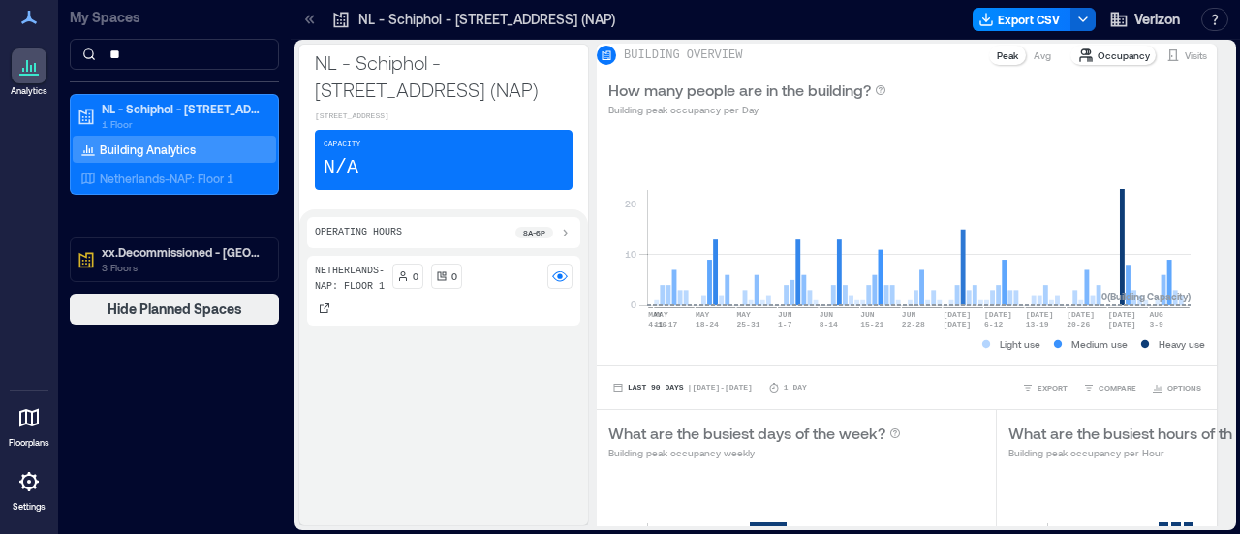
type input "*"
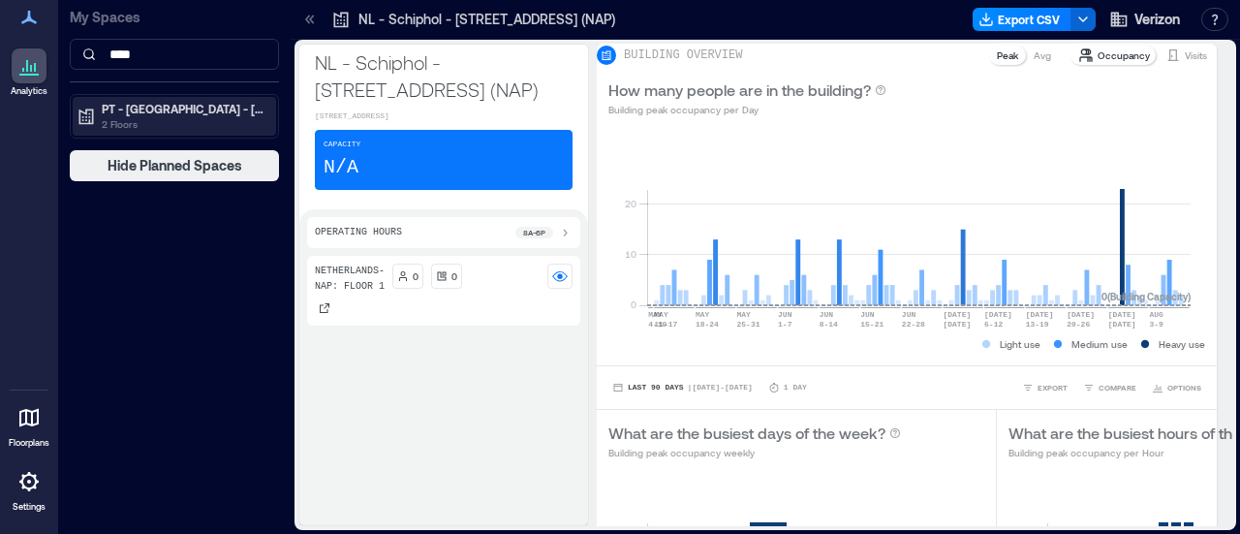
type input "****"
click at [207, 127] on p "2 Floors" at bounding box center [183, 123] width 163 height 15
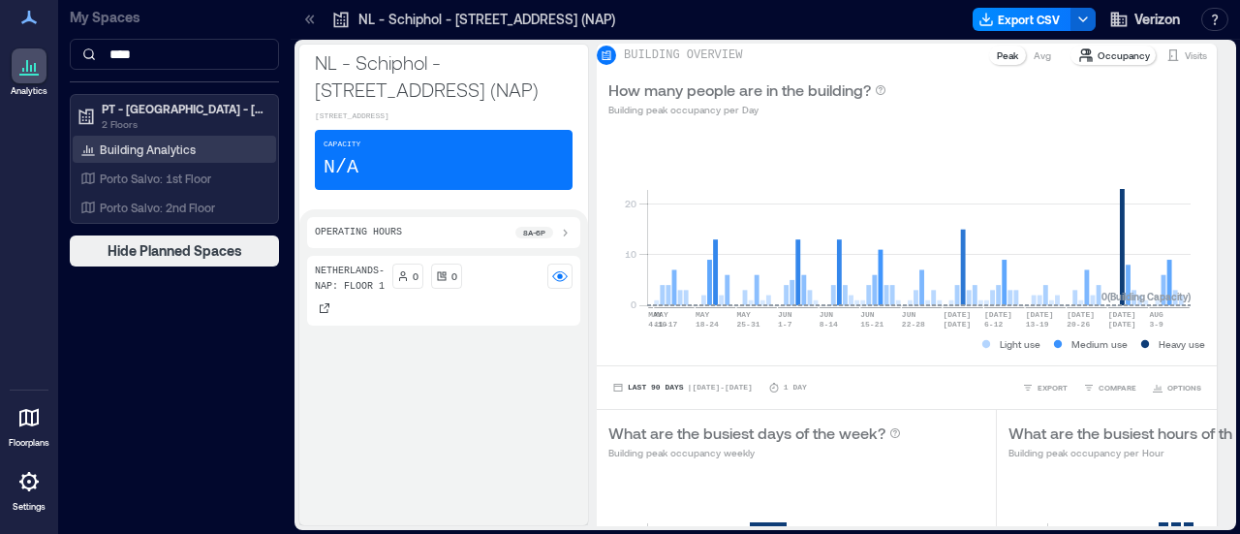
click at [198, 147] on div "Building Analytics" at bounding box center [174, 149] width 203 height 27
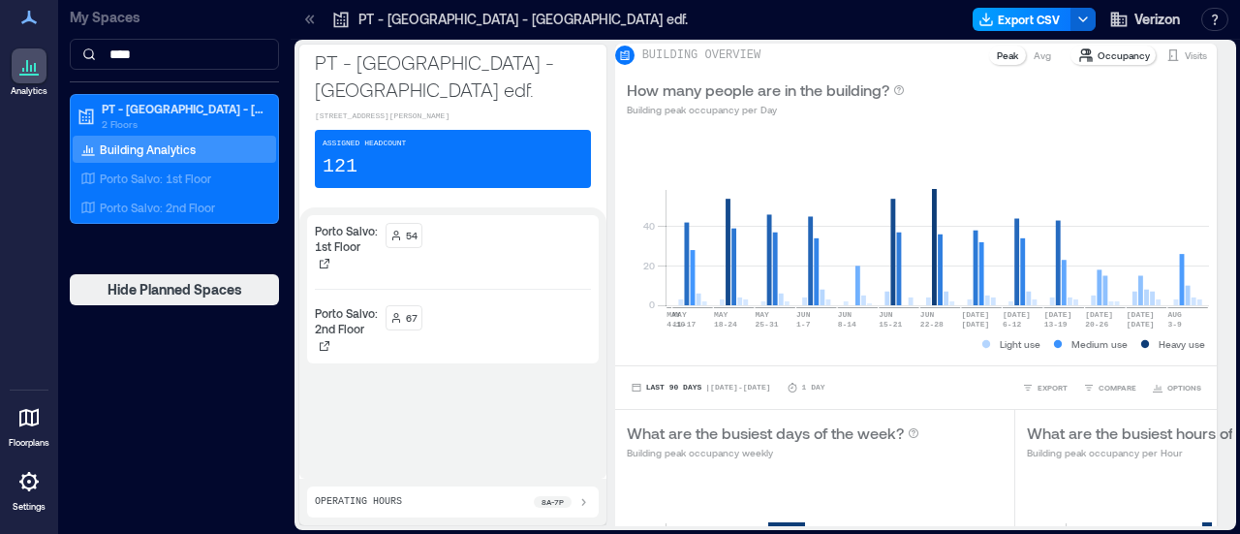
click at [1016, 16] on button "Export CSV" at bounding box center [1021, 19] width 99 height 23
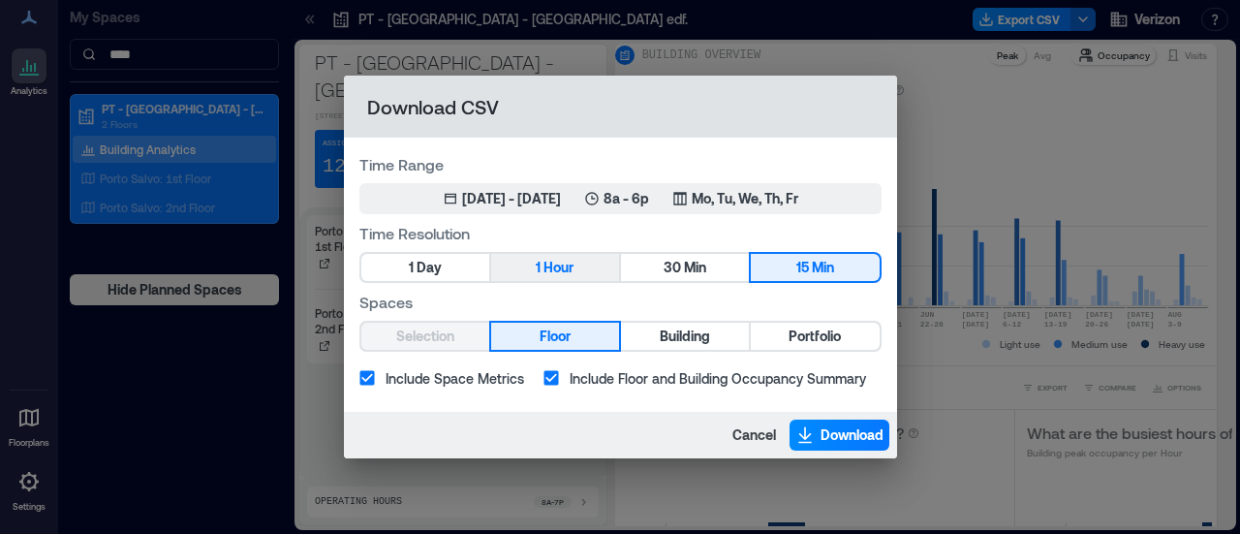
click at [543, 259] on span "Hour" at bounding box center [558, 268] width 30 height 24
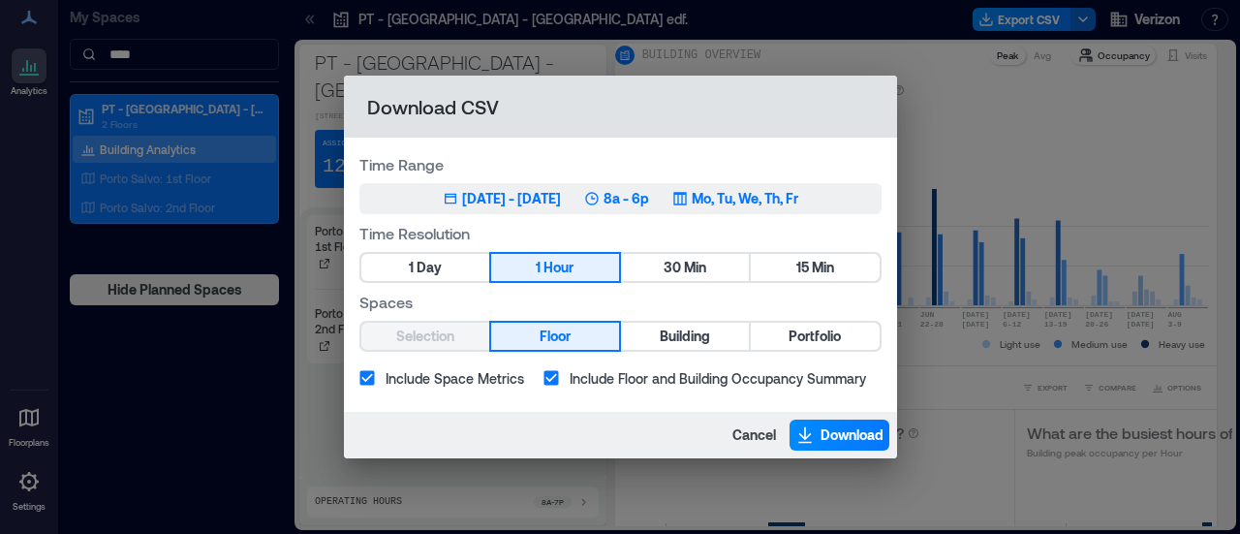
click at [726, 197] on p "Mo, Tu, We, Th, Fr" at bounding box center [745, 198] width 107 height 19
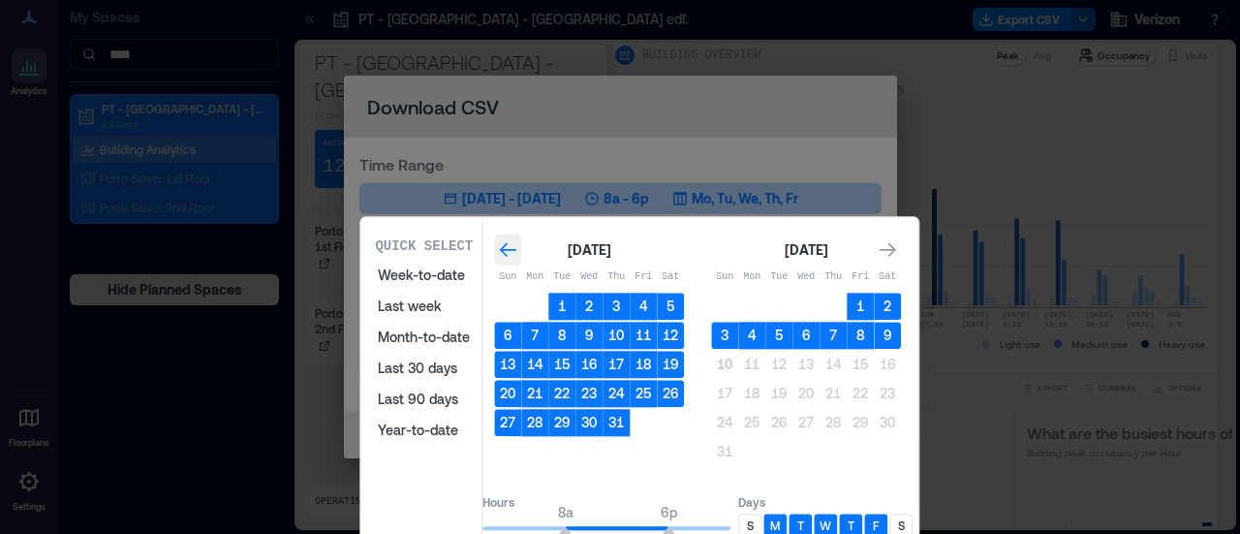
click at [519, 248] on div "Go to previous month" at bounding box center [507, 249] width 27 height 31
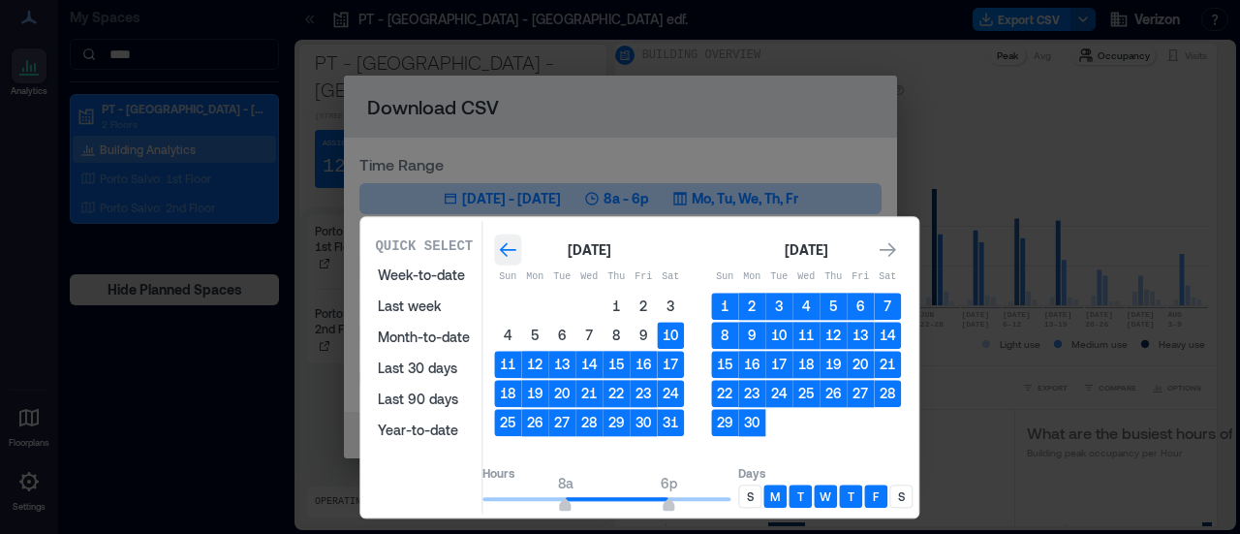
click at [519, 248] on div "Go to previous month" at bounding box center [507, 249] width 27 height 31
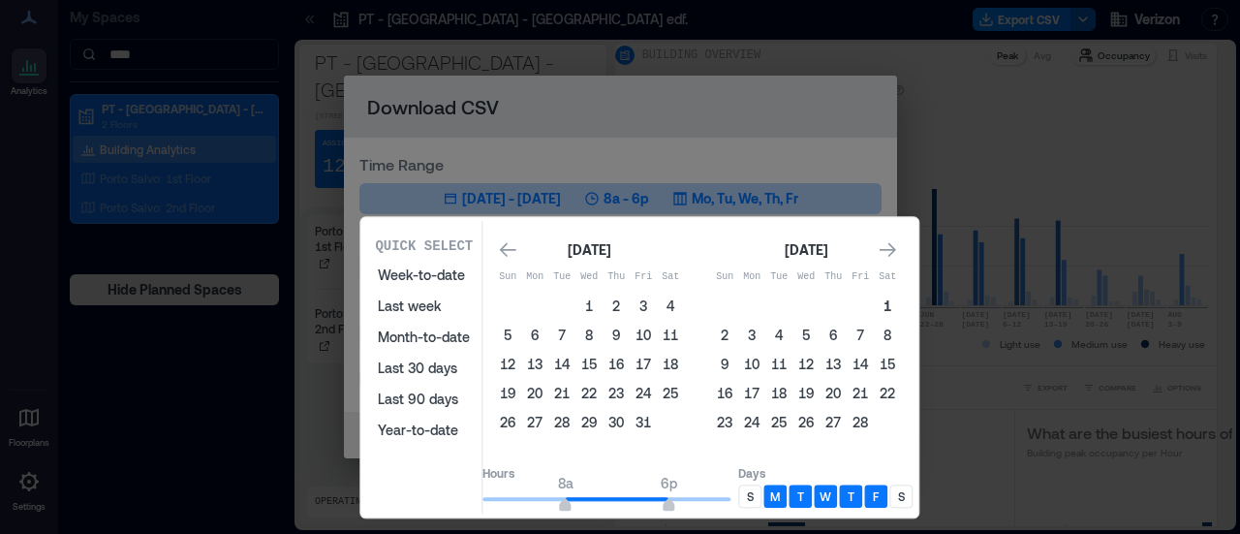
click at [901, 308] on button "1" at bounding box center [887, 305] width 27 height 27
click at [897, 245] on icon "Go to next month" at bounding box center [886, 249] width 19 height 19
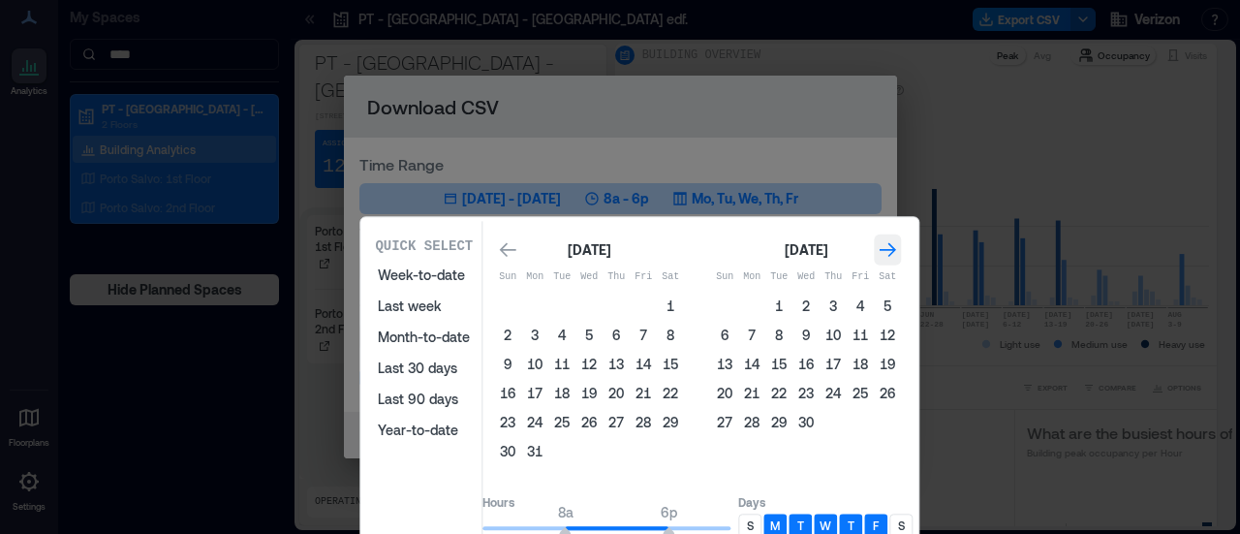
click at [897, 245] on icon "Go to next month" at bounding box center [886, 249] width 19 height 19
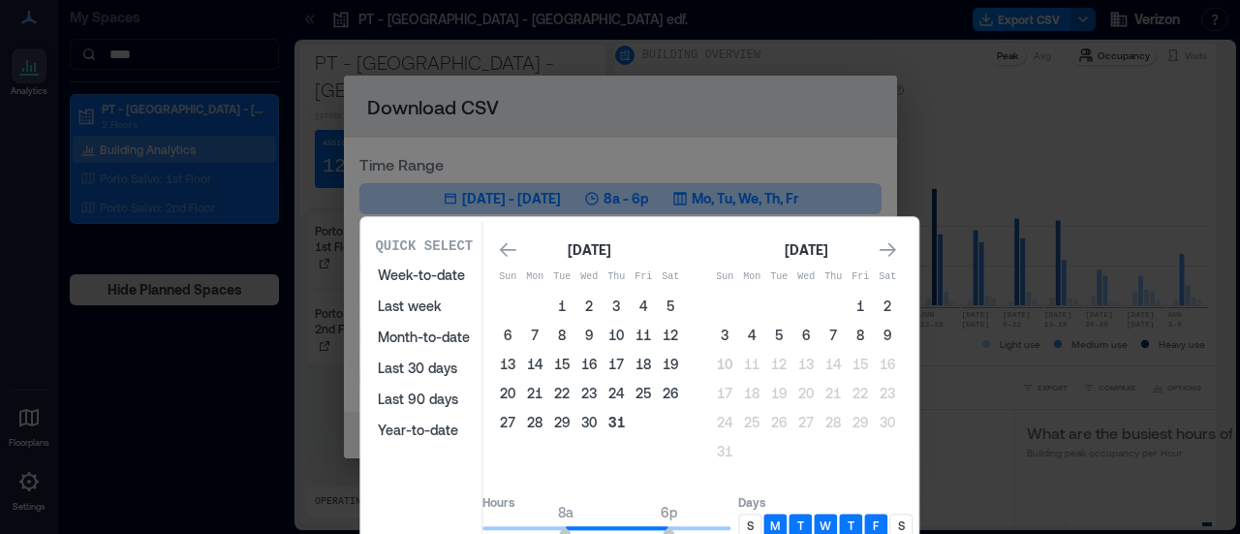
click at [630, 422] on button "31" at bounding box center [615, 422] width 27 height 27
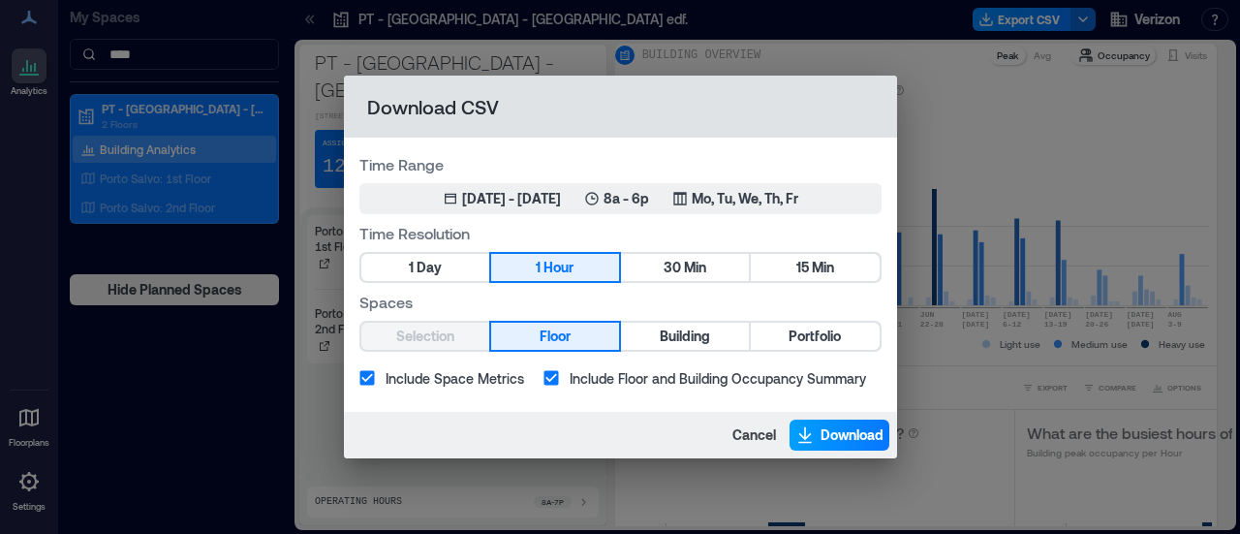
click at [821, 437] on span "Download" at bounding box center [851, 434] width 63 height 19
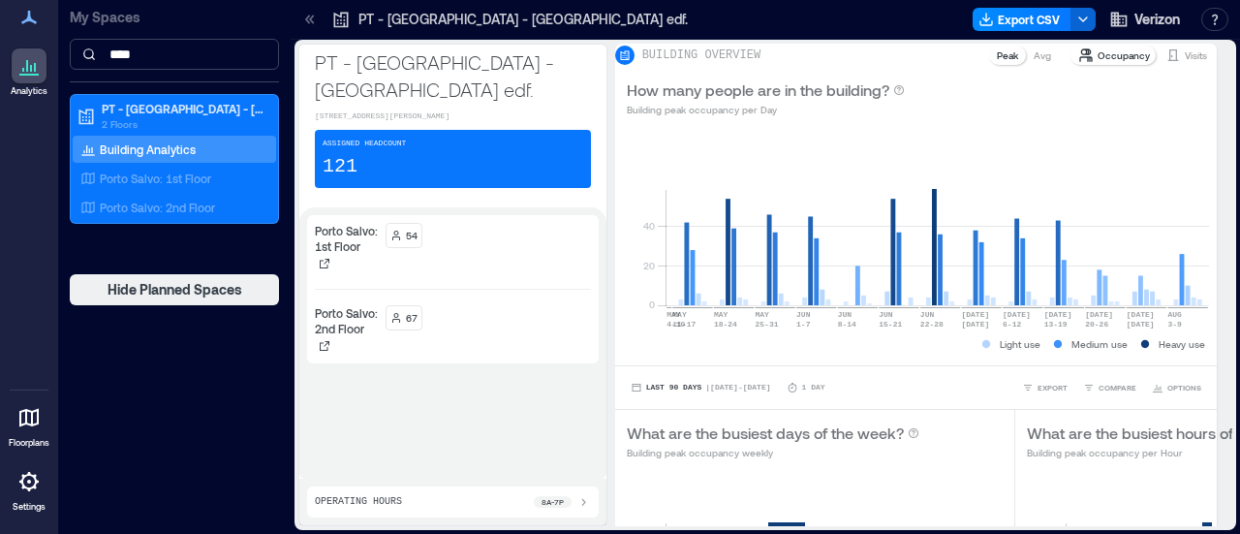
click at [203, 47] on input "****" at bounding box center [174, 54] width 209 height 31
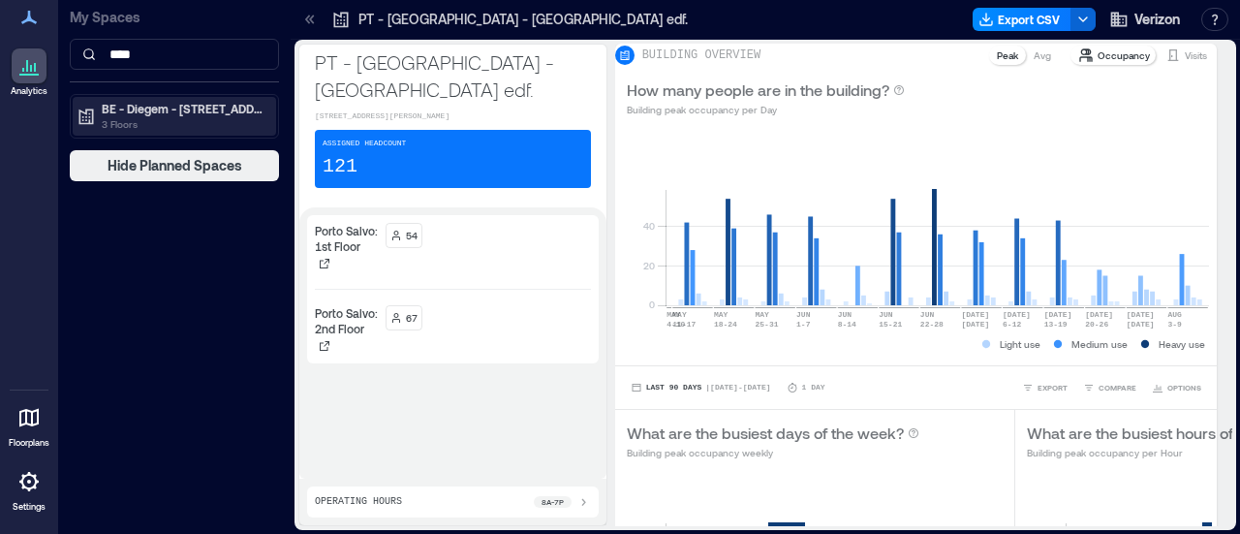
type input "****"
click at [194, 102] on p "BE - Diegem - [STREET_ADDRESS]" at bounding box center [183, 108] width 163 height 15
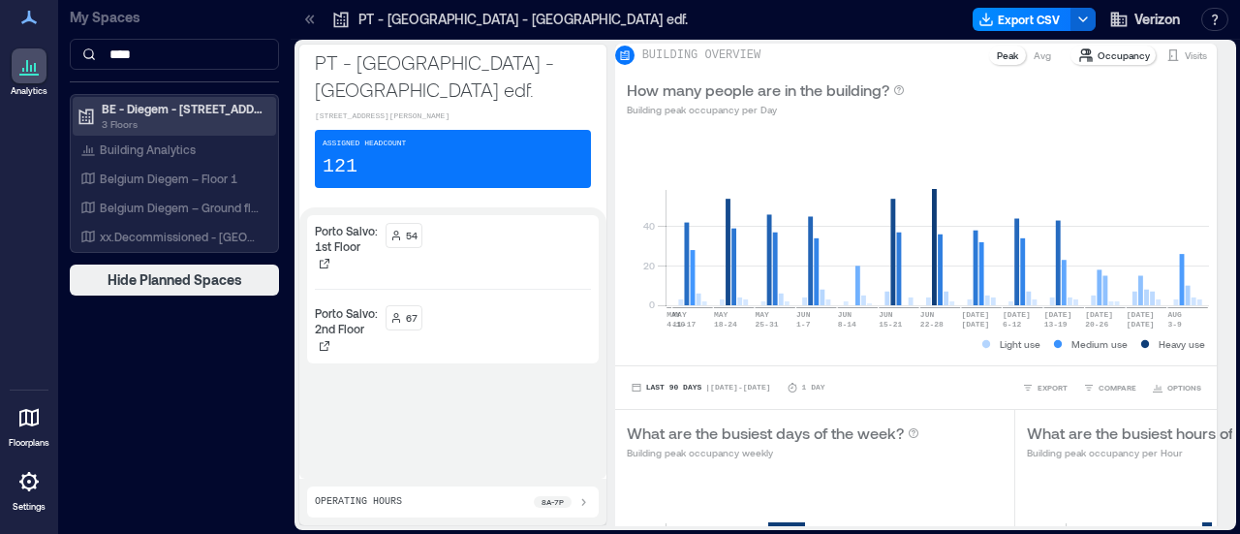
click at [207, 113] on p "BE - Diegem - [STREET_ADDRESS]" at bounding box center [183, 108] width 163 height 15
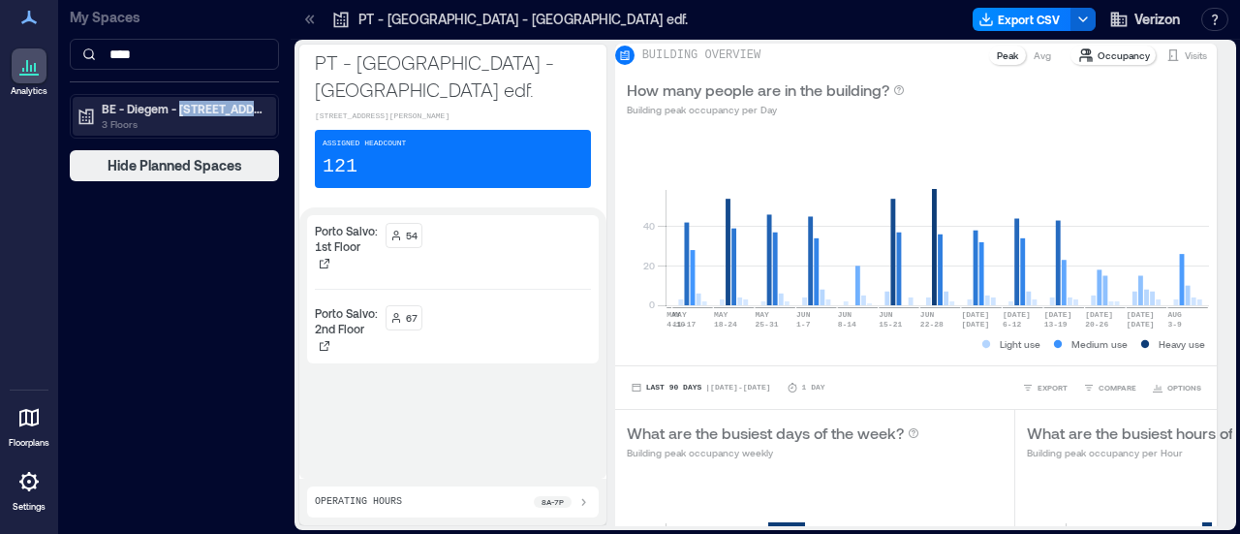
click at [207, 113] on p "BE - Diegem - [STREET_ADDRESS]" at bounding box center [183, 108] width 163 height 15
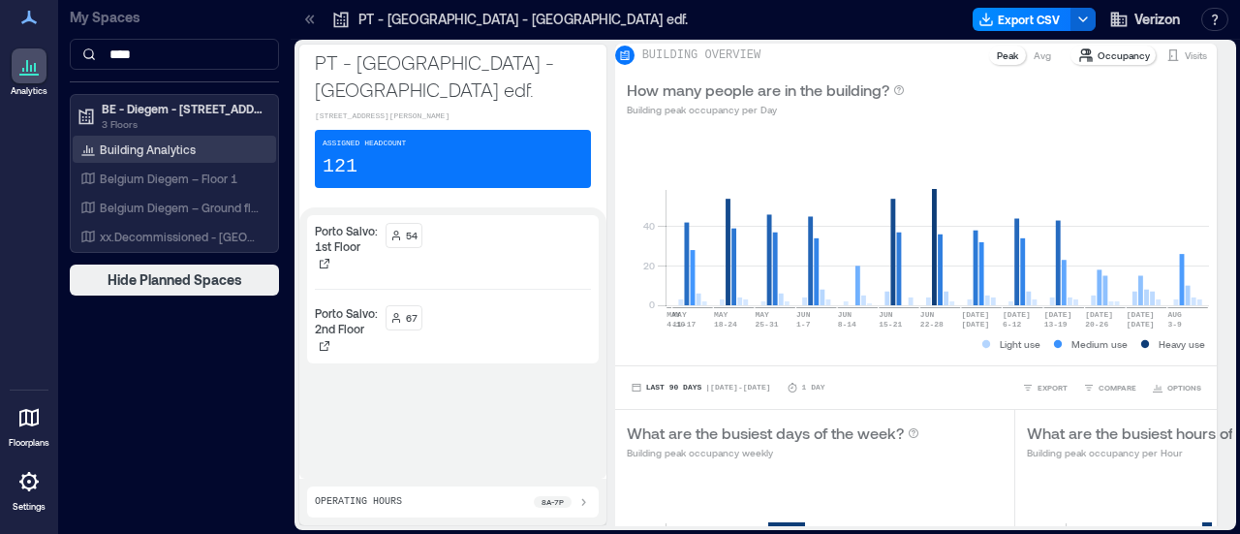
click at [194, 156] on div "Building Analytics" at bounding box center [138, 148] width 123 height 19
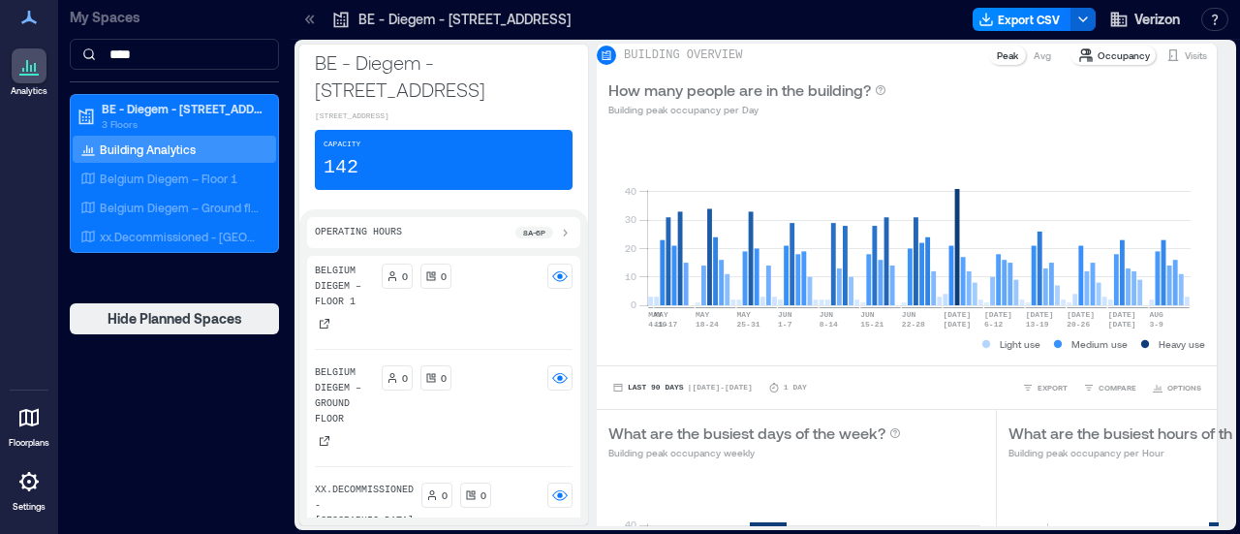
click at [188, 142] on p "Building Analytics" at bounding box center [148, 148] width 96 height 15
click at [1030, 22] on button "Export CSV" at bounding box center [1021, 19] width 99 height 23
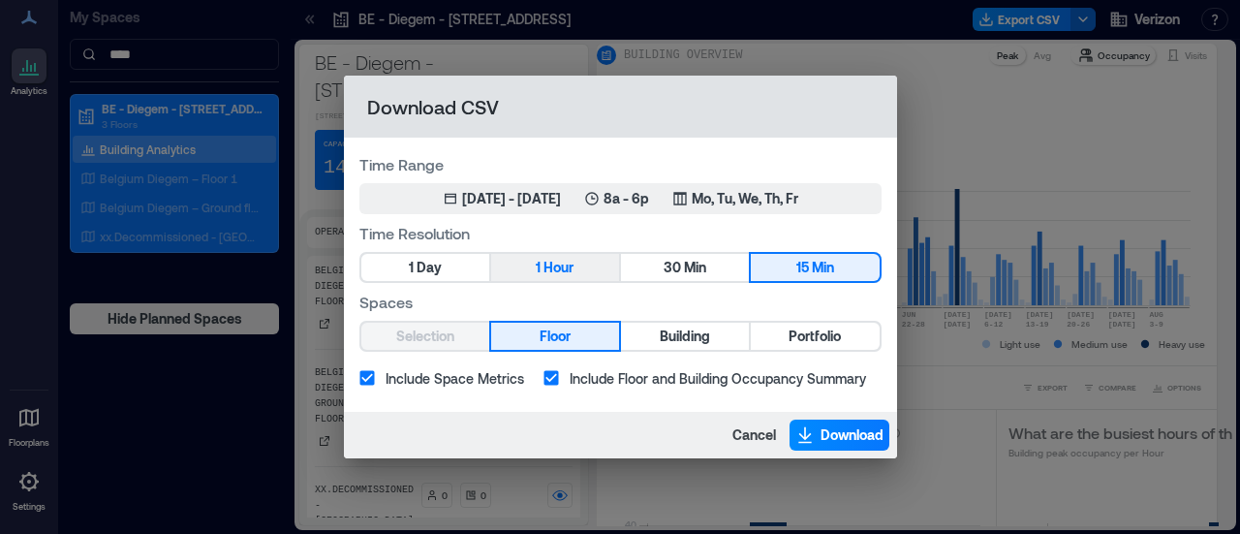
click at [584, 265] on button "1 Hour" at bounding box center [555, 267] width 128 height 27
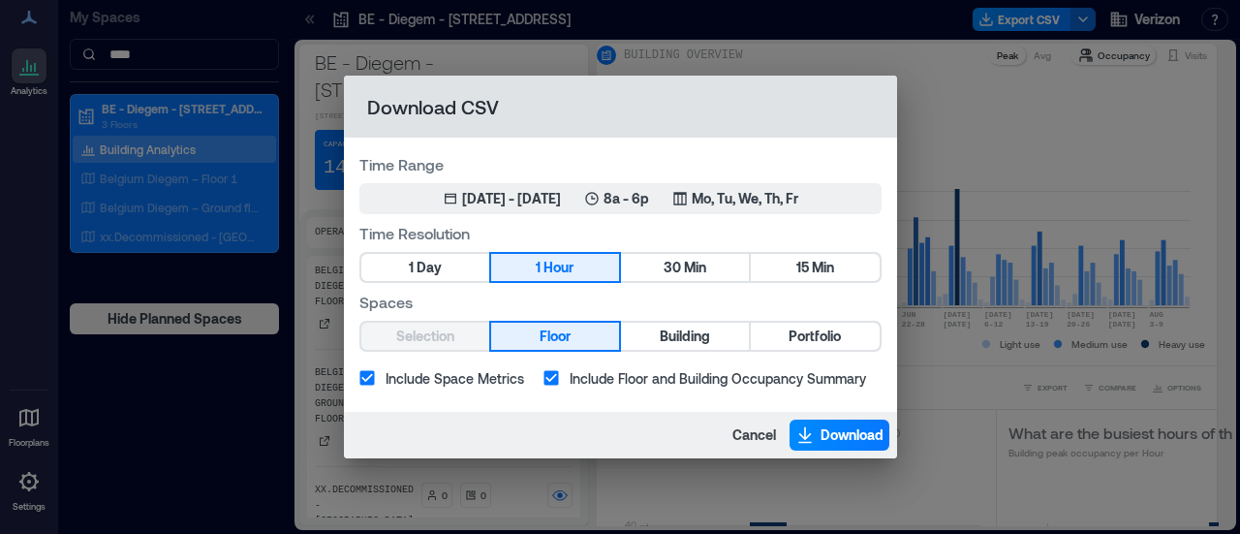
click at [593, 169] on label "Time Range" at bounding box center [620, 164] width 522 height 22
click at [601, 197] on div "May 10, 2025 - [DATE] 8a - 6p Mo, Tu, We, Th, Fr" at bounding box center [620, 198] width 355 height 19
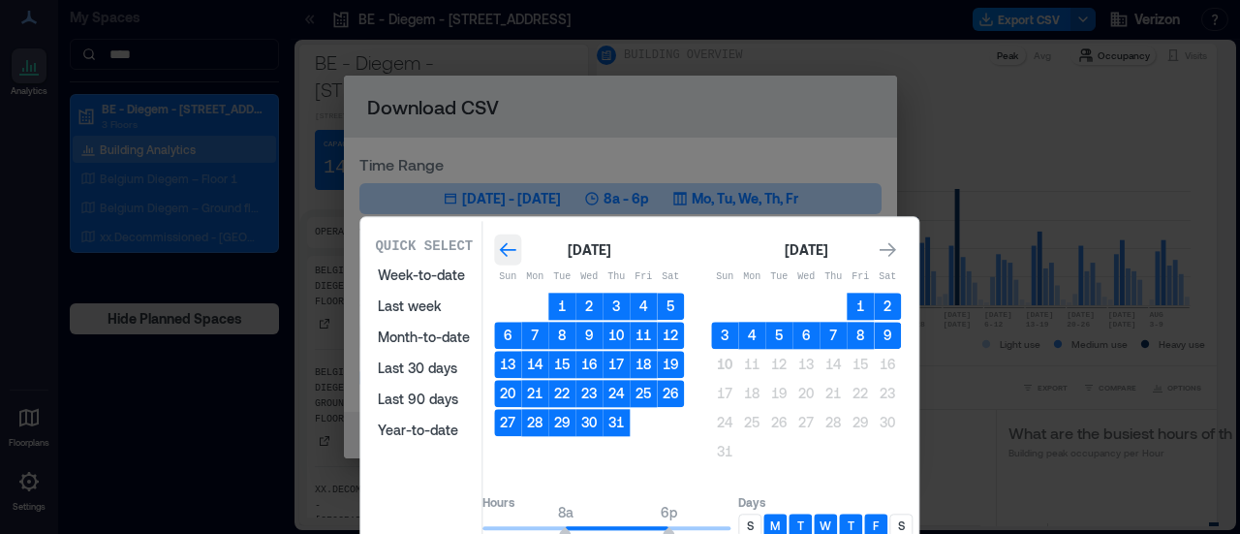
click at [517, 251] on icon "Go to previous month" at bounding box center [507, 249] width 19 height 19
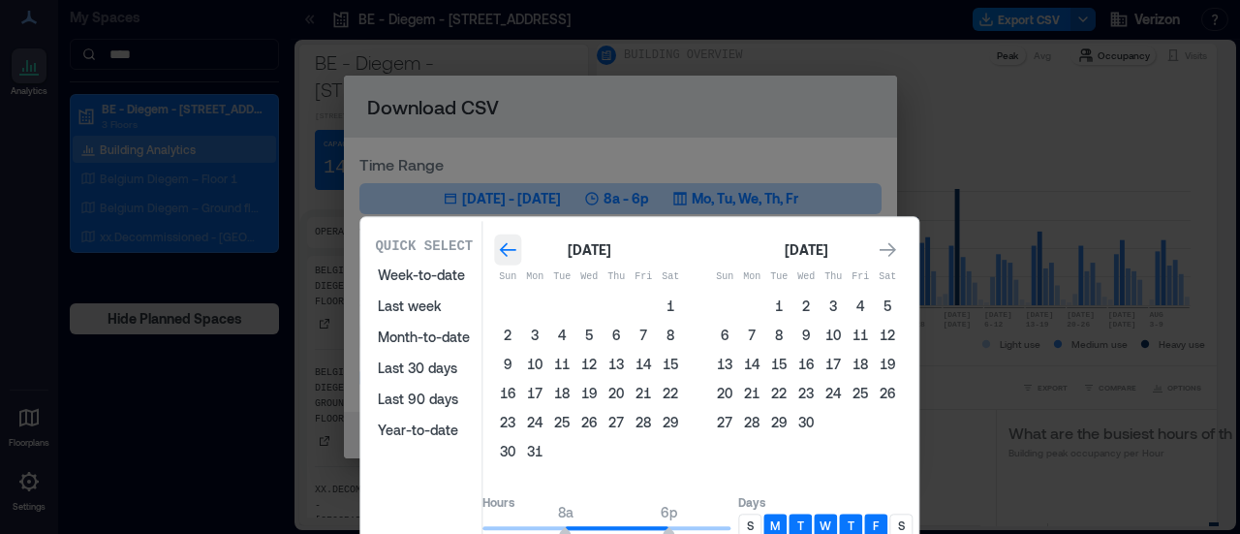
click at [517, 251] on icon "Go to previous month" at bounding box center [507, 249] width 19 height 19
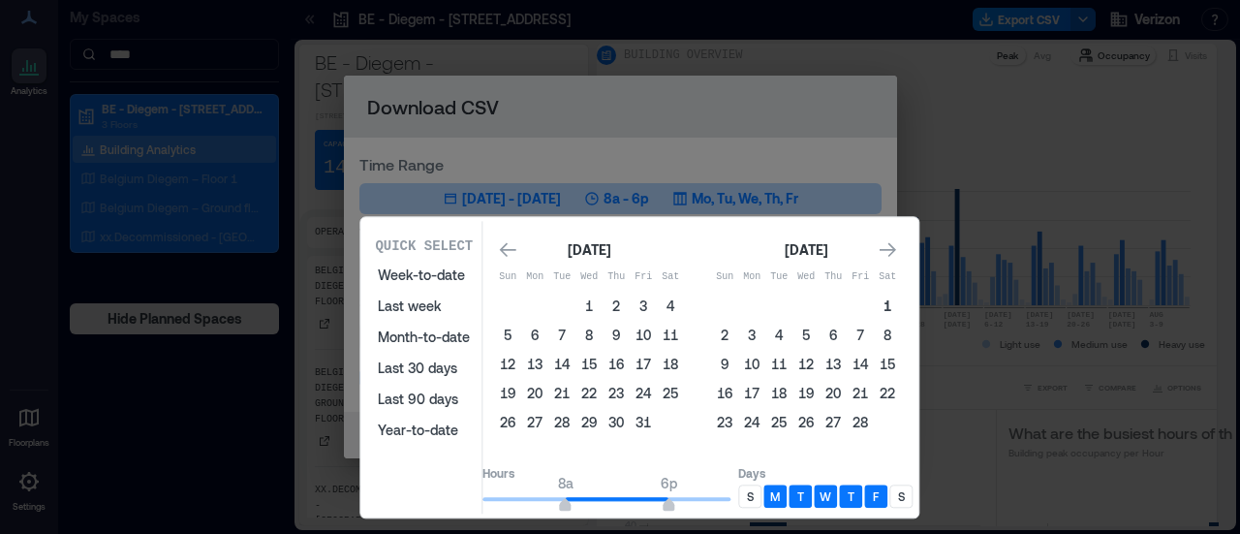
click at [901, 303] on button "1" at bounding box center [887, 305] width 27 height 27
click at [896, 245] on icon "Go to next month" at bounding box center [887, 250] width 16 height 15
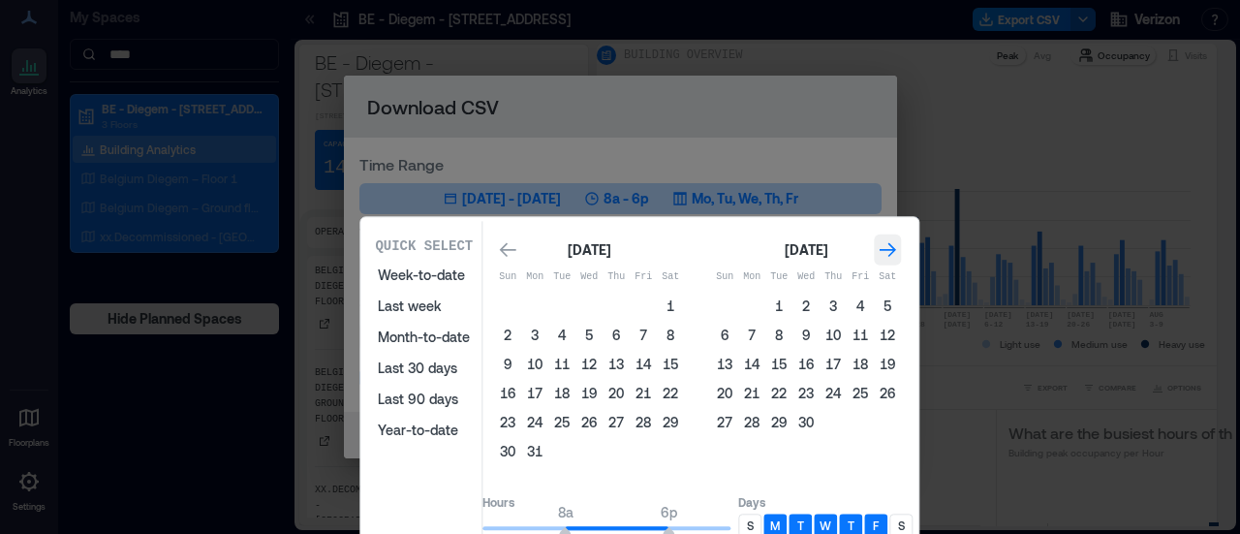
click at [896, 245] on icon "Go to next month" at bounding box center [887, 250] width 16 height 15
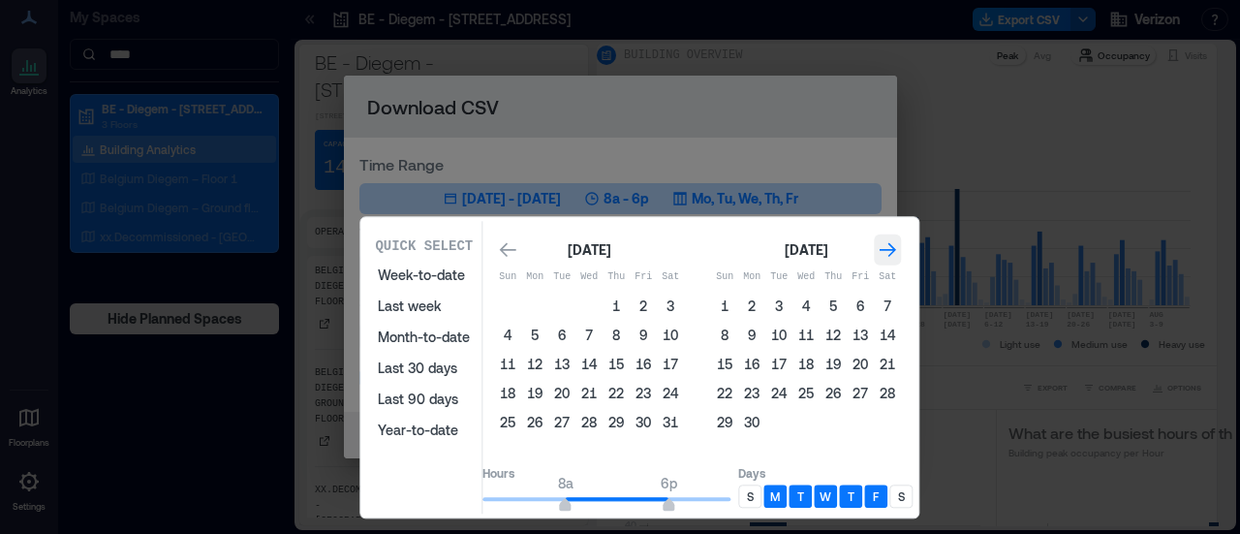
click at [896, 245] on icon "Go to next month" at bounding box center [887, 250] width 16 height 15
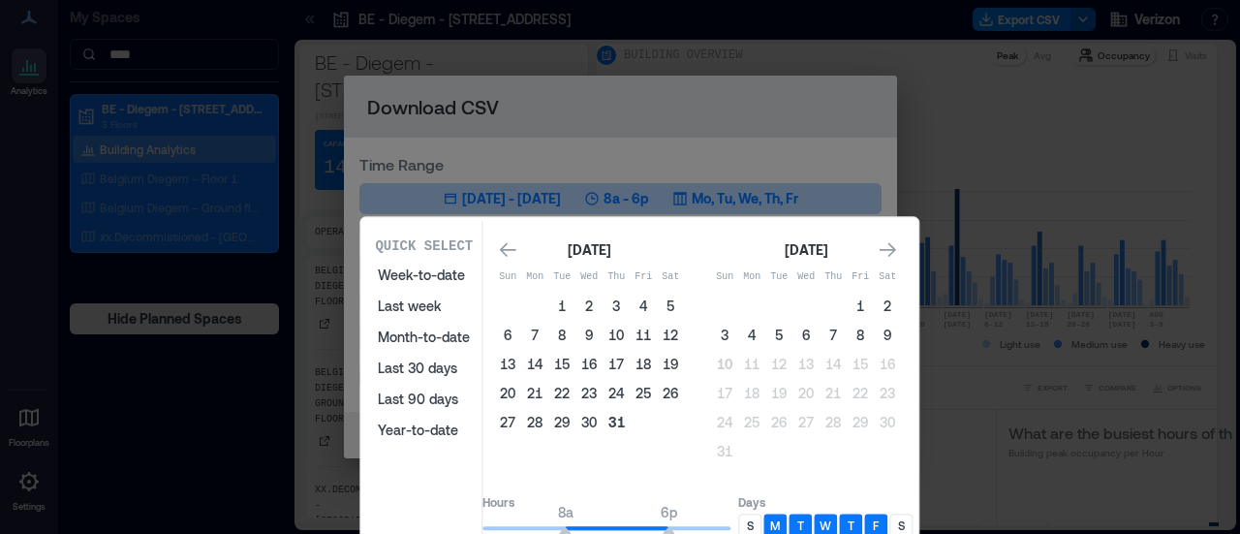
click at [630, 422] on button "31" at bounding box center [615, 422] width 27 height 27
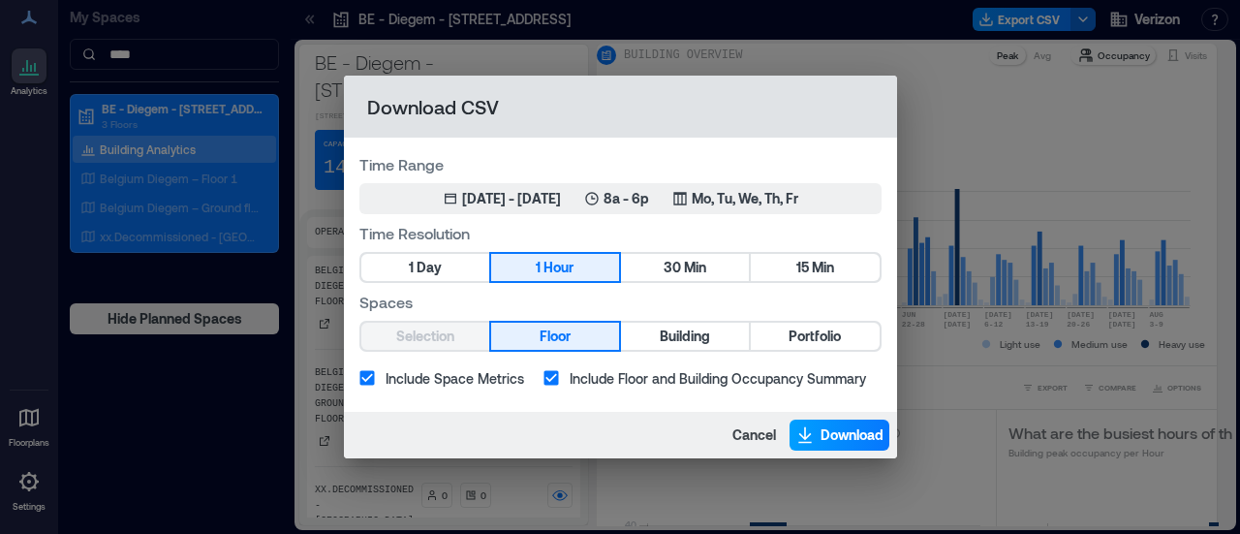
click at [823, 429] on span "Download" at bounding box center [851, 434] width 63 height 19
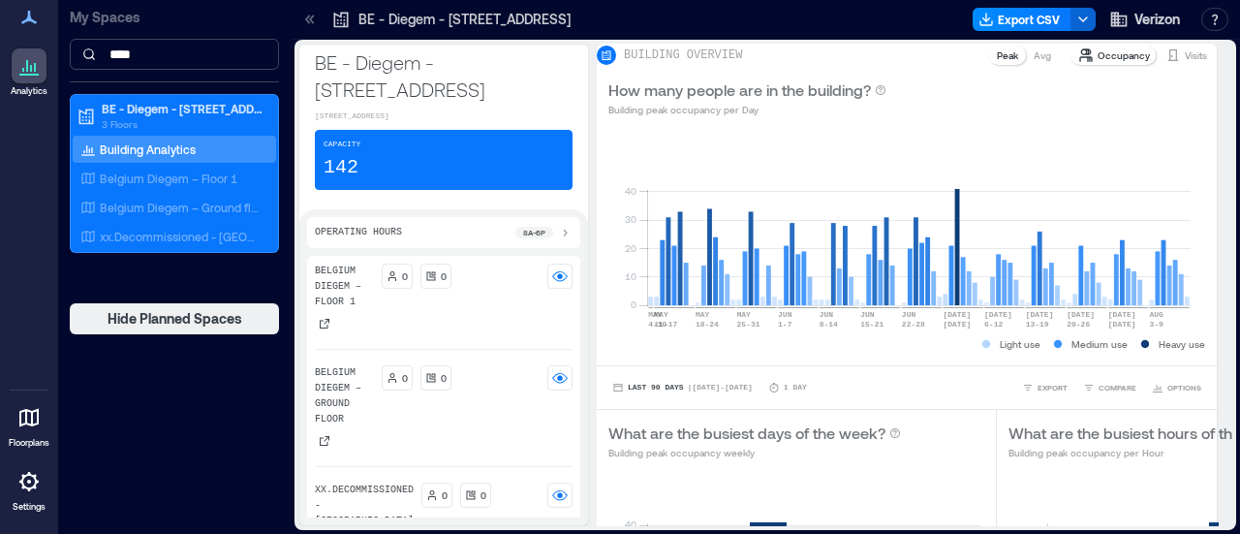
click at [198, 67] on input "****" at bounding box center [174, 54] width 209 height 31
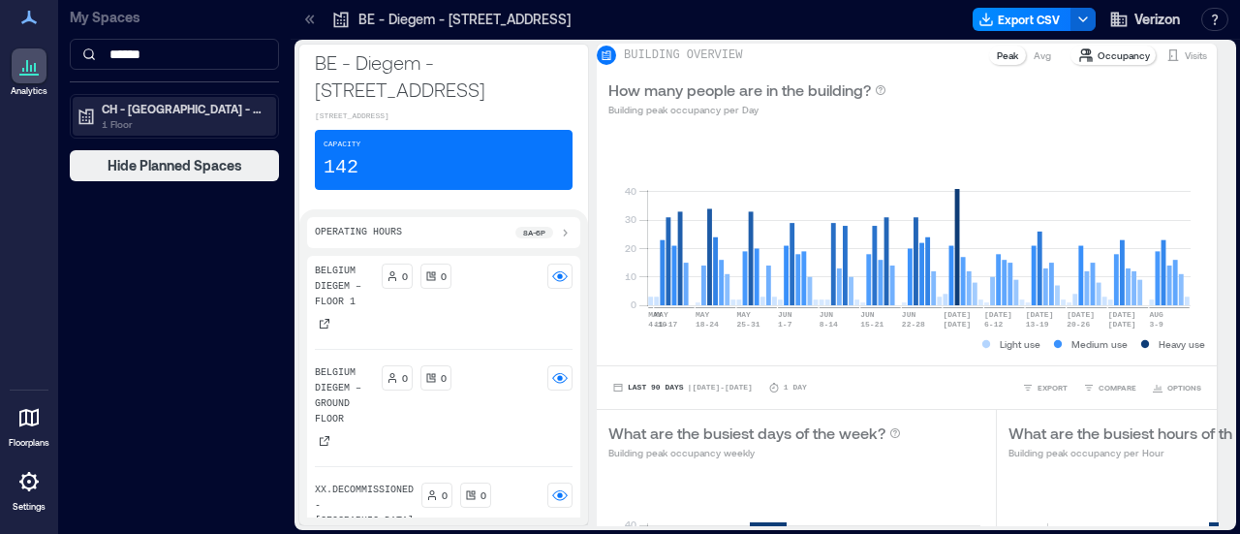
type input "******"
click at [174, 111] on p "CH - [GEOGRAPHIC_DATA] - [STREET_ADDRESS]" at bounding box center [183, 108] width 163 height 15
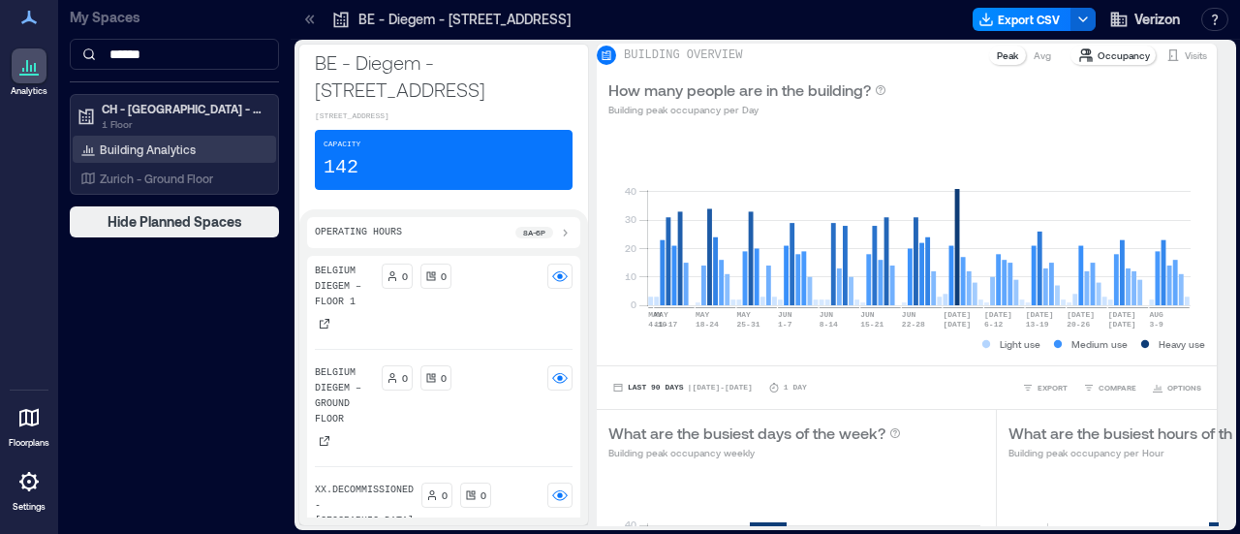
click at [186, 141] on p "Building Analytics" at bounding box center [148, 148] width 96 height 15
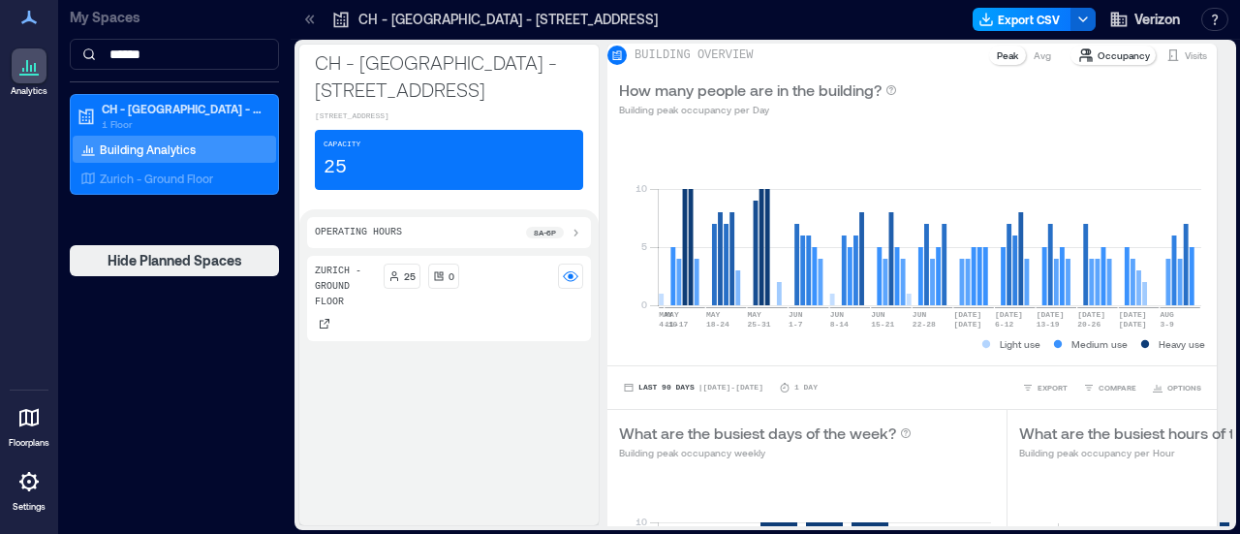
click at [1044, 20] on button "Export CSV" at bounding box center [1021, 19] width 99 height 23
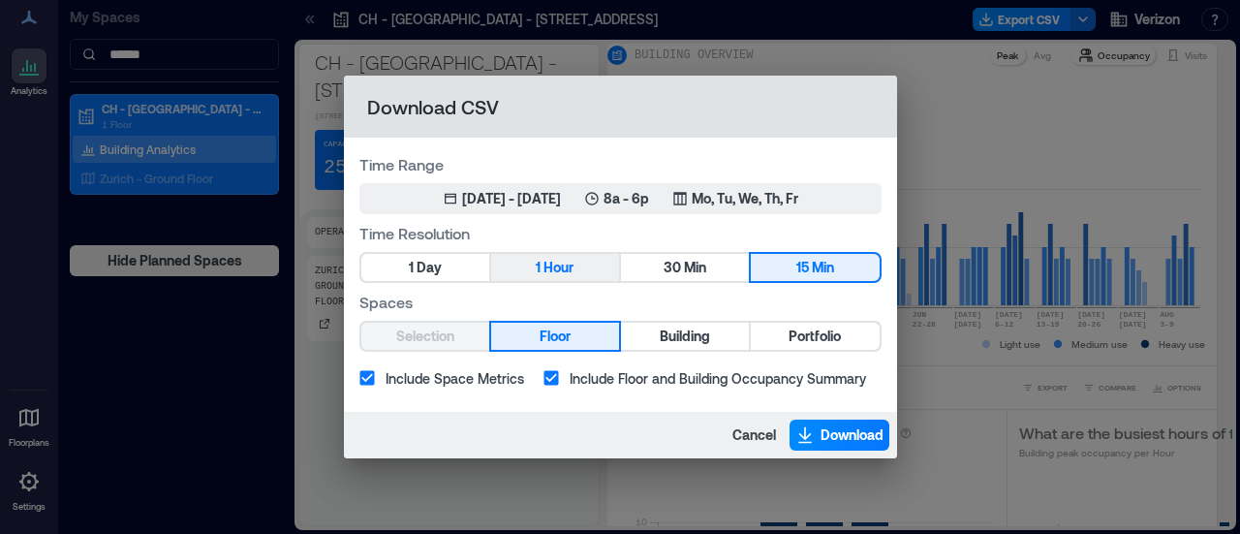
click at [530, 268] on button "1 Hour" at bounding box center [555, 267] width 128 height 27
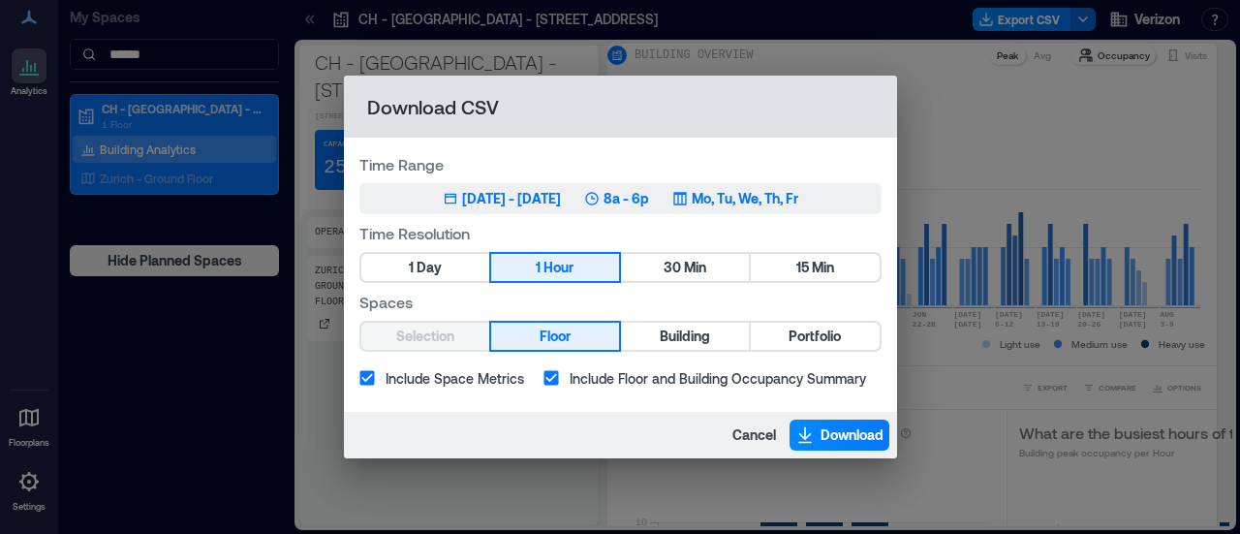
click at [688, 205] on div "May 10, 2025 - [DATE] 8a - 6p Mo, Tu, We, Th, Fr" at bounding box center [620, 198] width 355 height 19
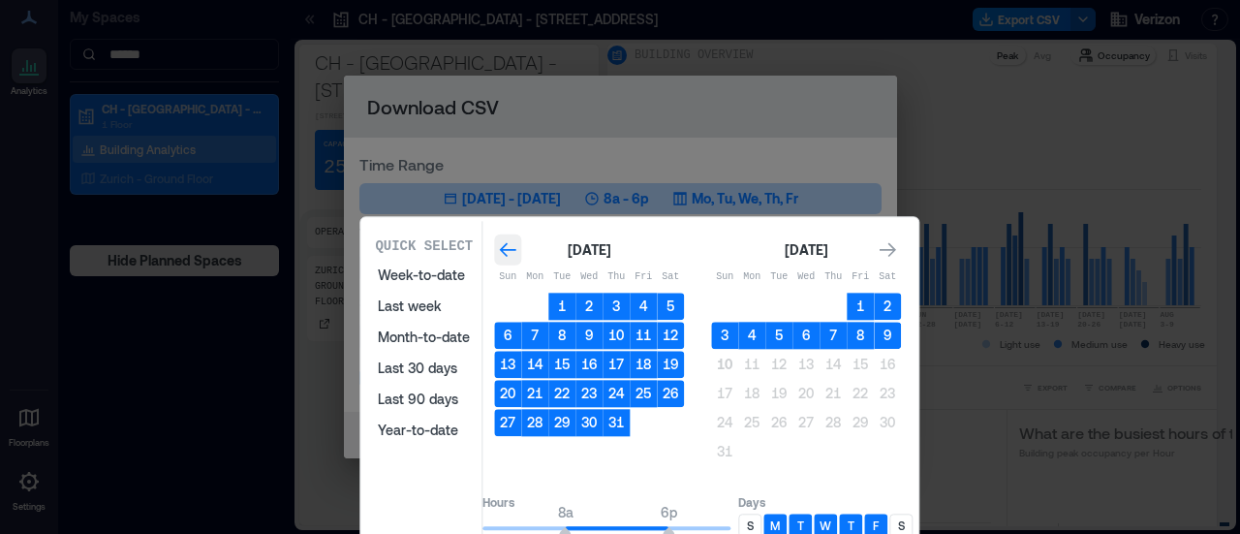
click at [516, 255] on icon "Go to previous month" at bounding box center [508, 250] width 16 height 15
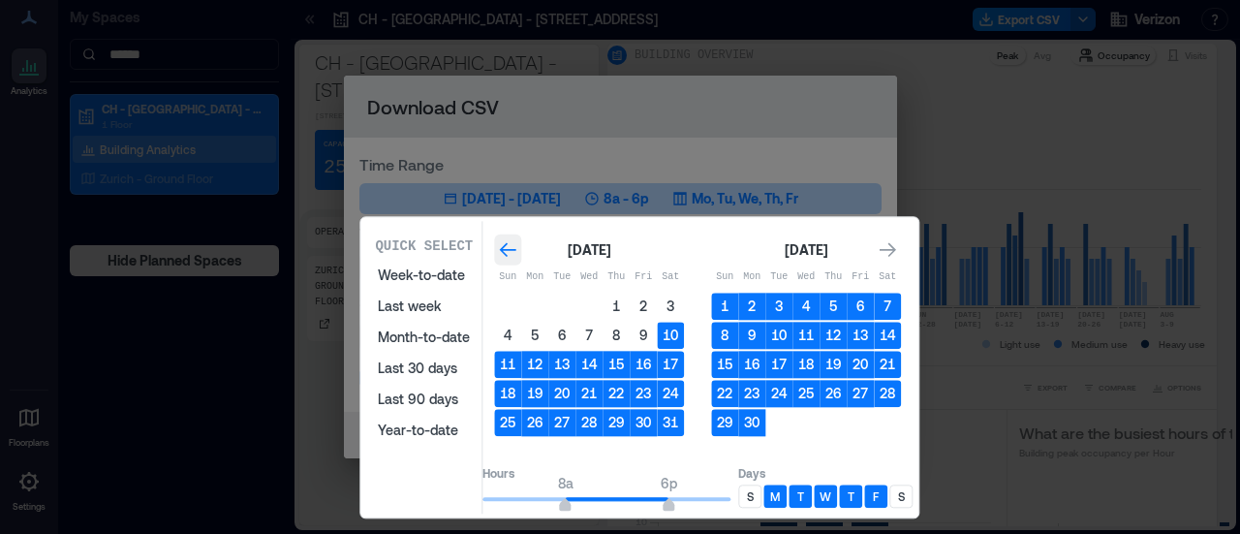
click at [516, 255] on icon "Go to previous month" at bounding box center [508, 250] width 16 height 15
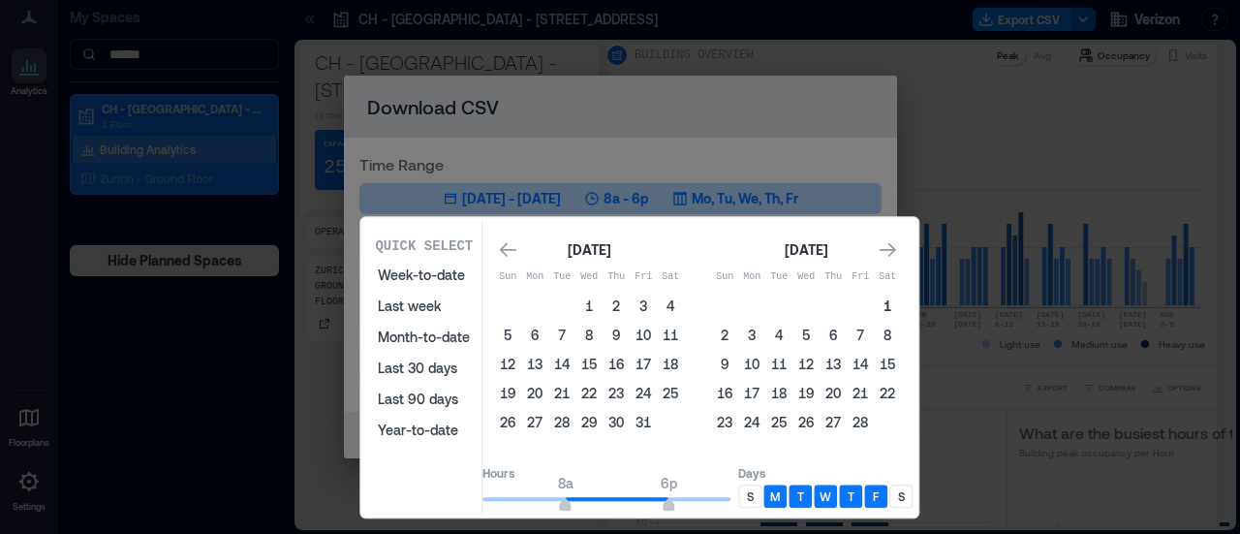
click at [901, 304] on button "1" at bounding box center [887, 305] width 27 height 27
click at [896, 250] on icon "Go to next month" at bounding box center [887, 250] width 16 height 15
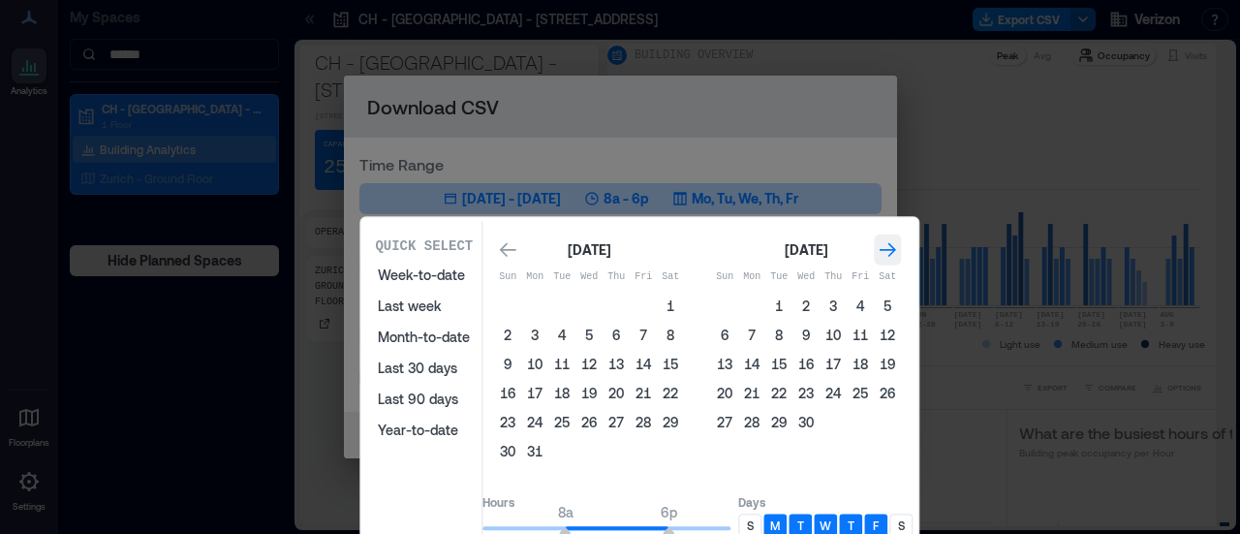
click at [896, 250] on icon "Go to next month" at bounding box center [887, 250] width 16 height 15
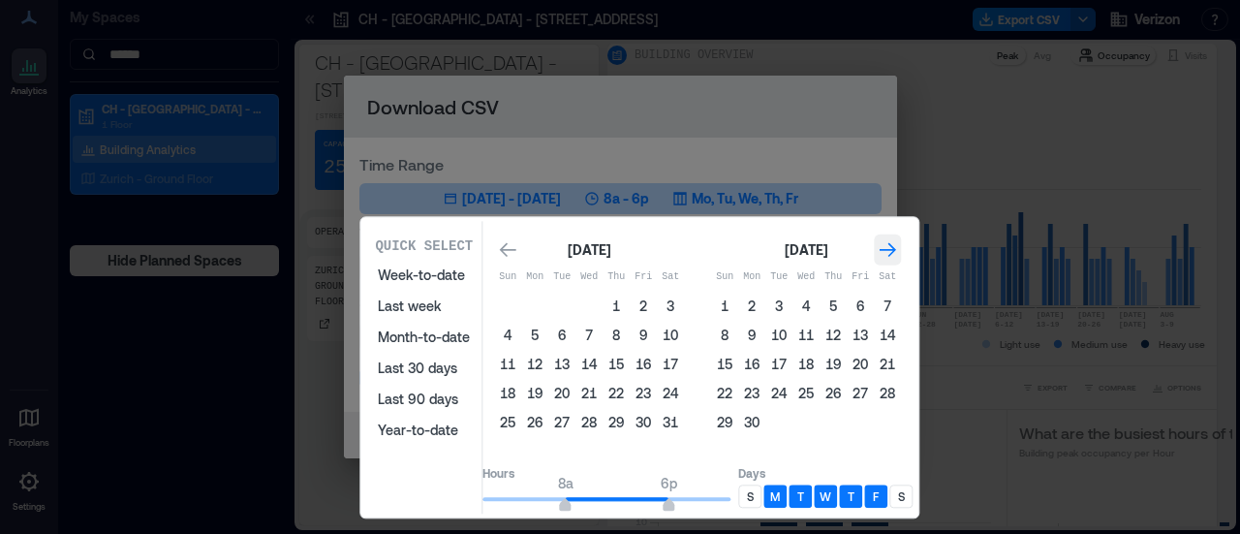
click at [896, 250] on icon "Go to next month" at bounding box center [887, 250] width 16 height 15
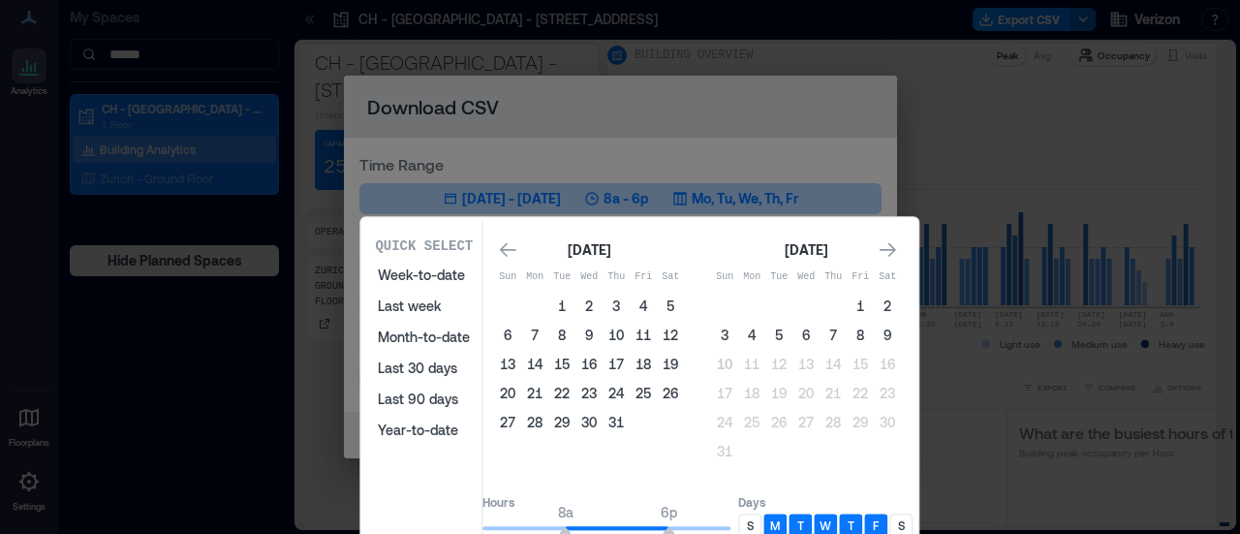
click at [630, 417] on td "31" at bounding box center [615, 422] width 27 height 27
click at [630, 419] on button "31" at bounding box center [615, 422] width 27 height 27
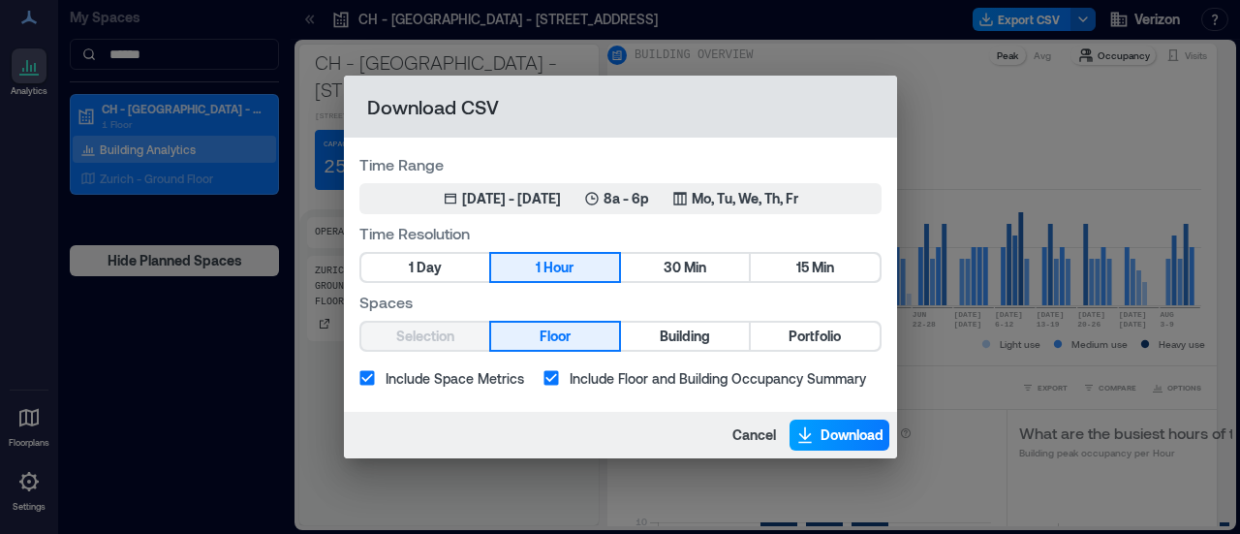
click at [821, 437] on span "Download" at bounding box center [851, 434] width 63 height 19
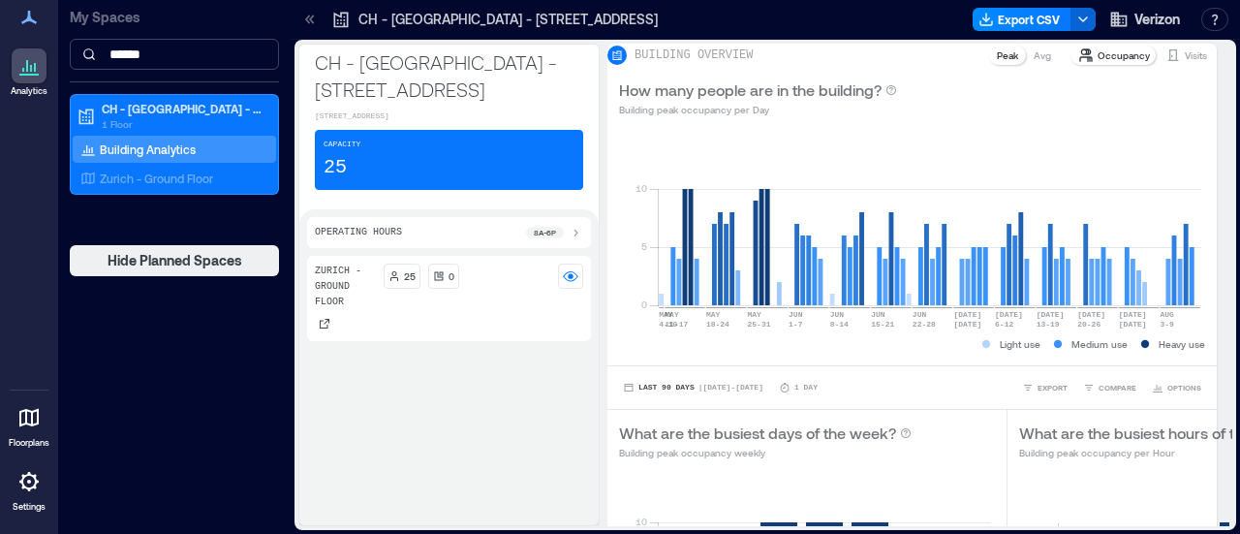
click at [245, 50] on input "******" at bounding box center [174, 54] width 209 height 31
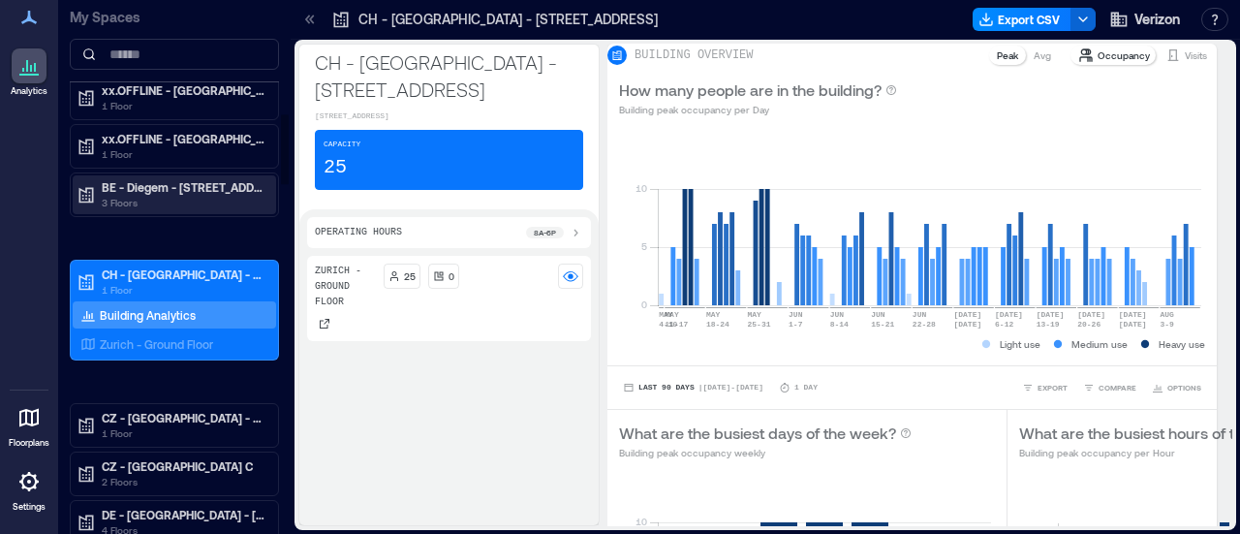
scroll to position [872, 0]
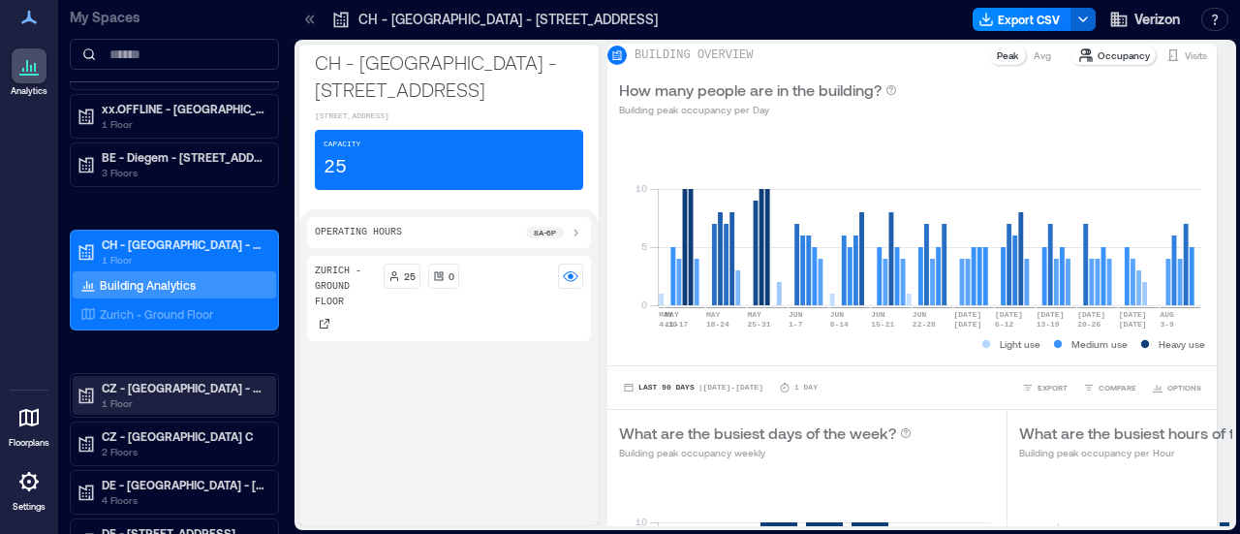
click at [217, 395] on p "1 Floor" at bounding box center [183, 402] width 163 height 15
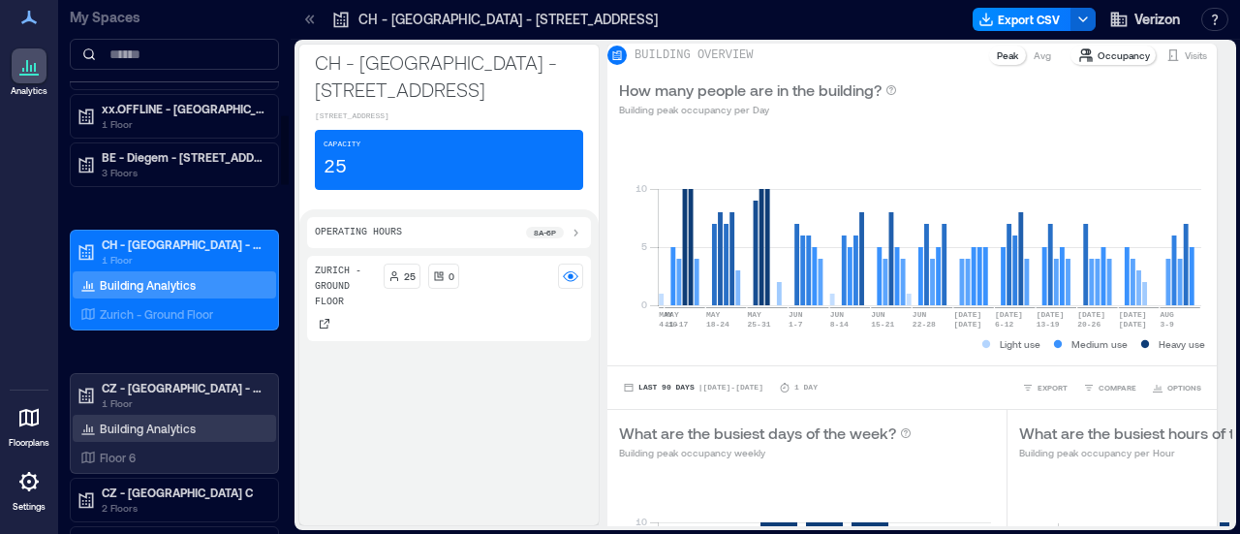
click at [221, 415] on div "Building Analytics" at bounding box center [174, 428] width 203 height 27
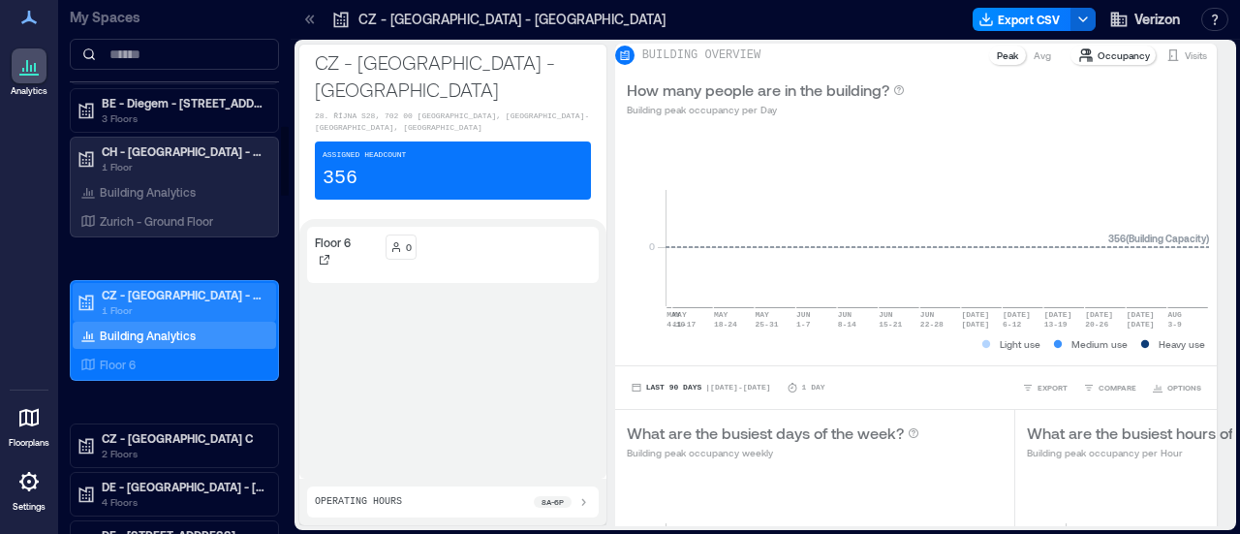
scroll to position [968, 0]
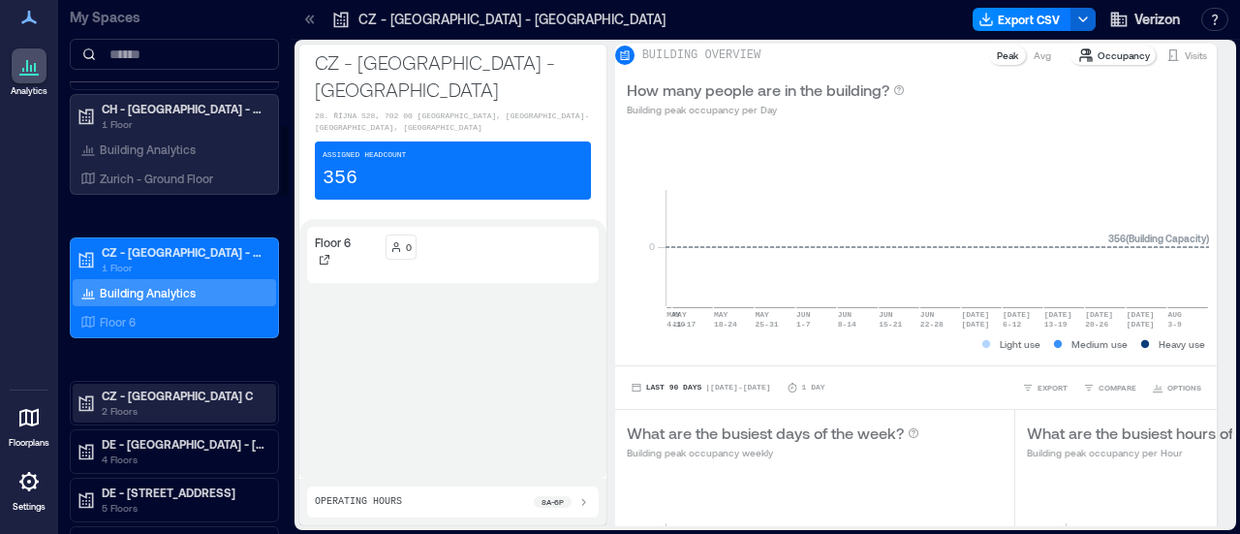
click at [215, 387] on p "CZ - [GEOGRAPHIC_DATA] C" at bounding box center [183, 394] width 163 height 15
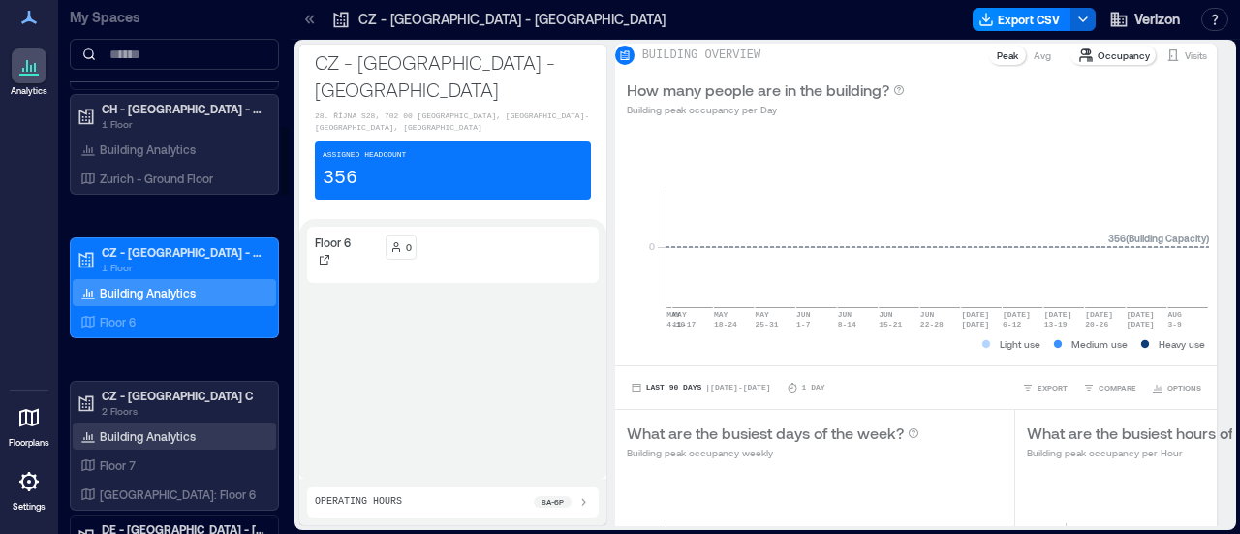
click at [188, 428] on p "Building Analytics" at bounding box center [148, 435] width 96 height 15
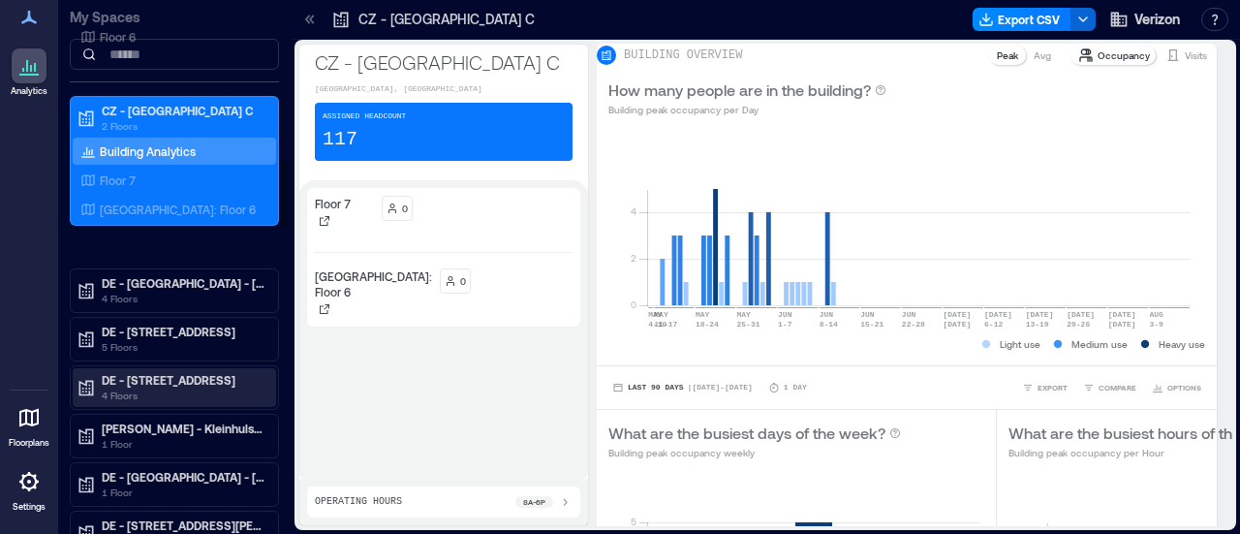
scroll to position [1259, 0]
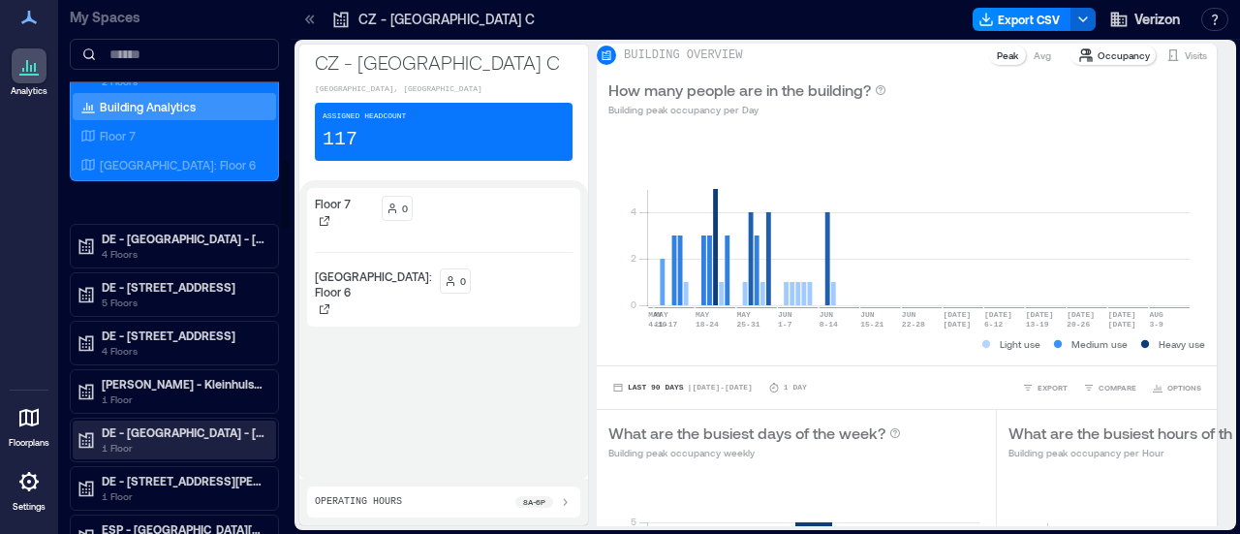
click at [234, 440] on p "1 Floor" at bounding box center [183, 447] width 163 height 15
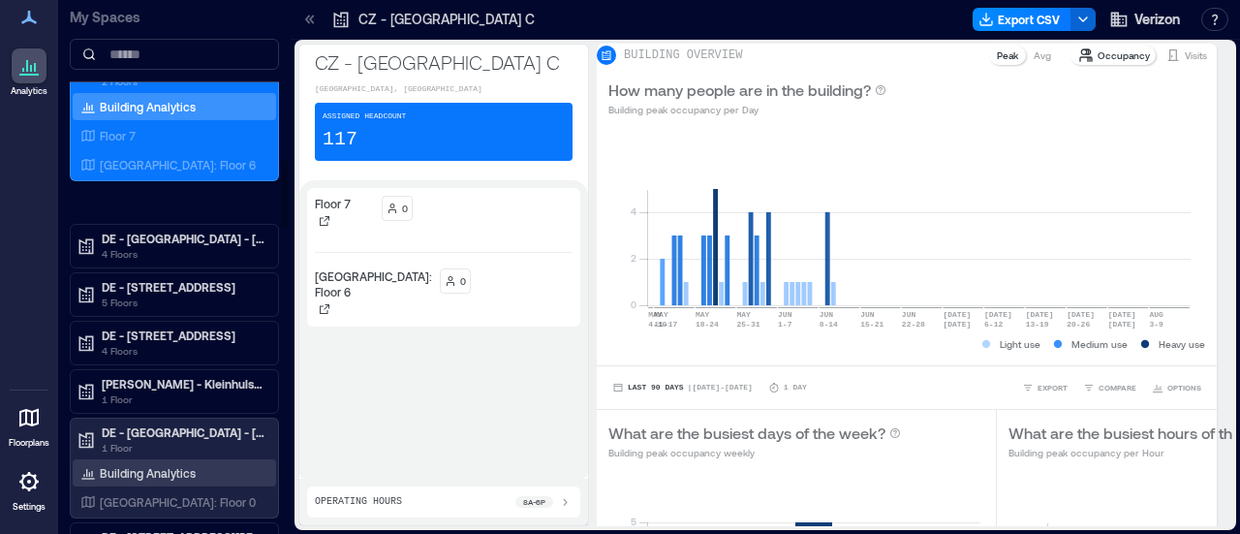
click at [200, 459] on div "Building Analytics" at bounding box center [174, 472] width 203 height 27
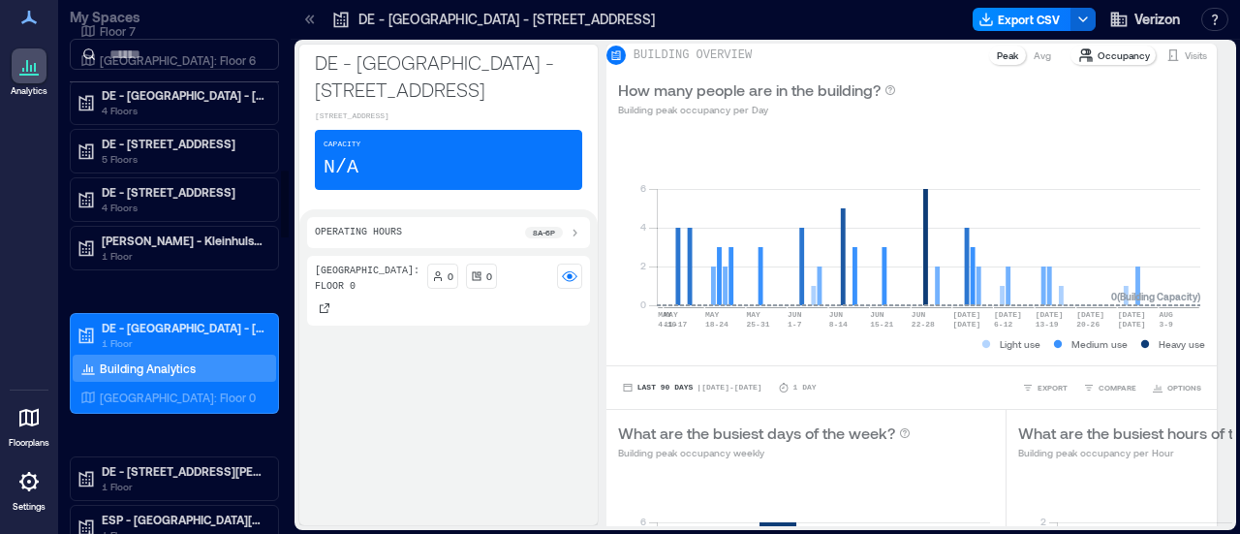
scroll to position [1356, 0]
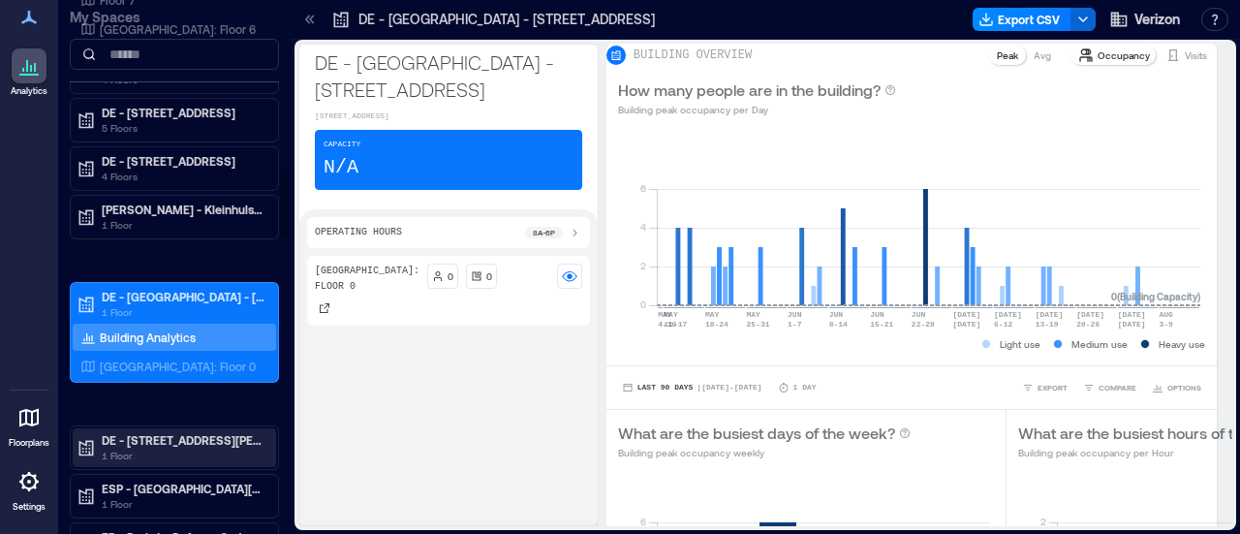
click at [176, 432] on p "DE - [STREET_ADDRESS][PERSON_NAME] + 54" at bounding box center [183, 439] width 163 height 15
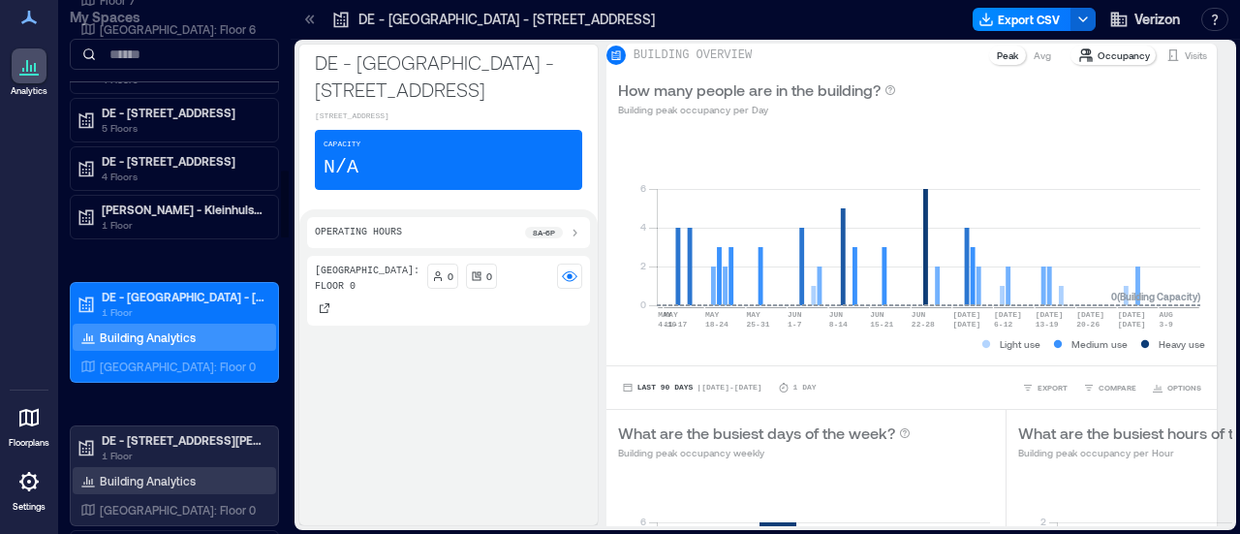
click at [141, 473] on p "Building Analytics" at bounding box center [148, 480] width 96 height 15
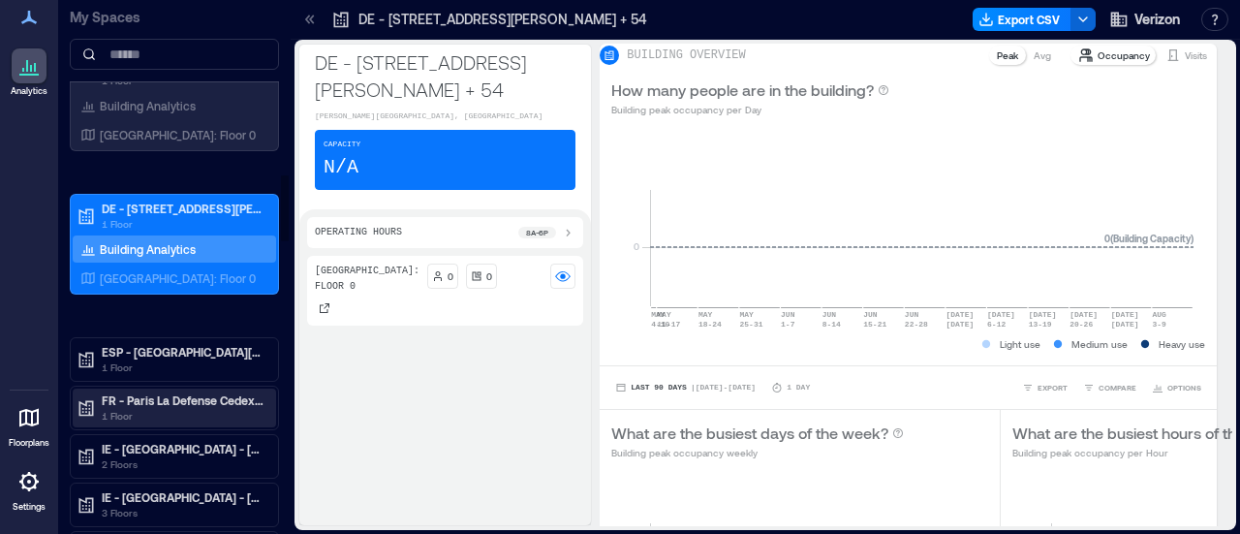
scroll to position [1550, 0]
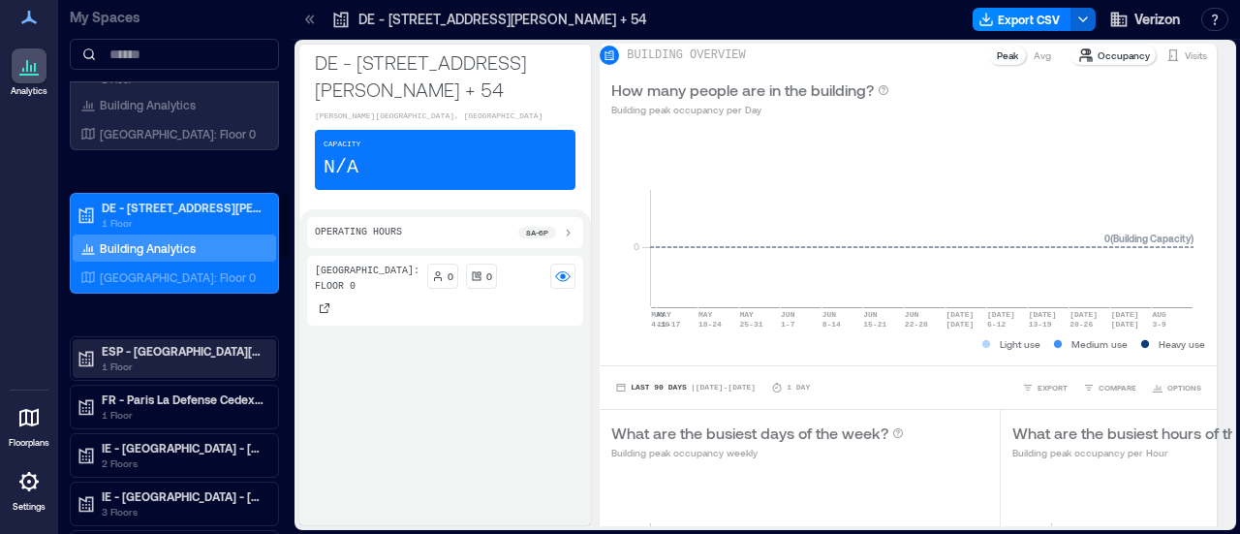
click at [200, 343] on p "ESP - [GEOGRAPHIC_DATA][PERSON_NAME] de la Condesa" at bounding box center [183, 350] width 163 height 15
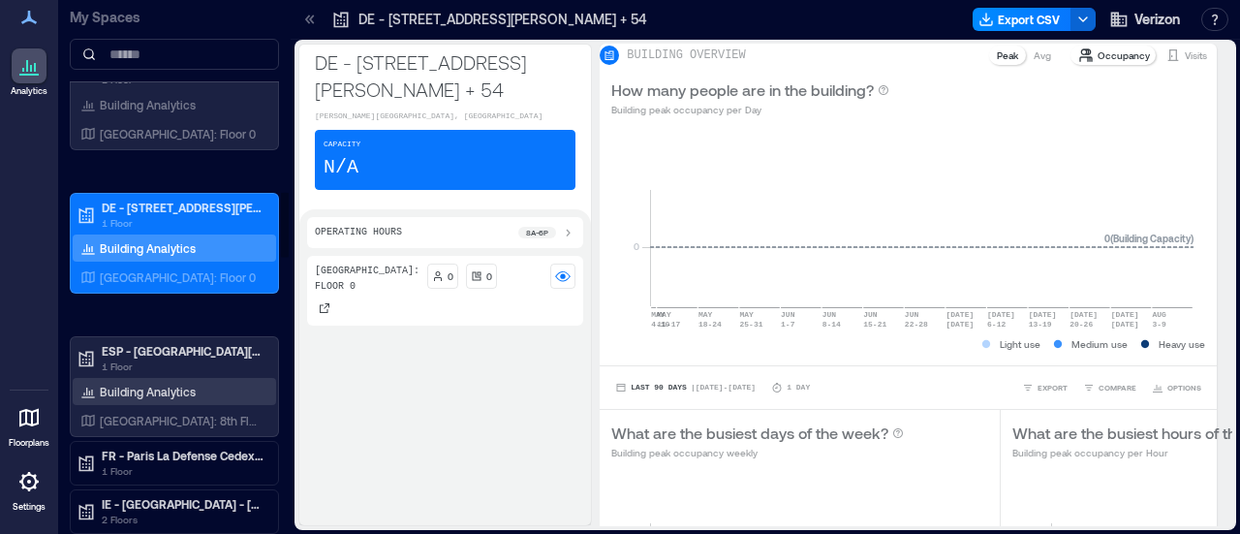
click at [196, 378] on div "Building Analytics" at bounding box center [174, 391] width 203 height 27
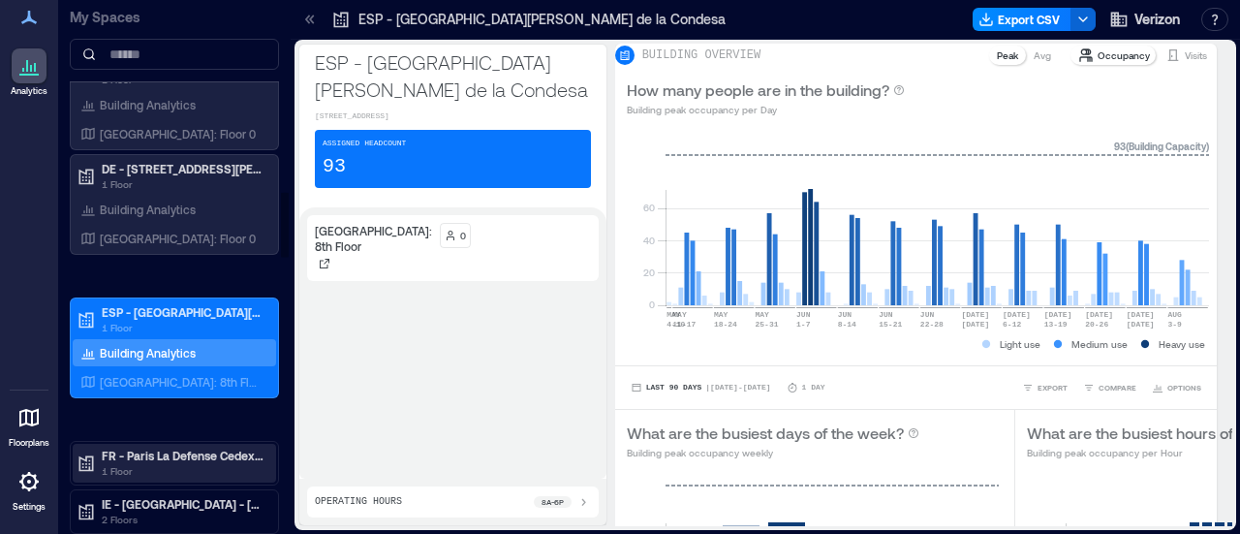
click at [198, 463] on p "1 Floor" at bounding box center [183, 470] width 163 height 15
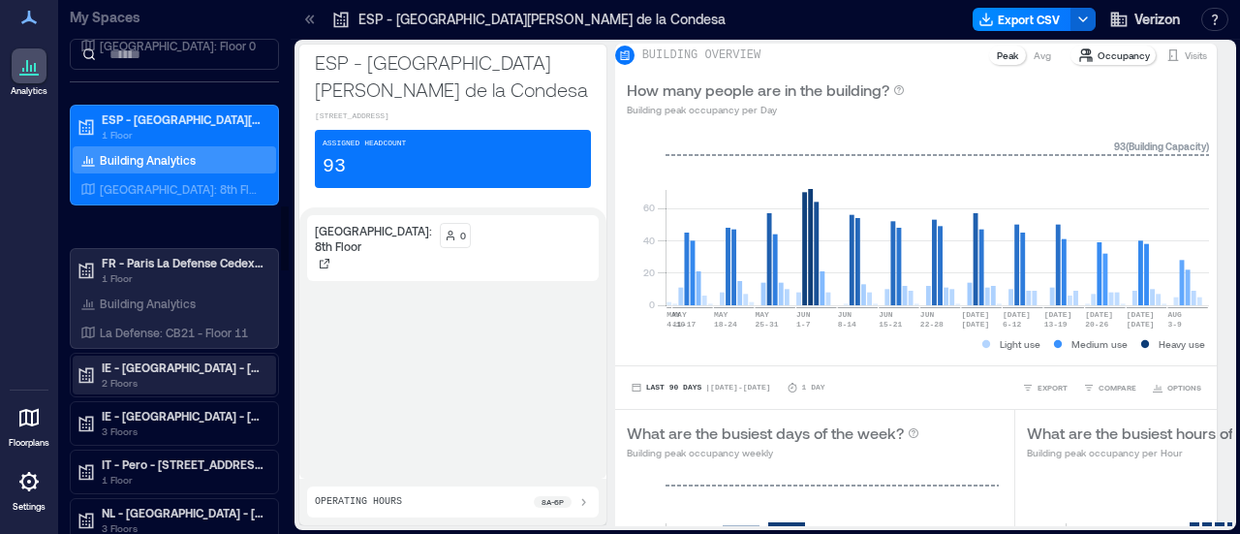
scroll to position [1743, 0]
click at [200, 374] on p "2 Floors" at bounding box center [183, 381] width 163 height 15
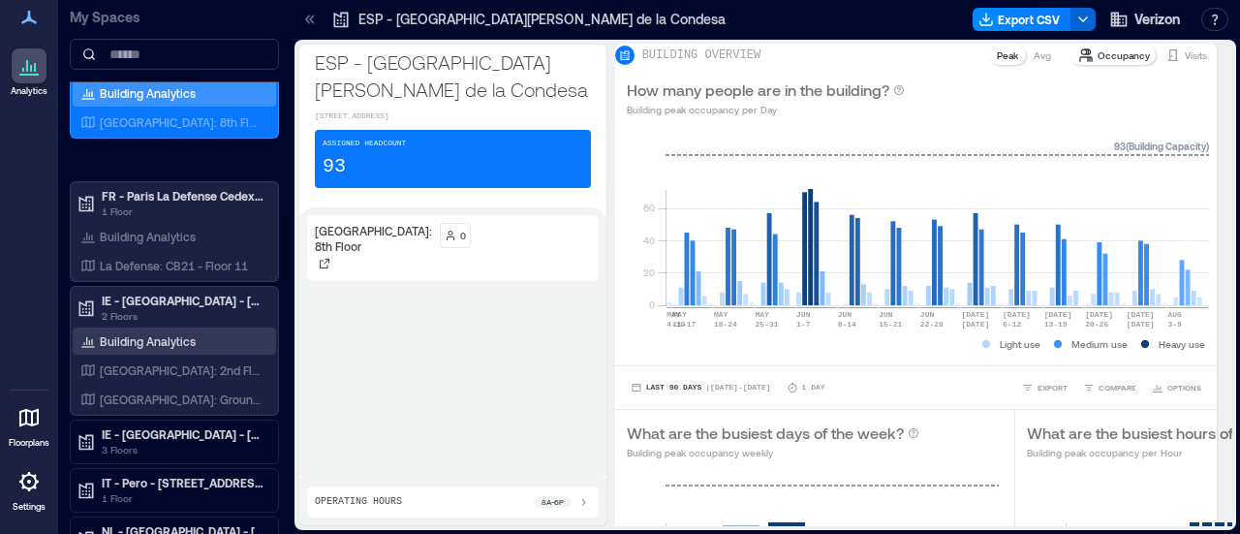
scroll to position [1840, 0]
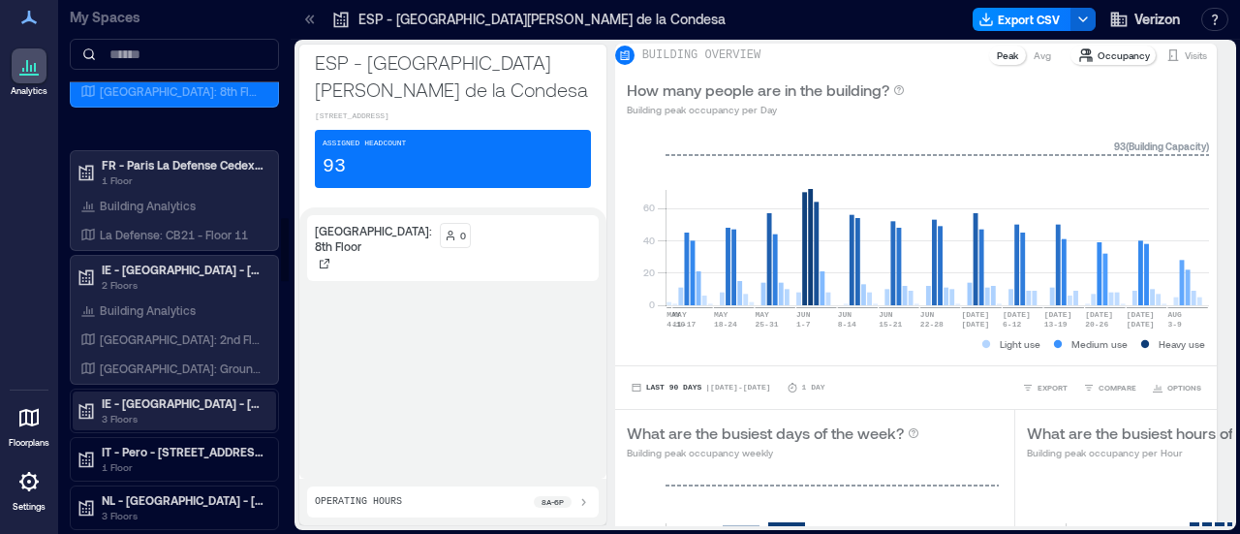
click at [219, 395] on p "IE - [GEOGRAPHIC_DATA] - [GEOGRAPHIC_DATA]" at bounding box center [183, 402] width 163 height 15
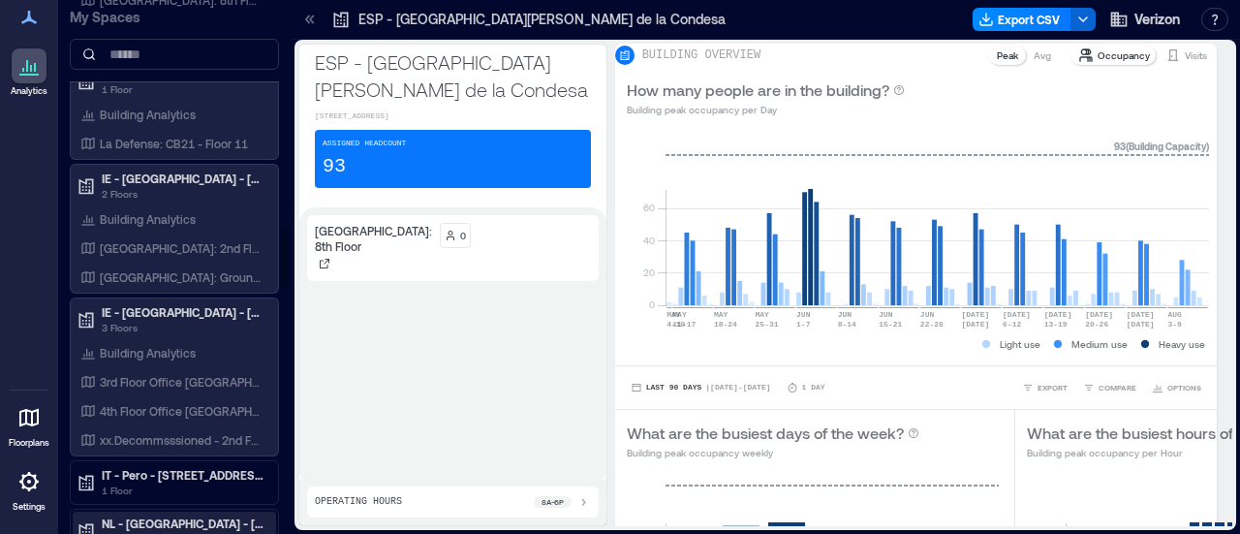
scroll to position [2034, 0]
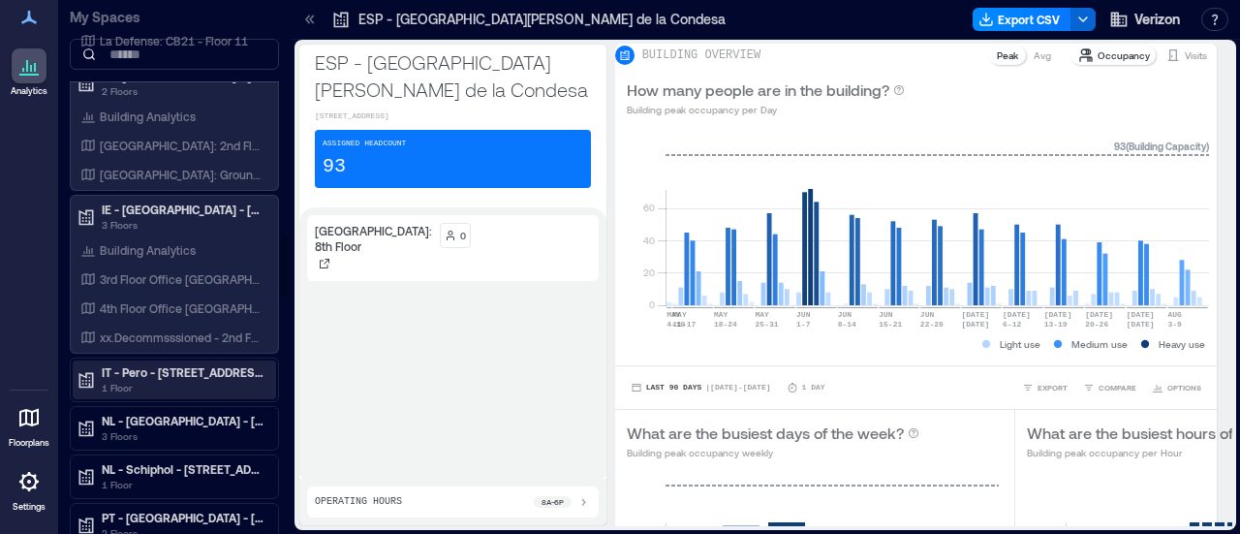
click at [204, 364] on p "IT - Pero - [STREET_ADDRESS][PERSON_NAME]" at bounding box center [183, 371] width 163 height 15
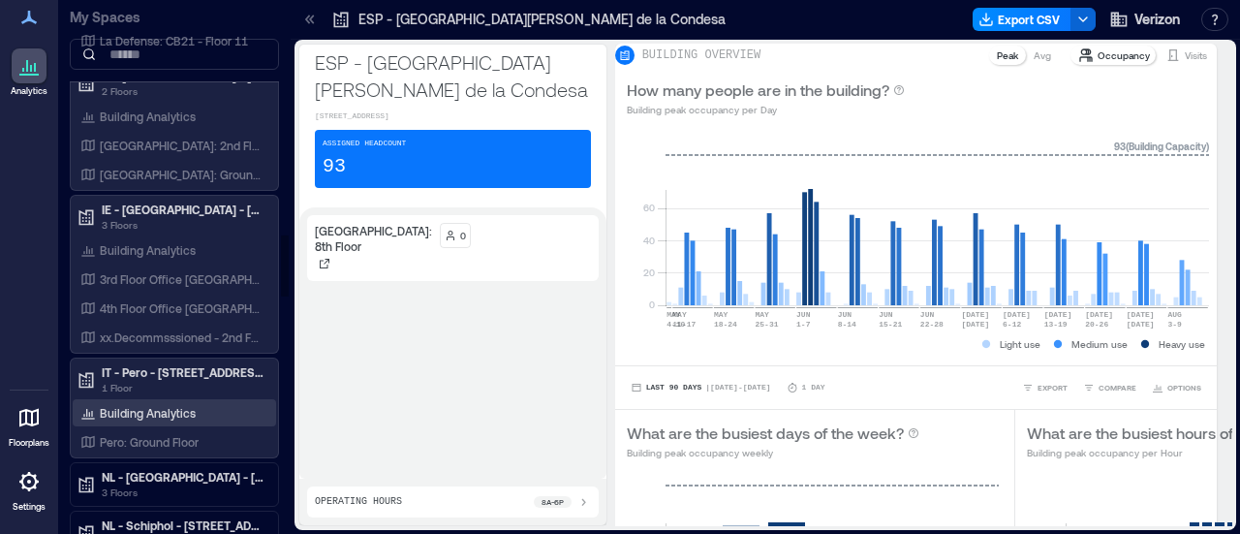
click at [195, 403] on div "Building Analytics" at bounding box center [138, 412] width 123 height 19
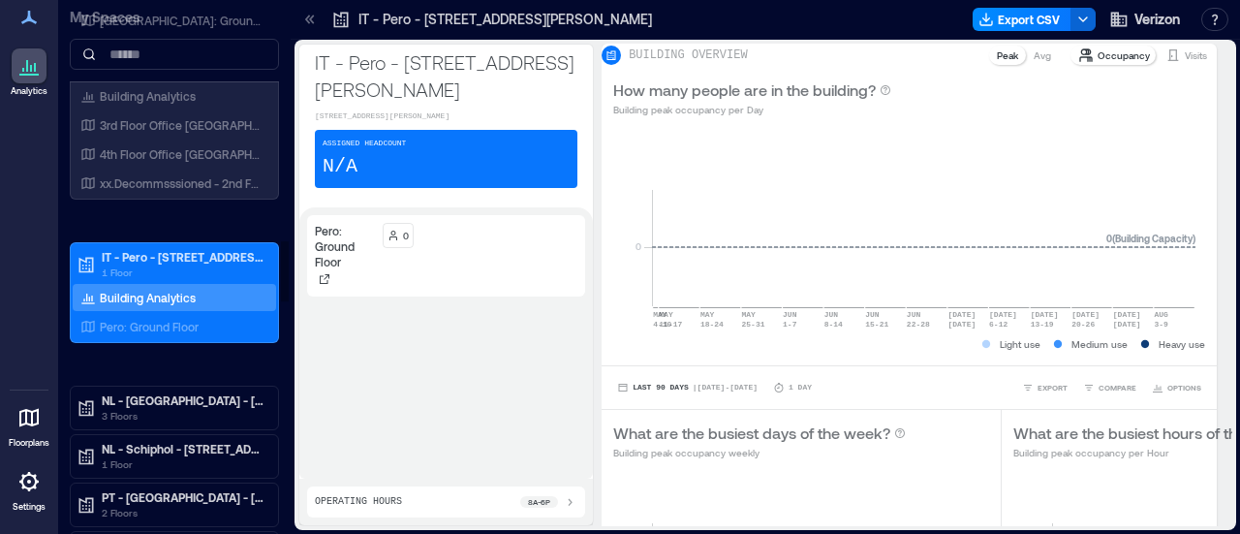
scroll to position [2150, 0]
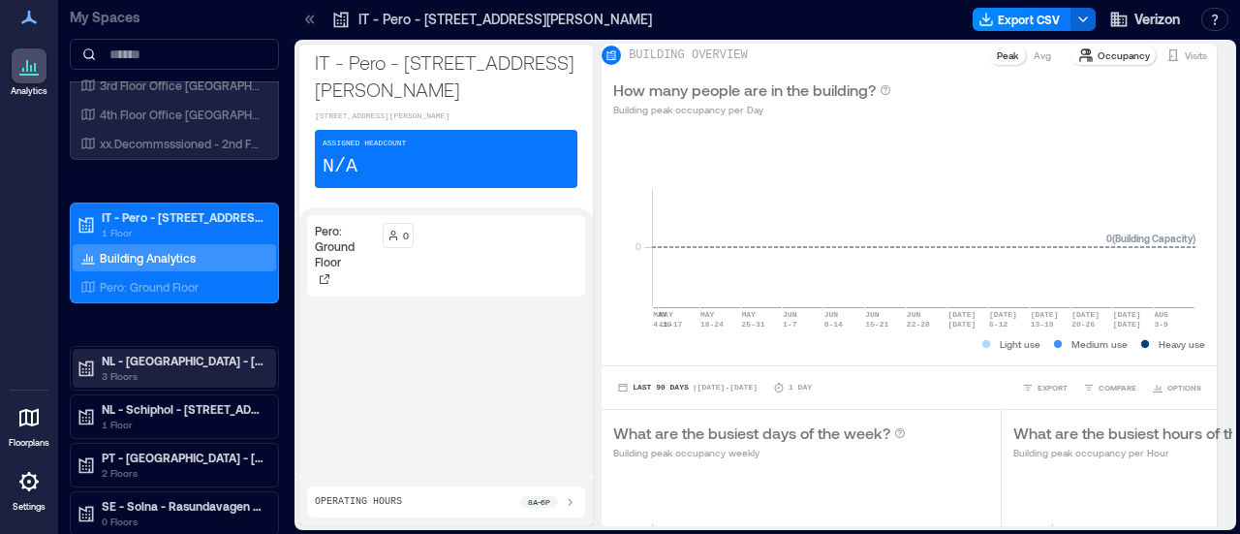
click at [193, 353] on p "NL - [GEOGRAPHIC_DATA] - [STREET_ADDRESS]" at bounding box center [183, 360] width 163 height 15
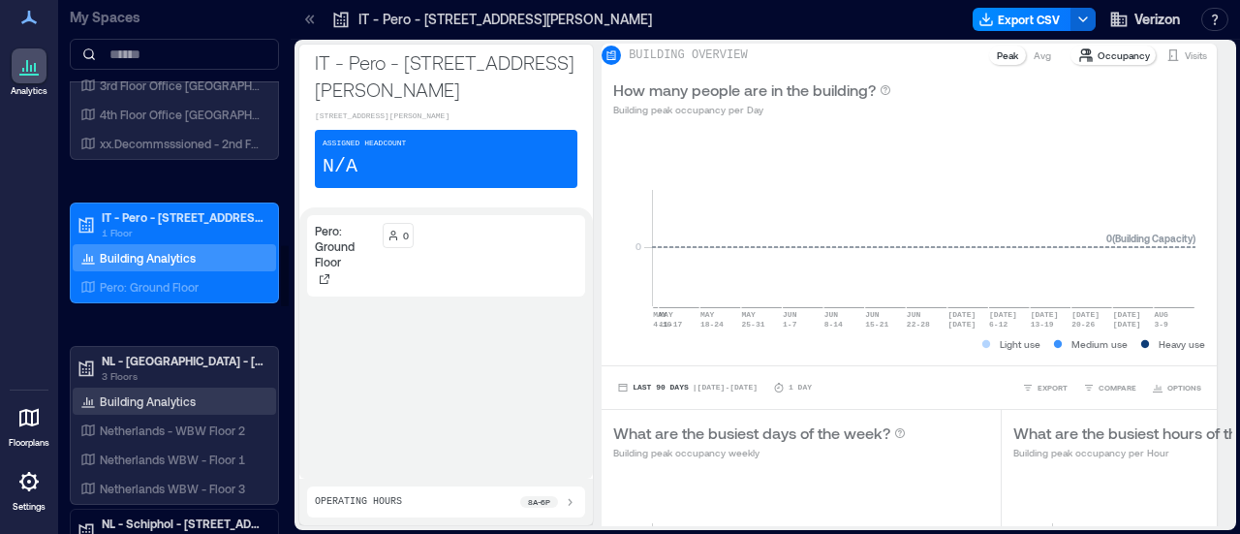
click at [186, 393] on p "Building Analytics" at bounding box center [148, 400] width 96 height 15
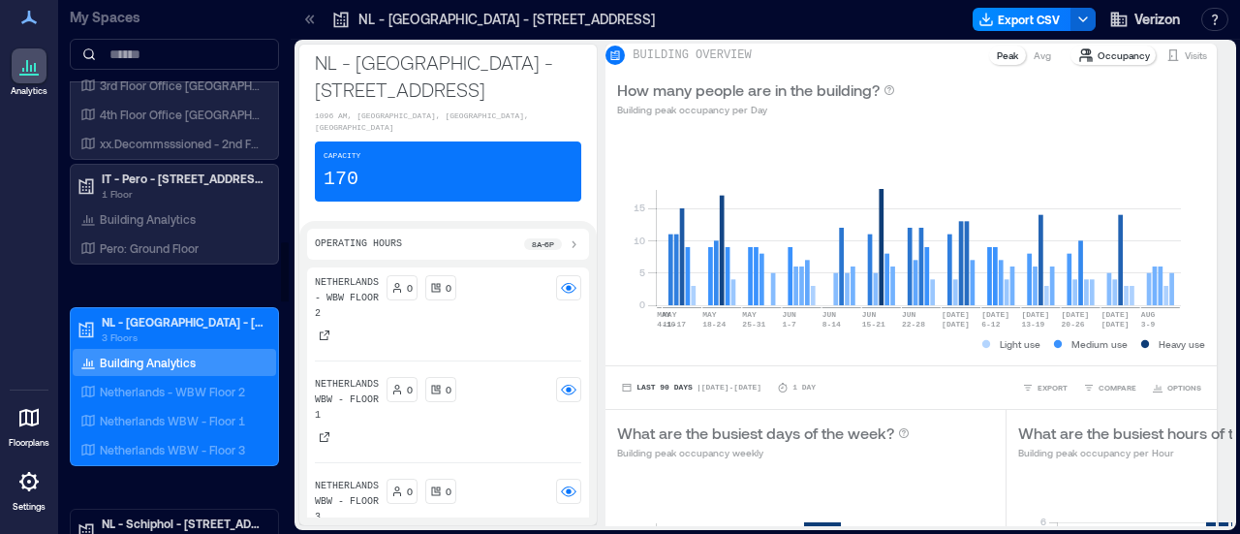
scroll to position [2344, 0]
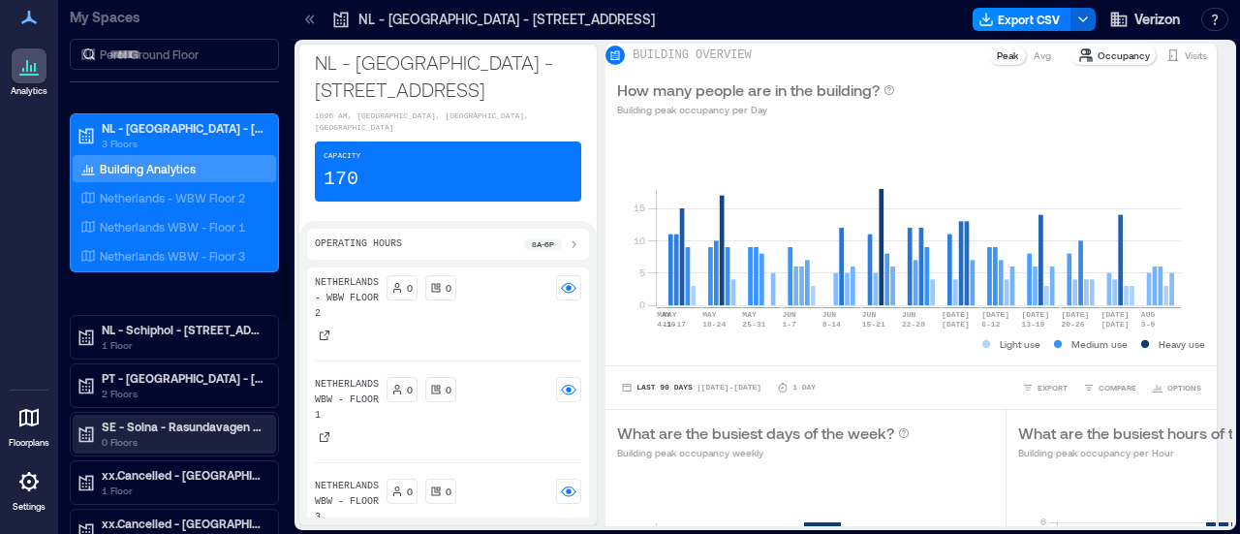
click at [211, 434] on p "0 Floors" at bounding box center [183, 441] width 163 height 15
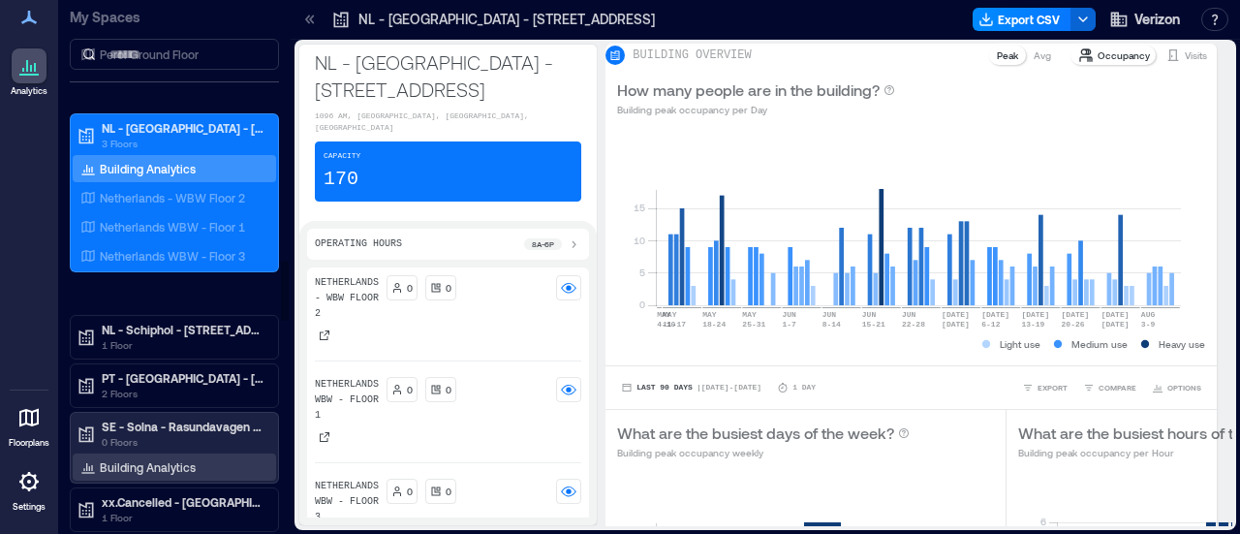
click at [172, 459] on p "Building Analytics" at bounding box center [148, 466] width 96 height 15
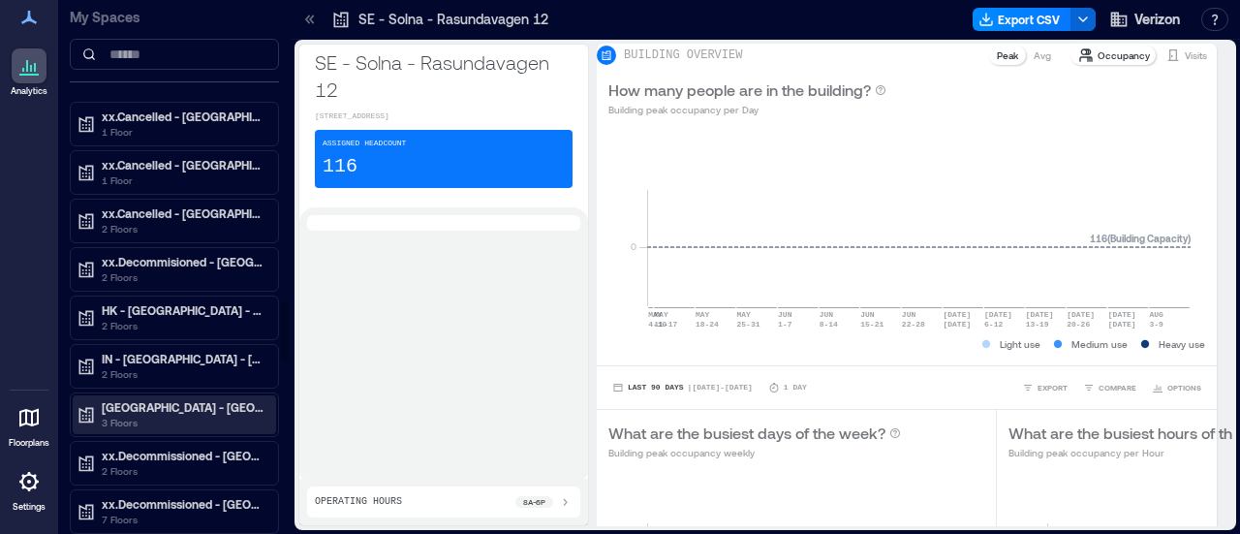
scroll to position [2731, 0]
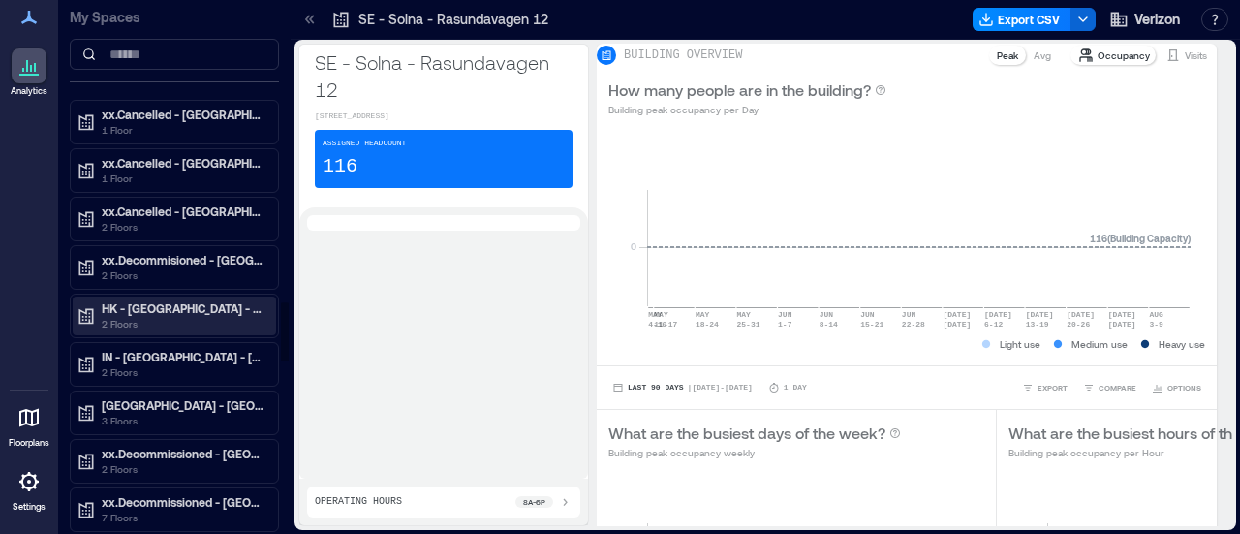
click at [187, 316] on p "2 Floors" at bounding box center [183, 323] width 163 height 15
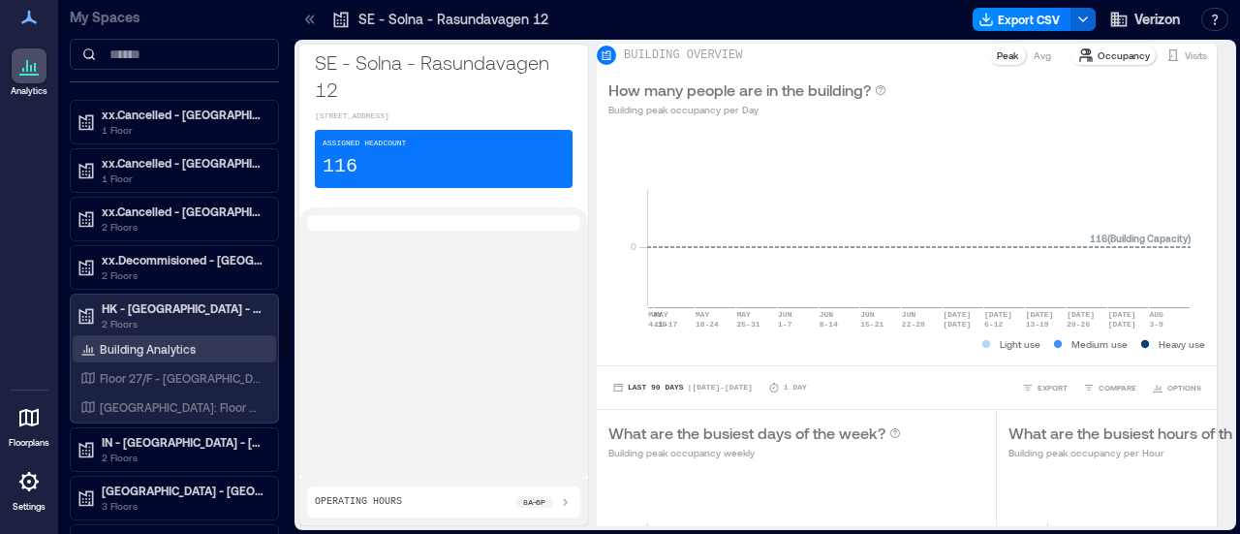
click at [140, 335] on div "Building Analytics" at bounding box center [174, 348] width 203 height 27
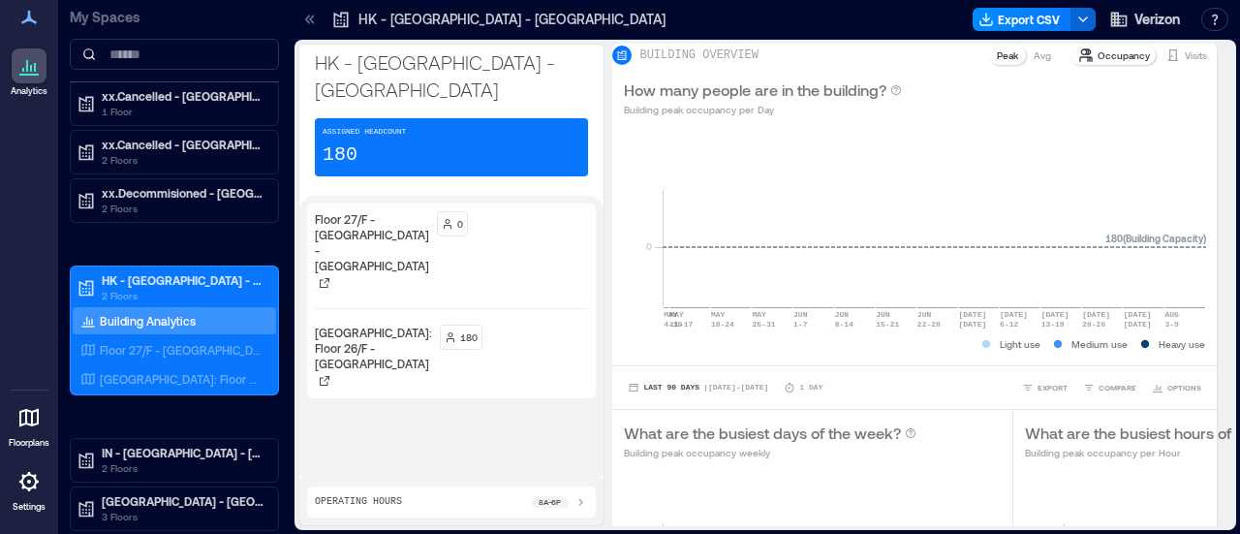
scroll to position [2817, 0]
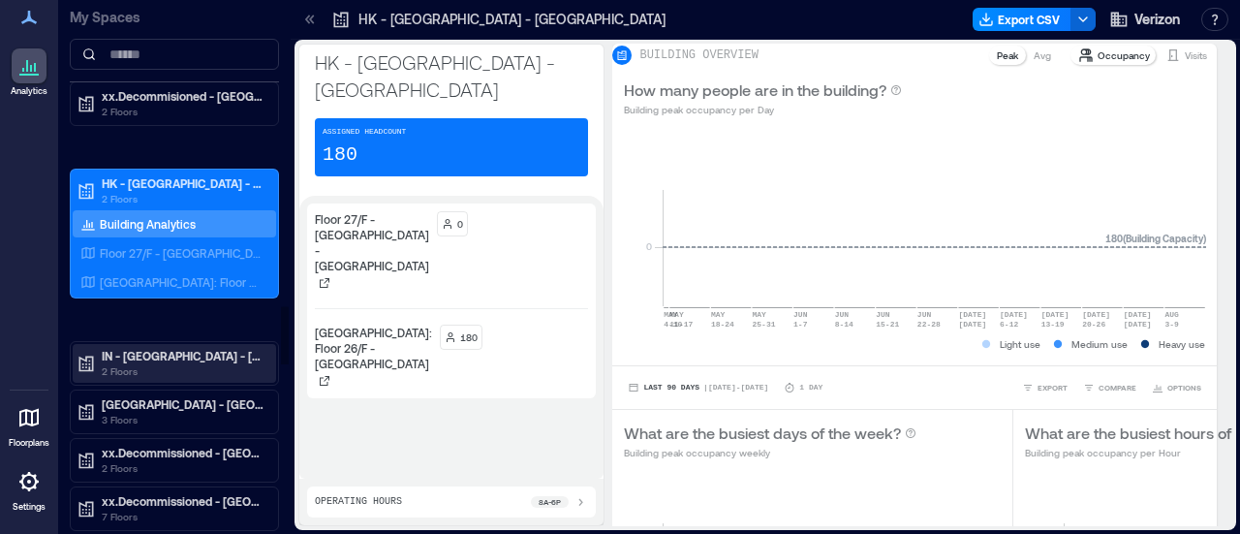
click at [210, 363] on p "2 Floors" at bounding box center [183, 370] width 163 height 15
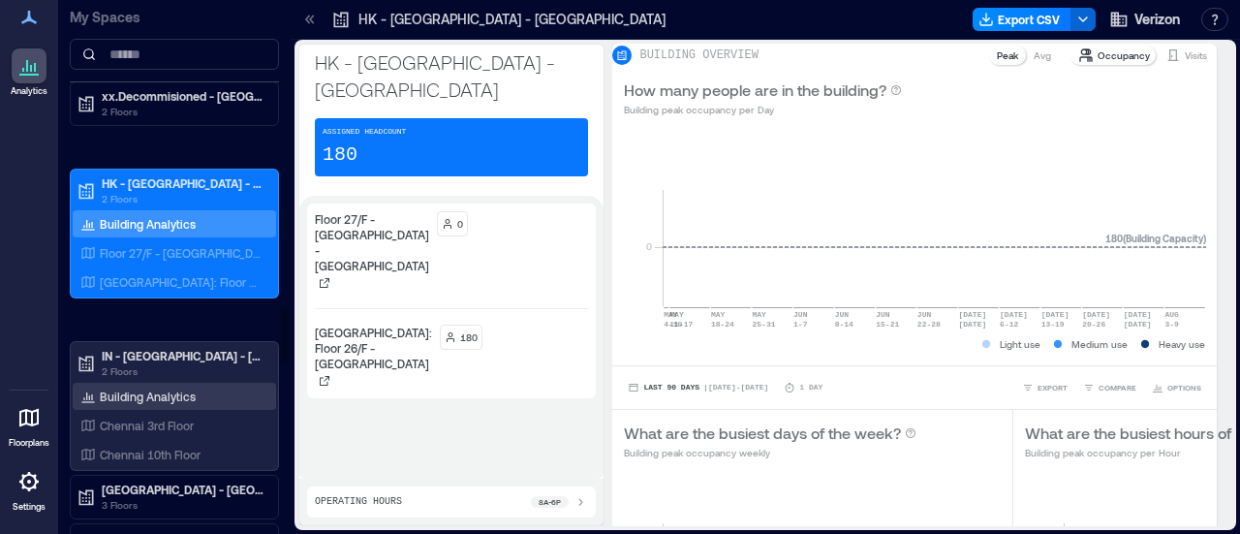
click at [162, 388] on p "Building Analytics" at bounding box center [148, 395] width 96 height 15
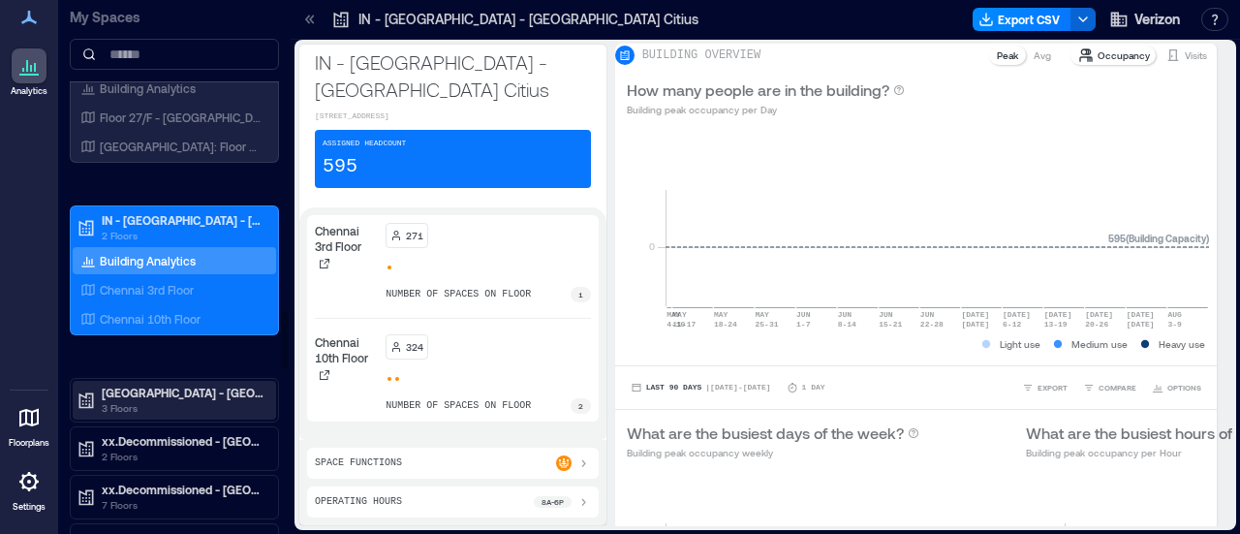
scroll to position [3011, 0]
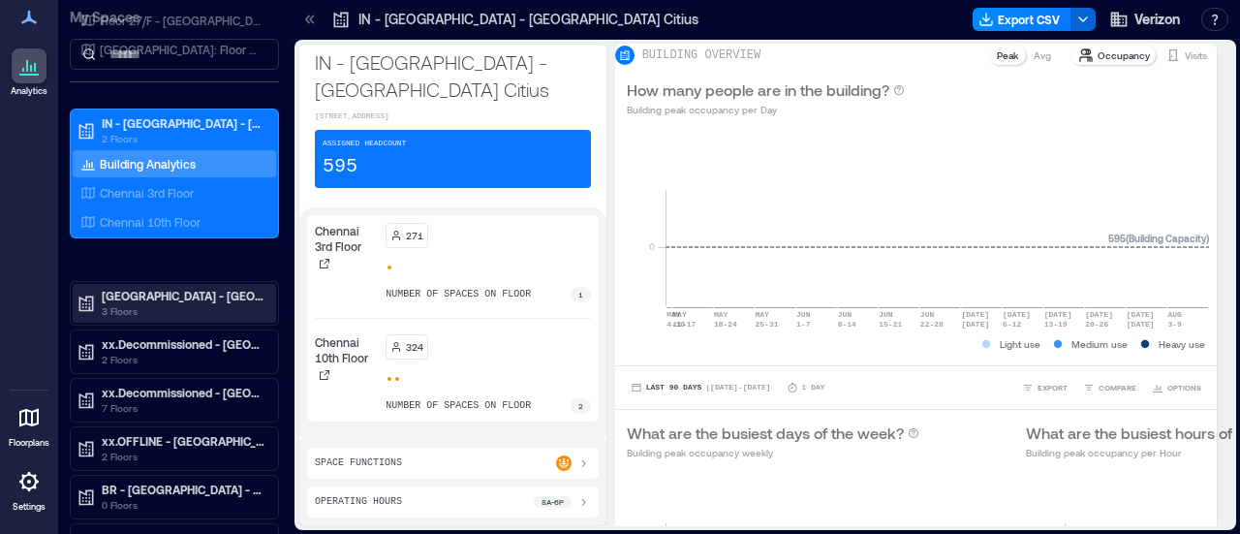
click at [217, 284] on div "[GEOGRAPHIC_DATA] - [GEOGRAPHIC_DATA] - [GEOGRAPHIC_DATA] 3 Floors" at bounding box center [174, 303] width 203 height 39
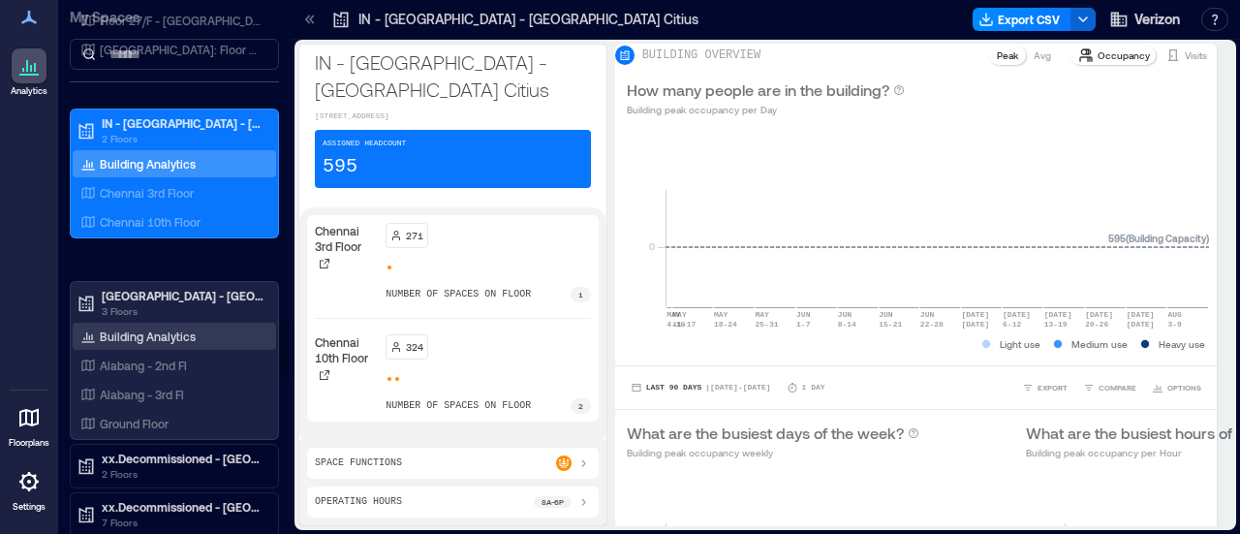
click at [194, 326] on div "Building Analytics" at bounding box center [138, 335] width 123 height 19
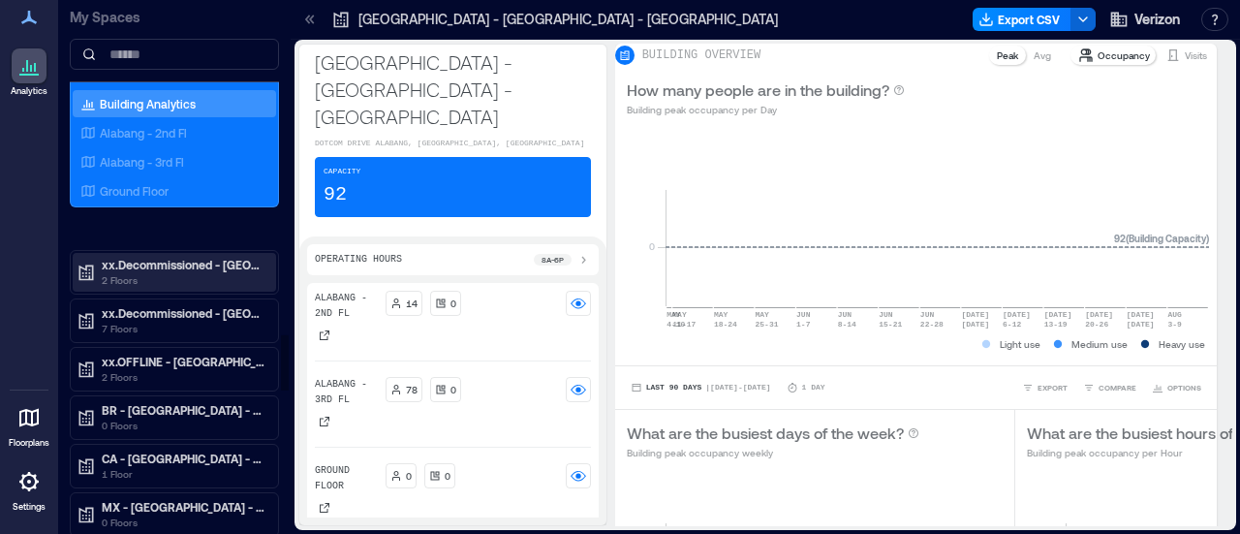
scroll to position [3302, 0]
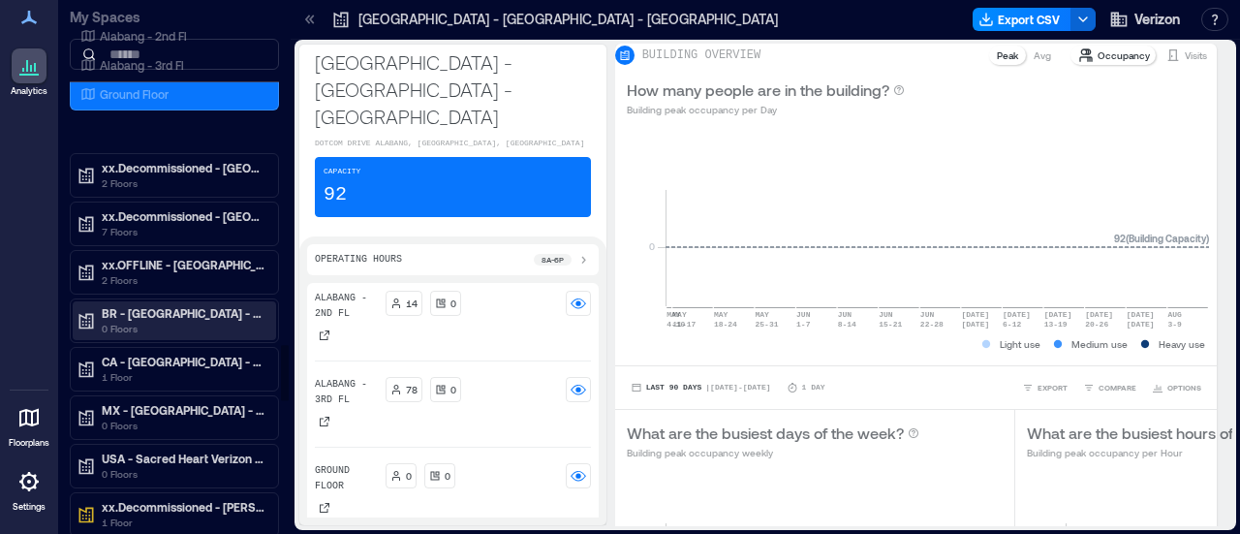
click at [231, 321] on p "0 Floors" at bounding box center [183, 328] width 163 height 15
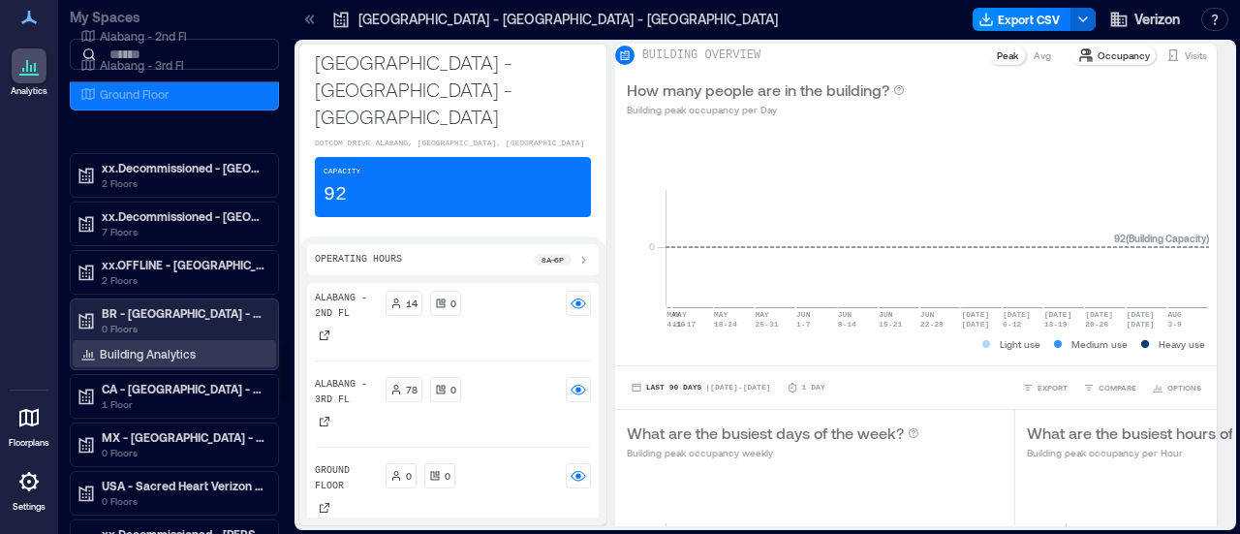
click at [193, 344] on div "Building Analytics" at bounding box center [138, 353] width 123 height 19
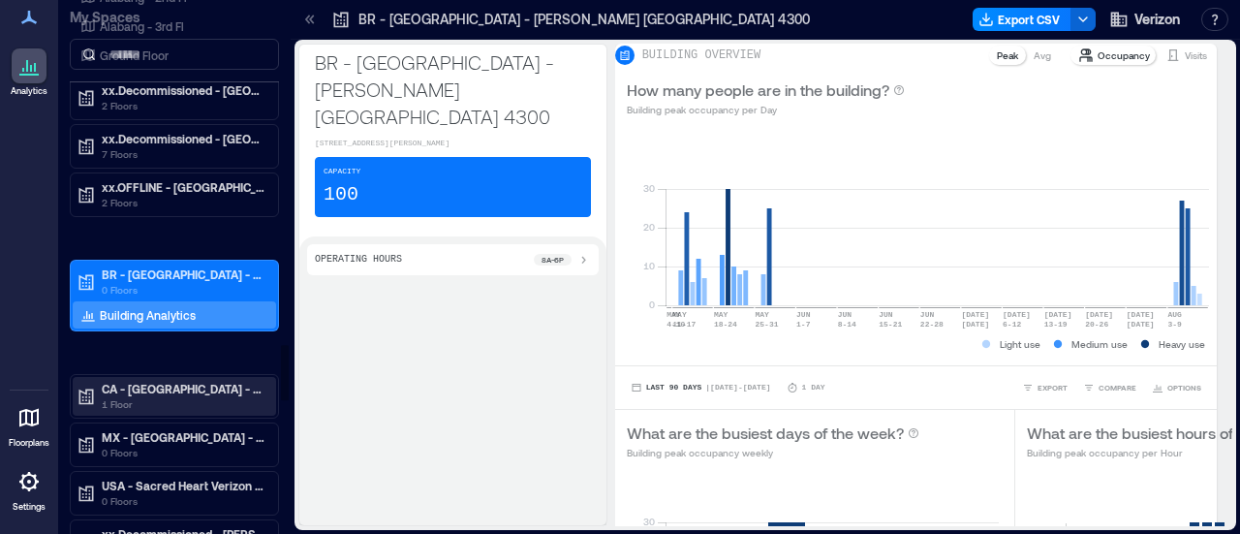
click at [188, 381] on p "CA - [GEOGRAPHIC_DATA] - [GEOGRAPHIC_DATA] - [STREET_ADDRESS]" at bounding box center [183, 388] width 163 height 15
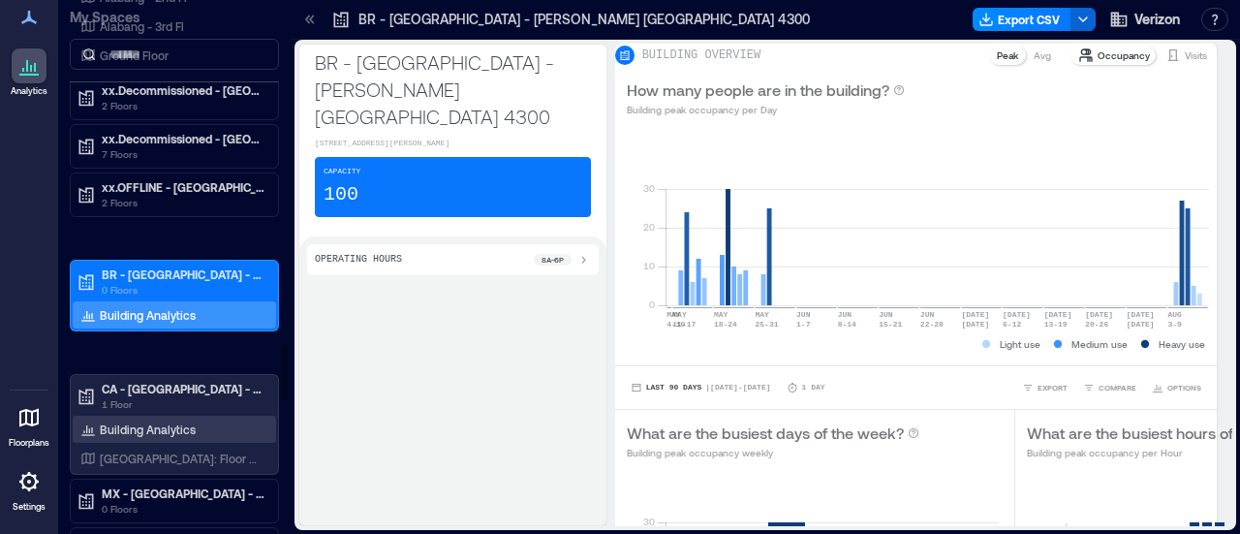
click at [178, 421] on p "Building Analytics" at bounding box center [148, 428] width 96 height 15
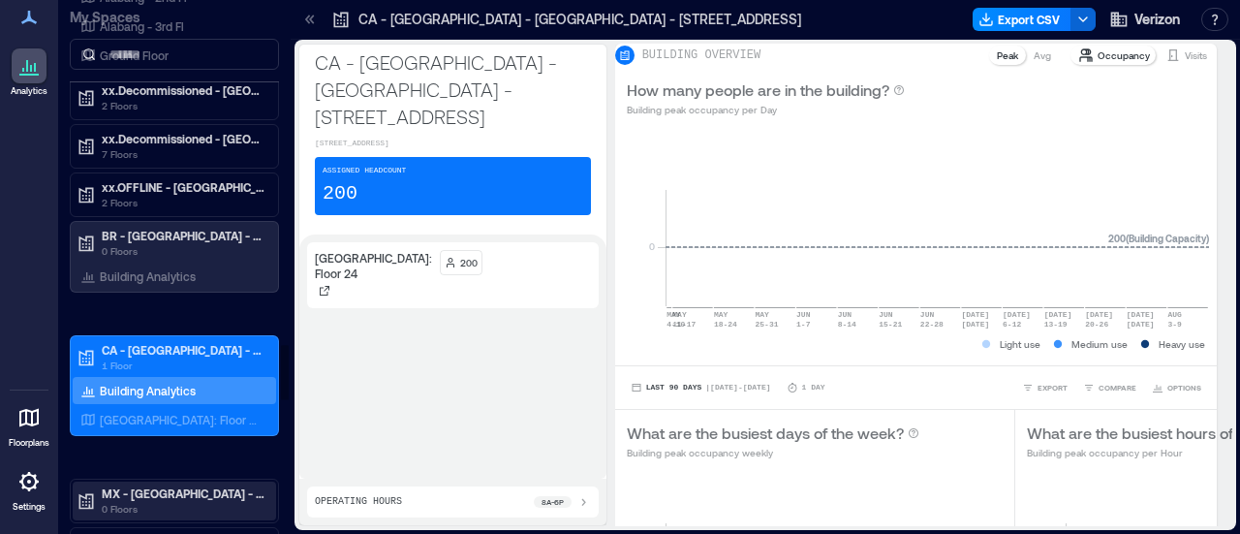
click at [202, 485] on p "MX - [GEOGRAPHIC_DATA] - [PERSON_NAME] I" at bounding box center [183, 492] width 163 height 15
click at [180, 526] on p "Building Analytics" at bounding box center [148, 533] width 96 height 15
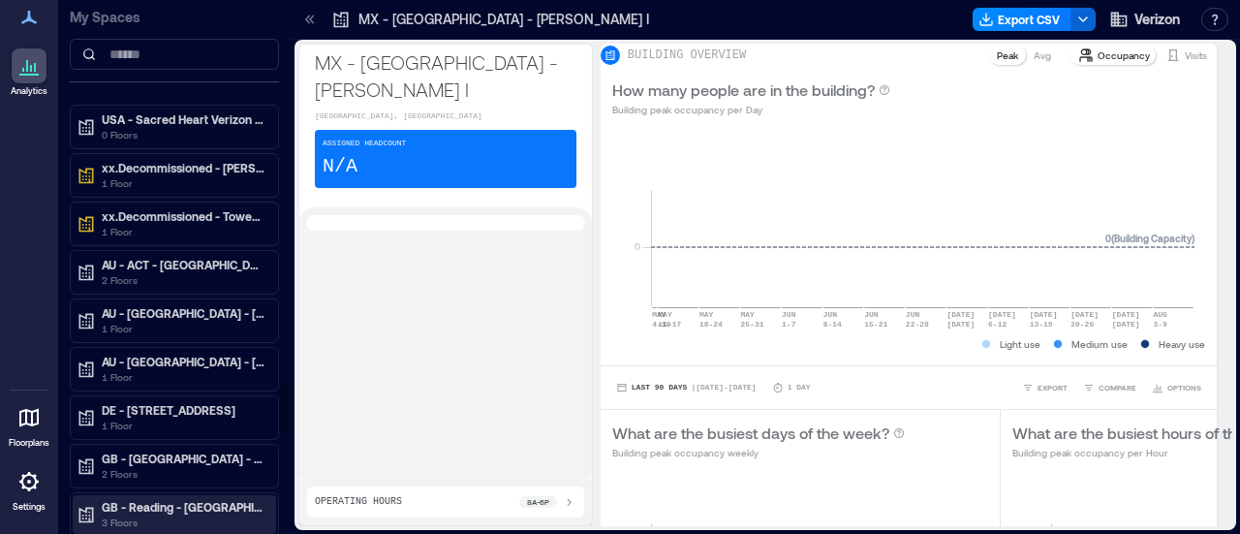
scroll to position [3689, 0]
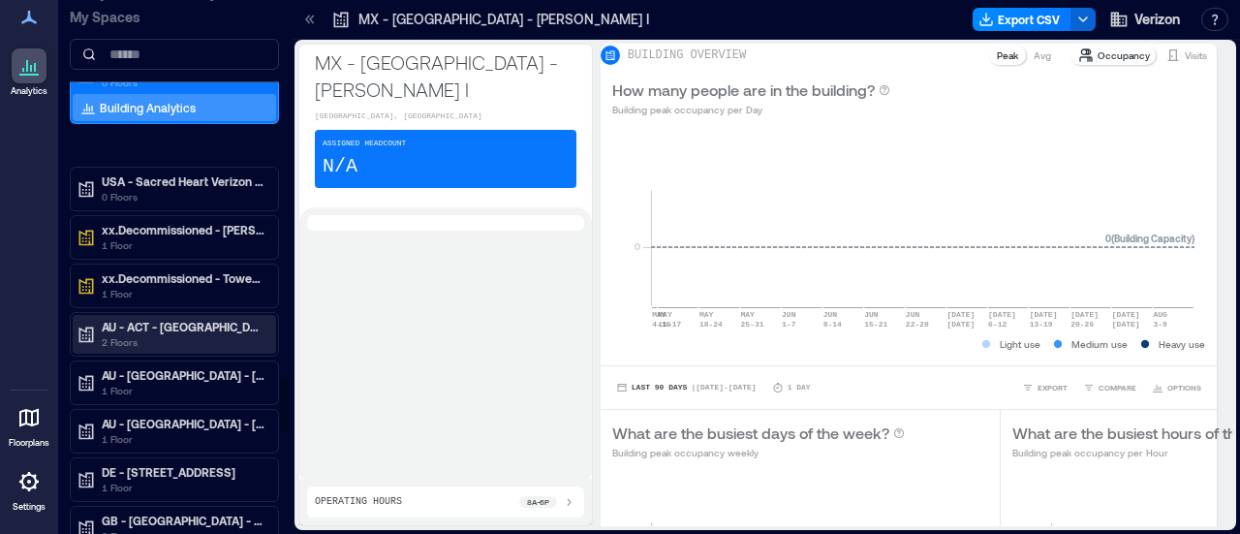
click at [178, 319] on p "AU - ACT - [GEOGRAPHIC_DATA] - [STREET_ADDRESS]" at bounding box center [183, 326] width 163 height 15
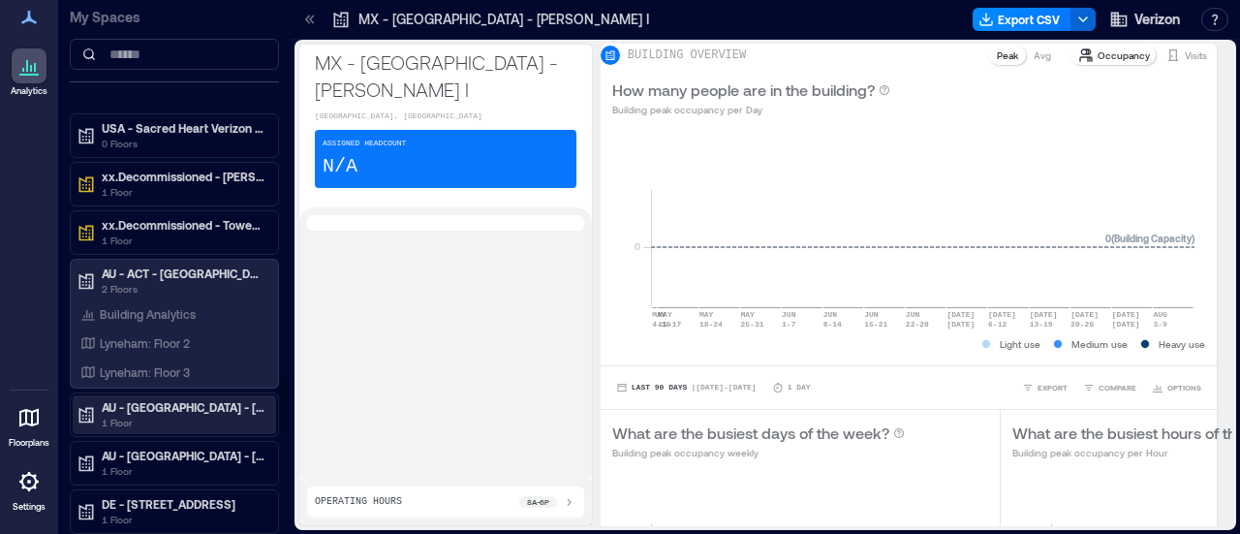
scroll to position [3786, 0]
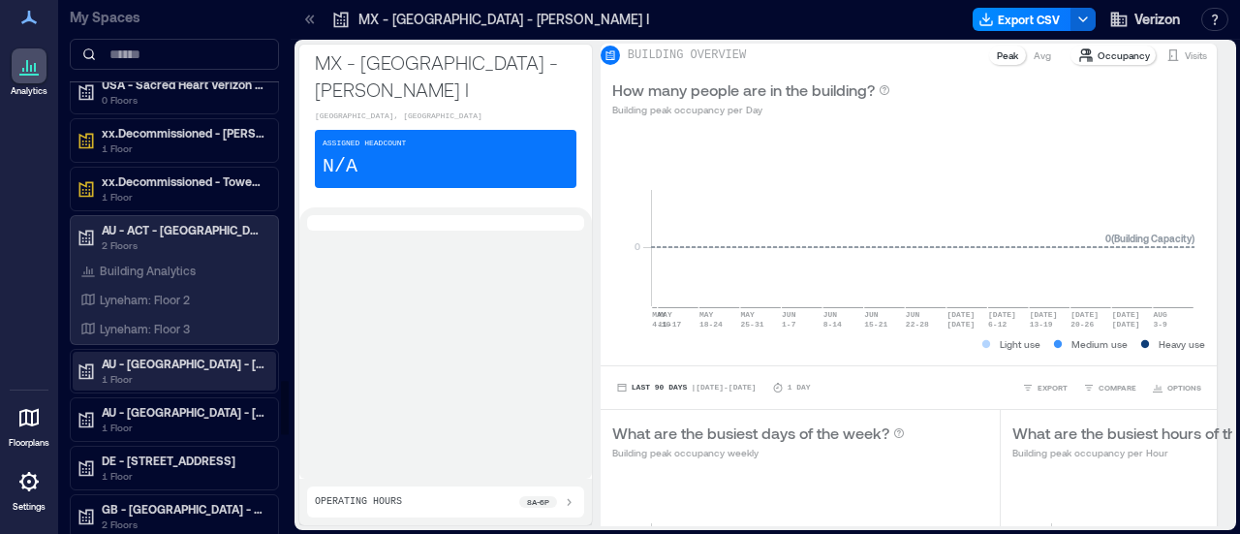
click at [201, 355] on p "AU - [GEOGRAPHIC_DATA] - [GEOGRAPHIC_DATA] - [STREET_ADDRESS]" at bounding box center [183, 362] width 163 height 15
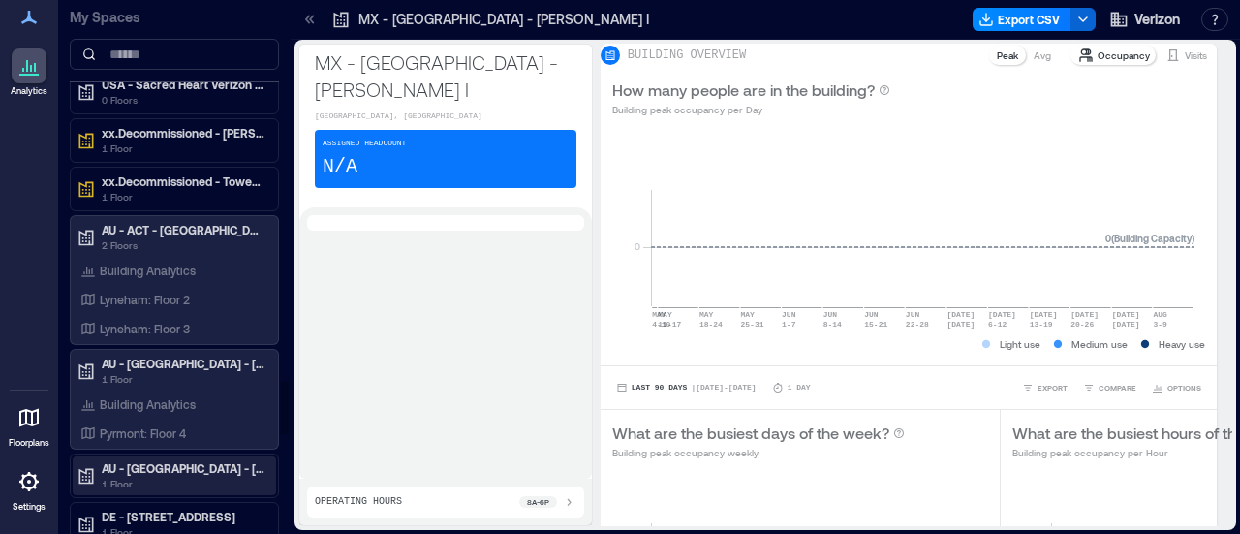
click at [221, 460] on p "AU - [GEOGRAPHIC_DATA] - [GEOGRAPHIC_DATA] - [STREET_ADDRESS]" at bounding box center [183, 467] width 163 height 15
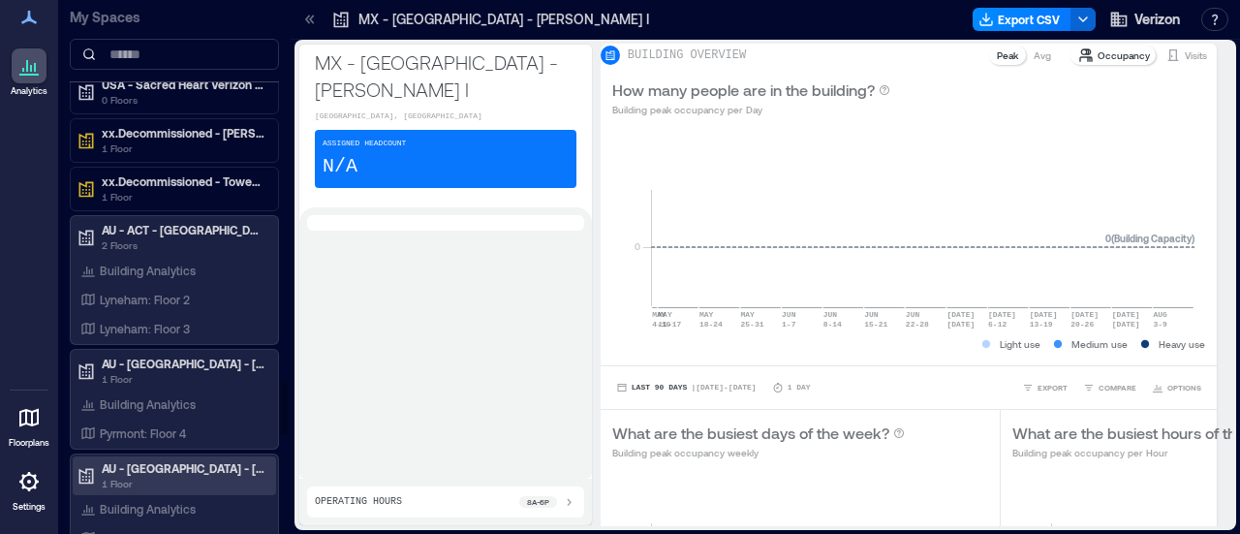
click at [188, 476] on p "1 Floor" at bounding box center [183, 483] width 163 height 15
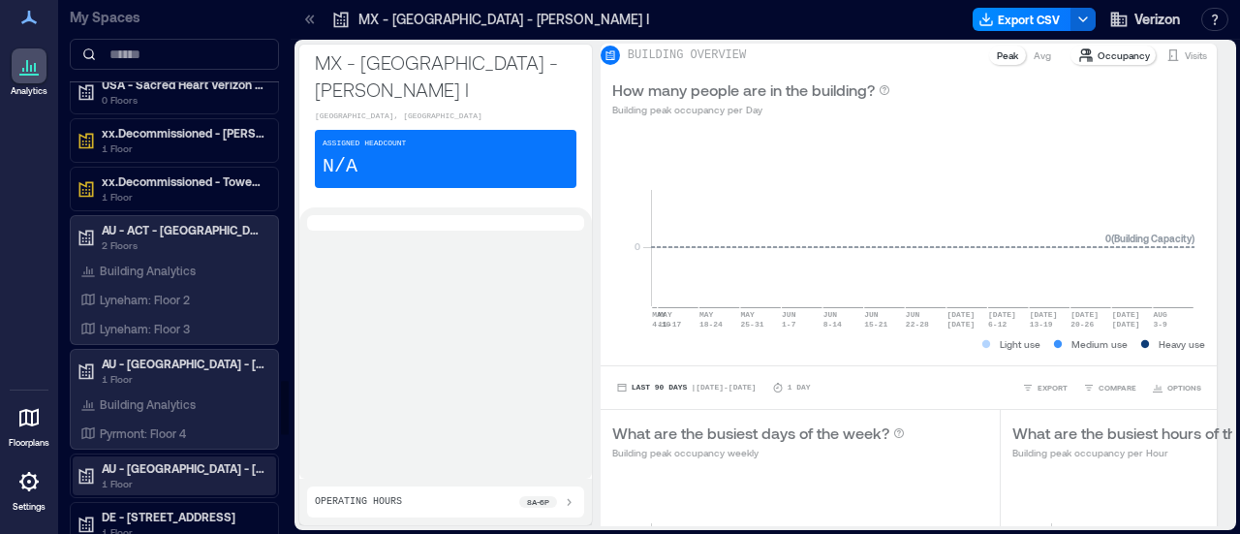
click at [186, 476] on p "1 Floor" at bounding box center [183, 483] width 163 height 15
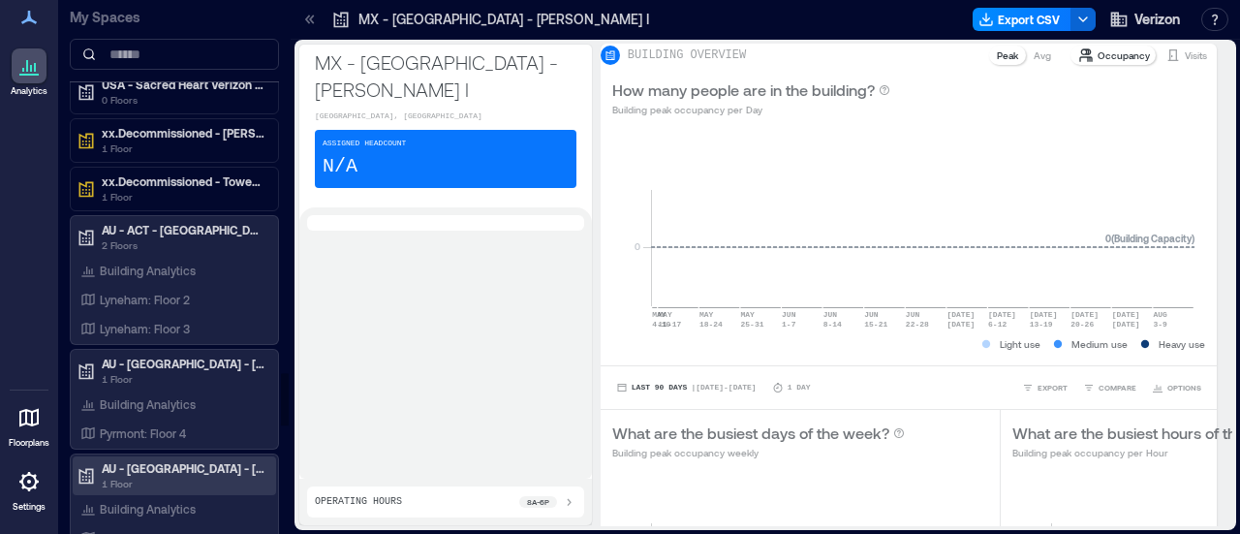
scroll to position [3883, 0]
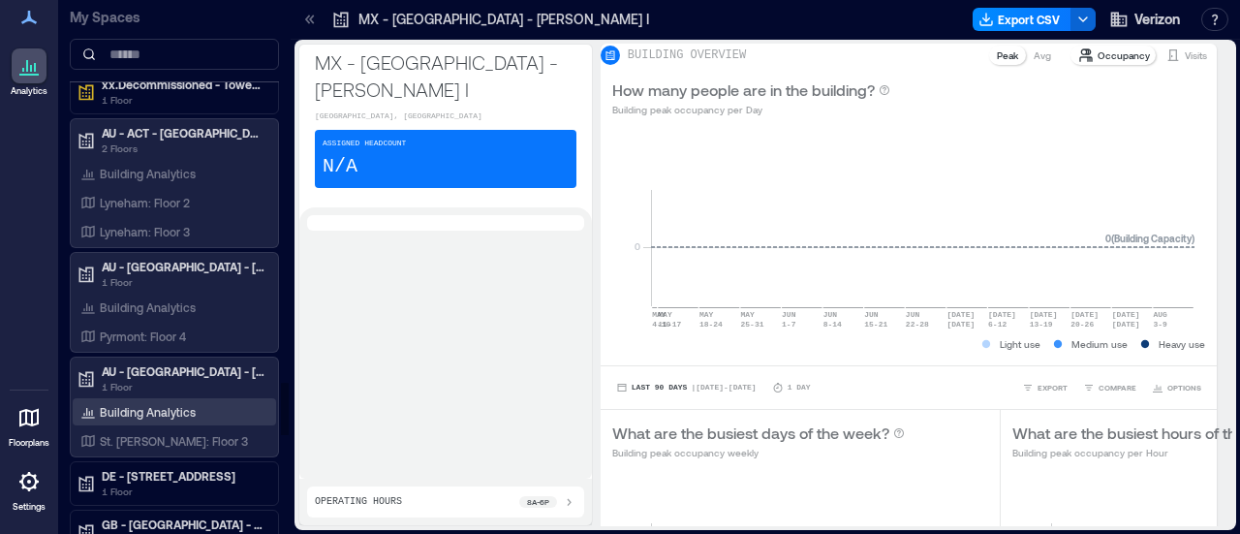
click at [175, 404] on p "Building Analytics" at bounding box center [148, 411] width 96 height 15
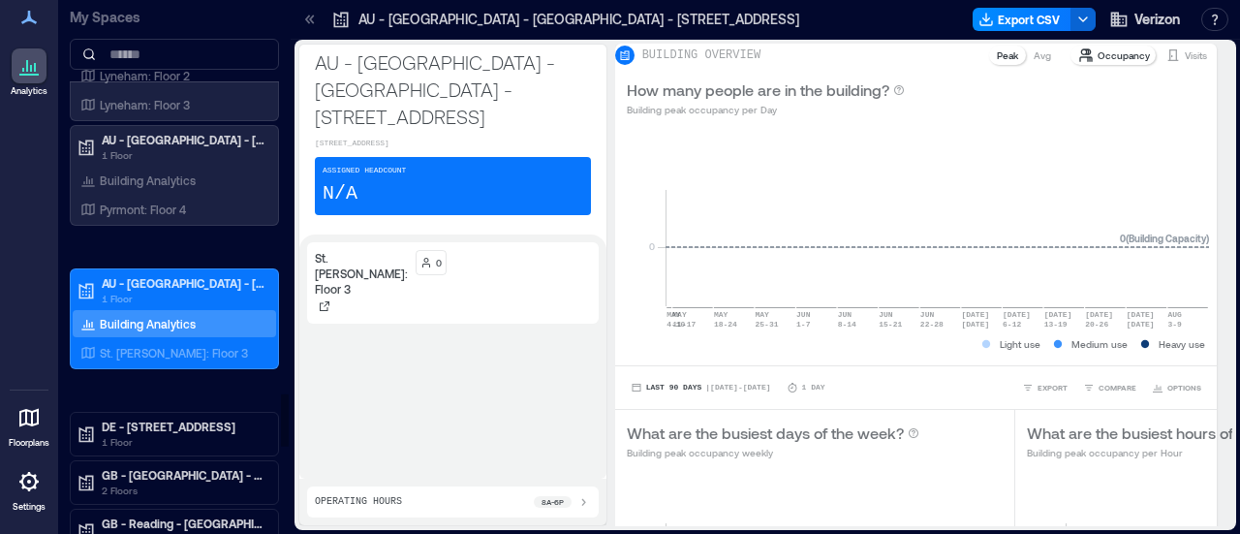
scroll to position [3999, 0]
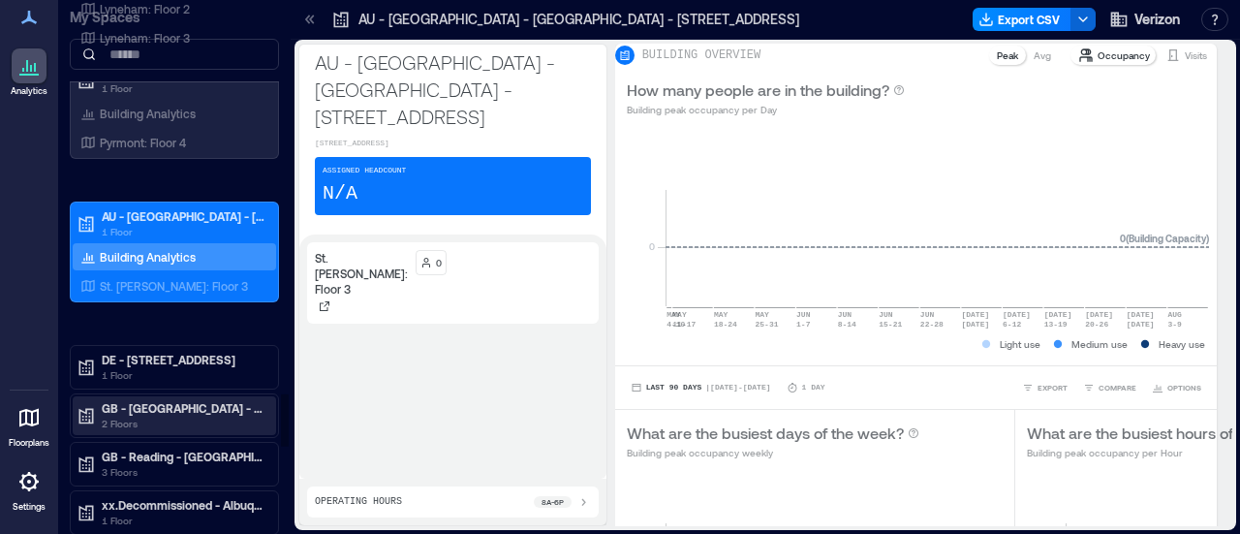
click at [194, 400] on p "GB - [GEOGRAPHIC_DATA] - 58-71 High Holborn" at bounding box center [183, 407] width 163 height 15
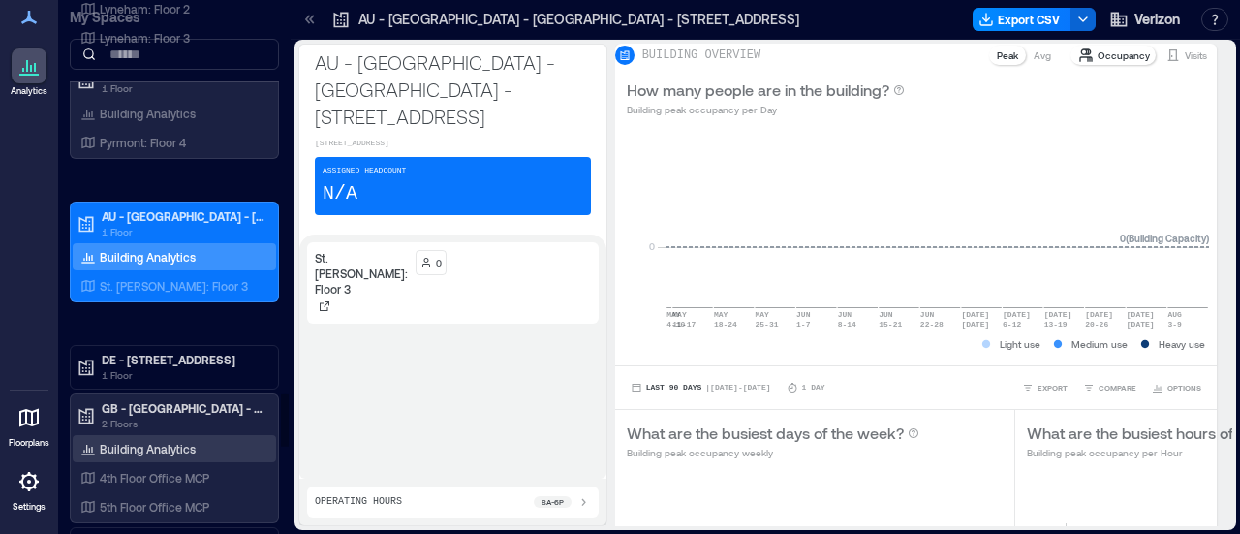
click at [202, 435] on div "Building Analytics" at bounding box center [174, 448] width 203 height 27
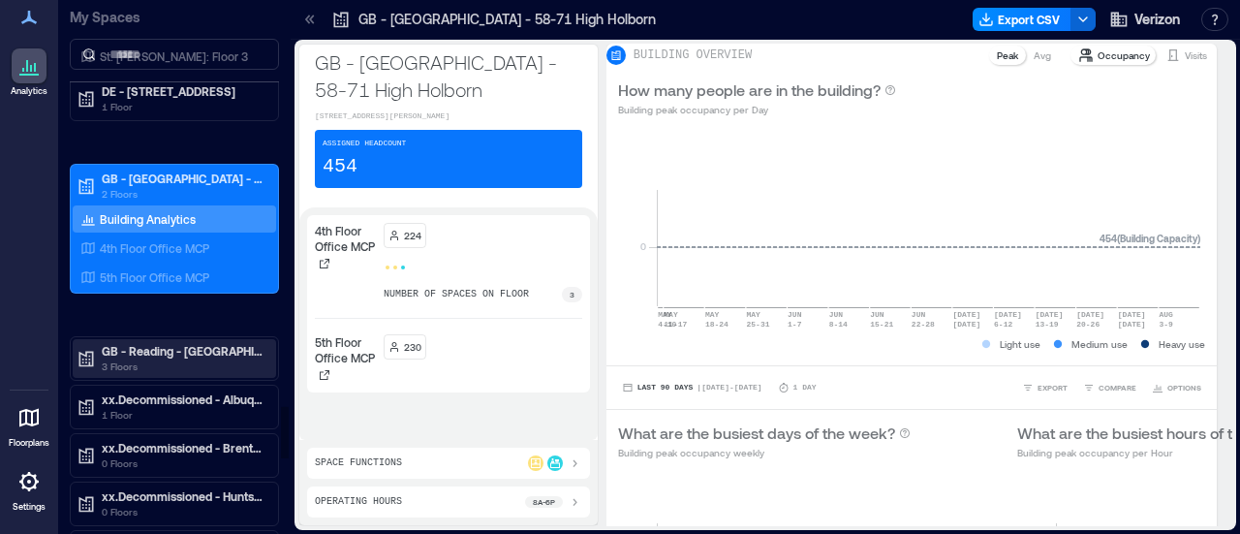
scroll to position [4193, 0]
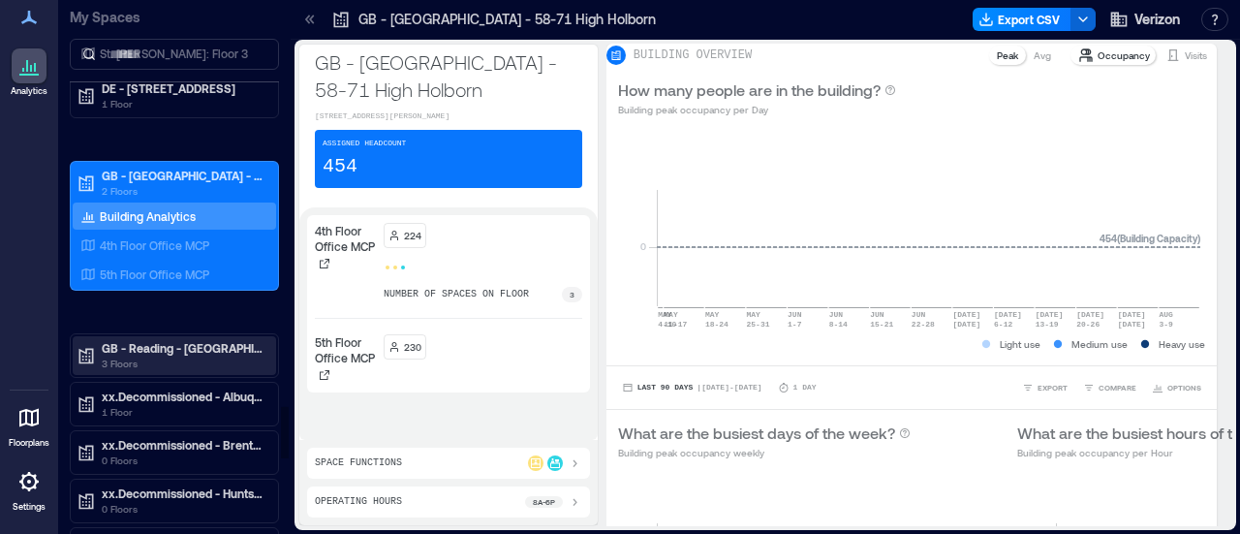
click at [215, 340] on p "GB - Reading - [GEOGRAPHIC_DATA] Rd" at bounding box center [183, 347] width 163 height 15
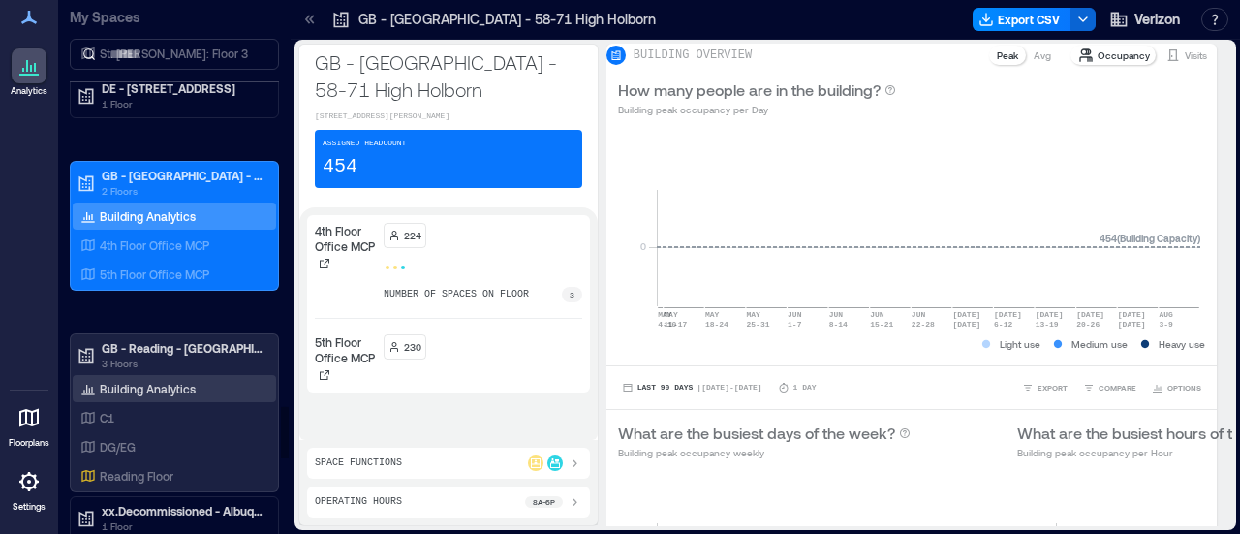
click at [153, 379] on div "Building Analytics" at bounding box center [138, 388] width 123 height 19
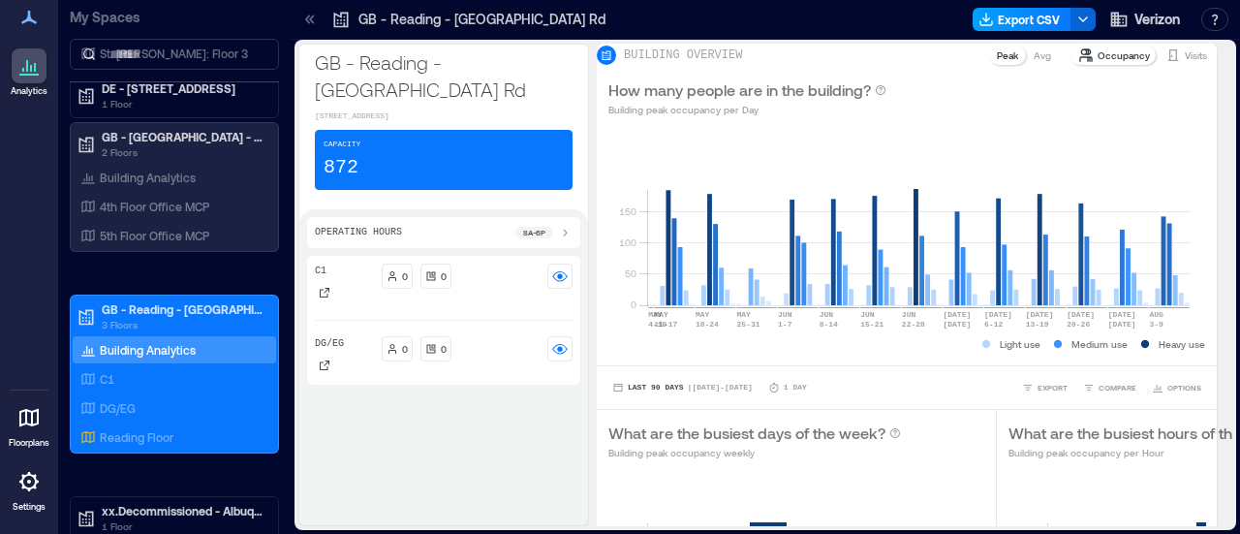
click at [1034, 23] on button "Export CSV" at bounding box center [1021, 19] width 99 height 23
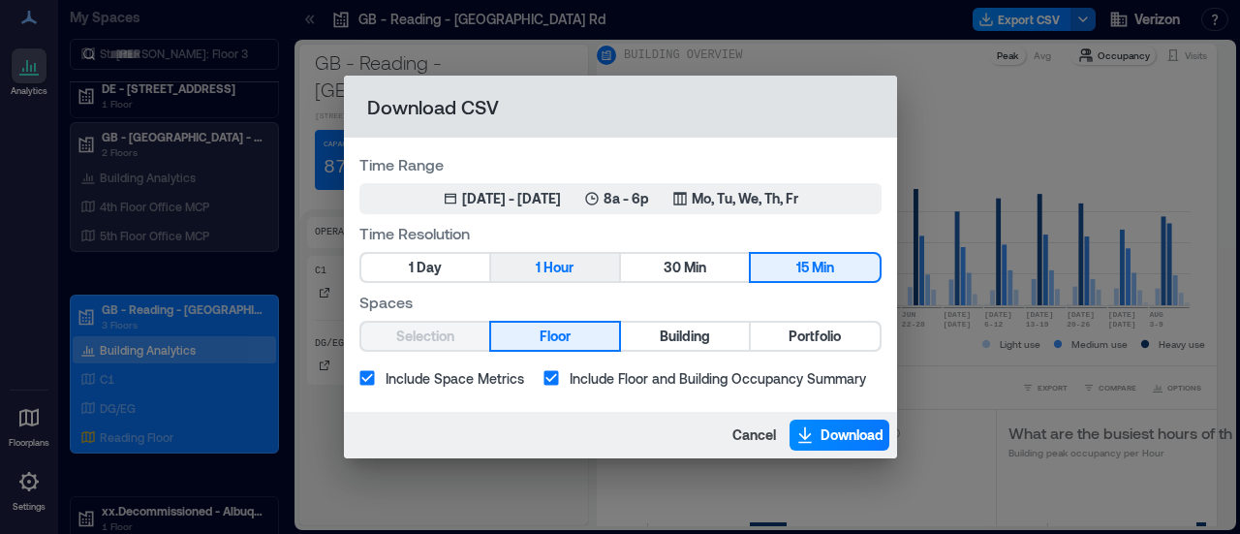
click at [580, 277] on button "1 Hour" at bounding box center [555, 267] width 128 height 27
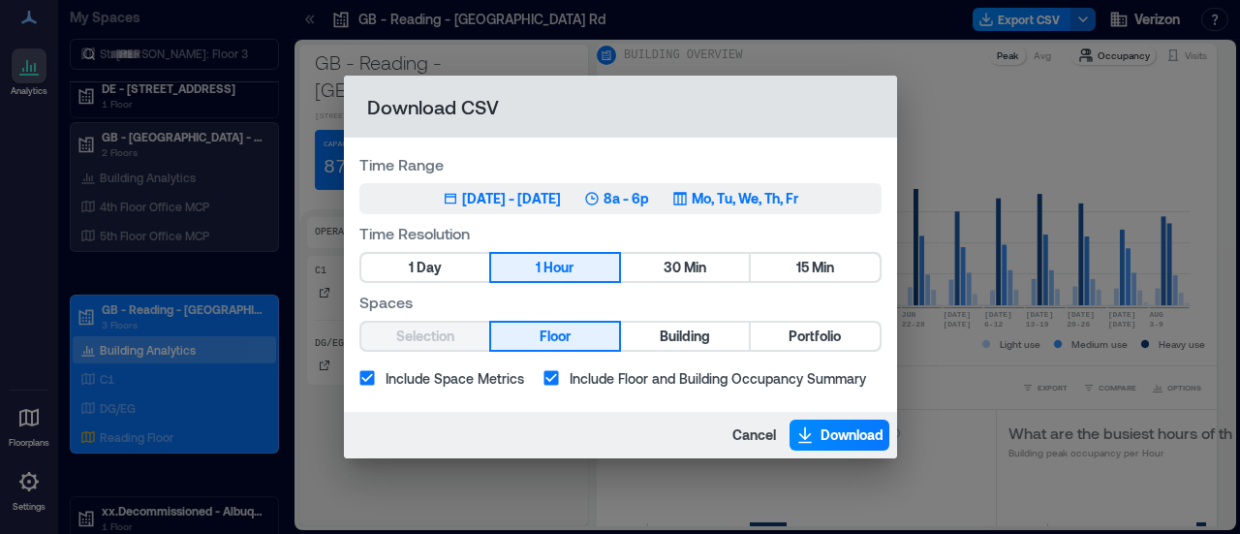
click at [562, 212] on button "May 10, 2025 - [DATE] 8a - 6p Mo, Tu, We, Th, Fr" at bounding box center [620, 198] width 522 height 31
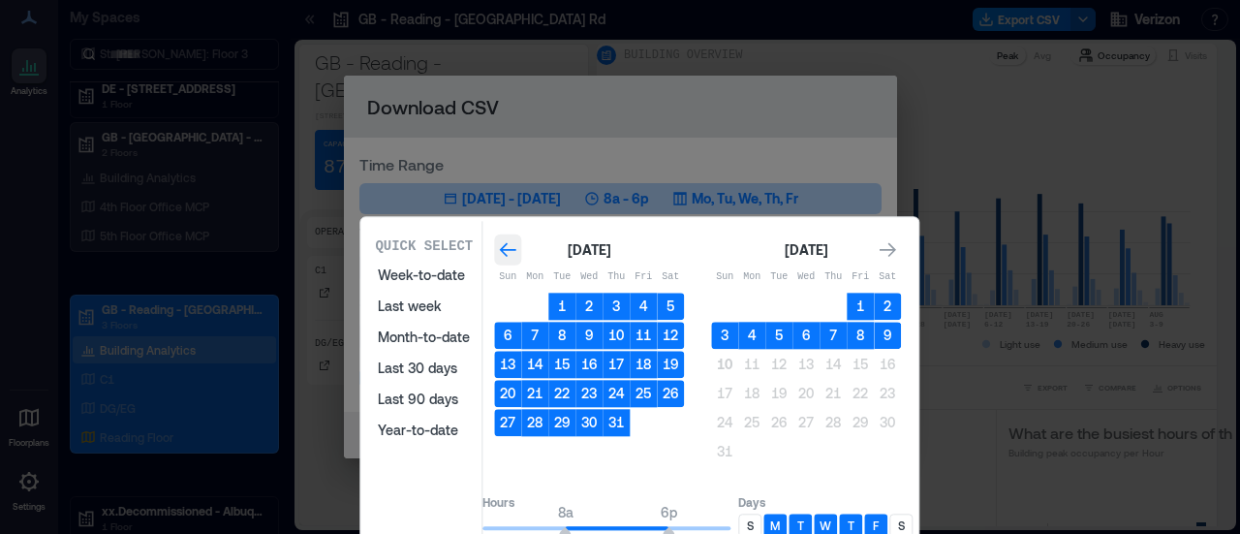
click at [517, 248] on icon "Go to previous month" at bounding box center [507, 249] width 19 height 19
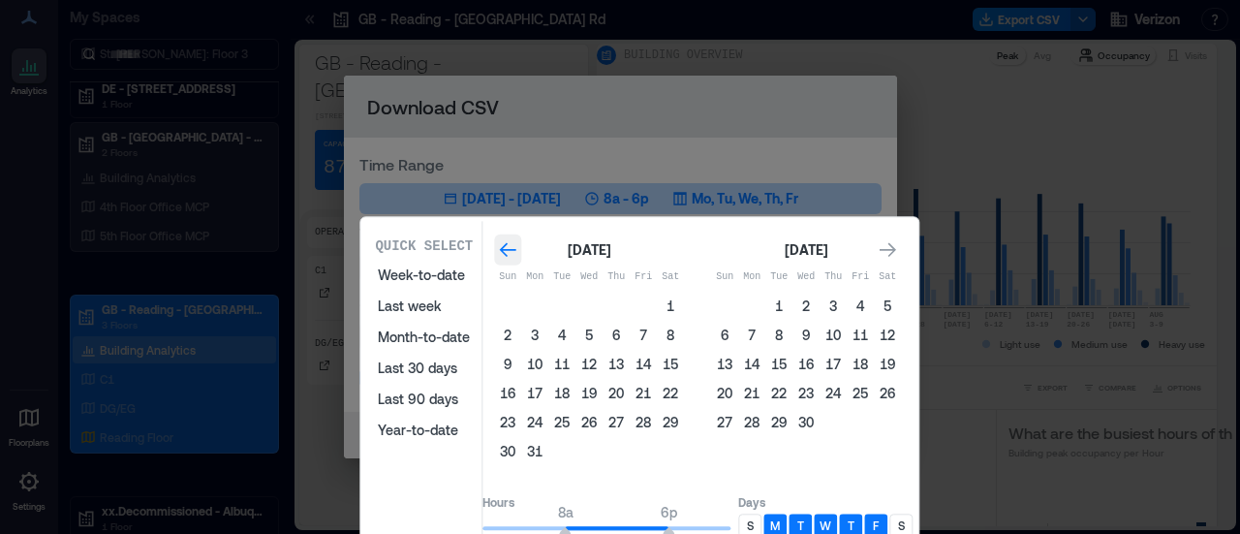
click at [517, 248] on icon "Go to previous month" at bounding box center [507, 249] width 19 height 19
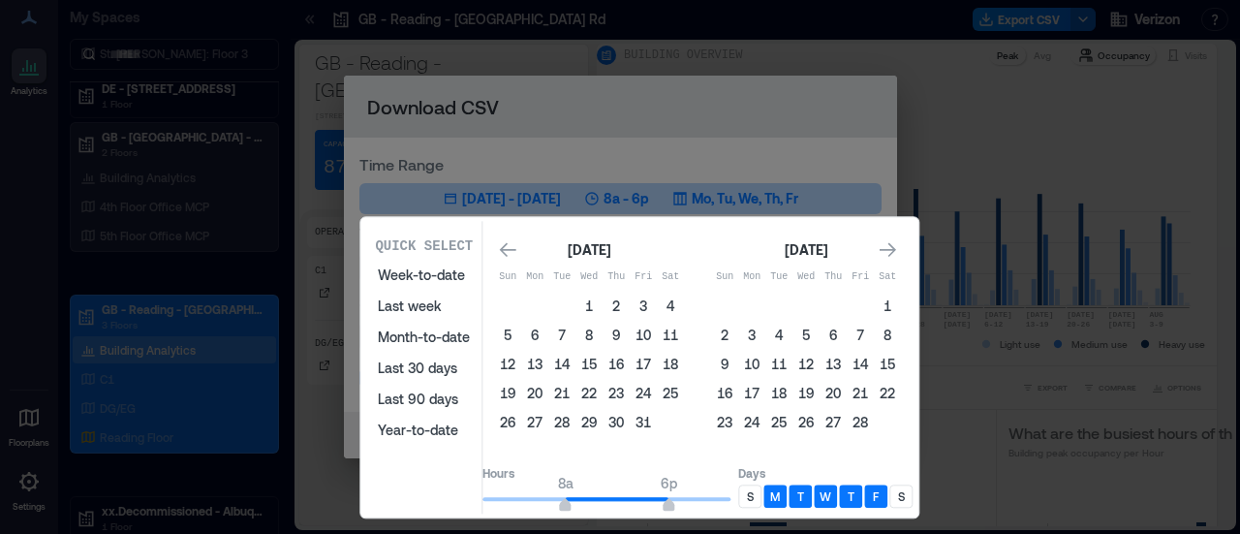
click at [901, 301] on button "1" at bounding box center [887, 305] width 27 height 27
click at [896, 249] on icon "Go to next month" at bounding box center [887, 250] width 16 height 15
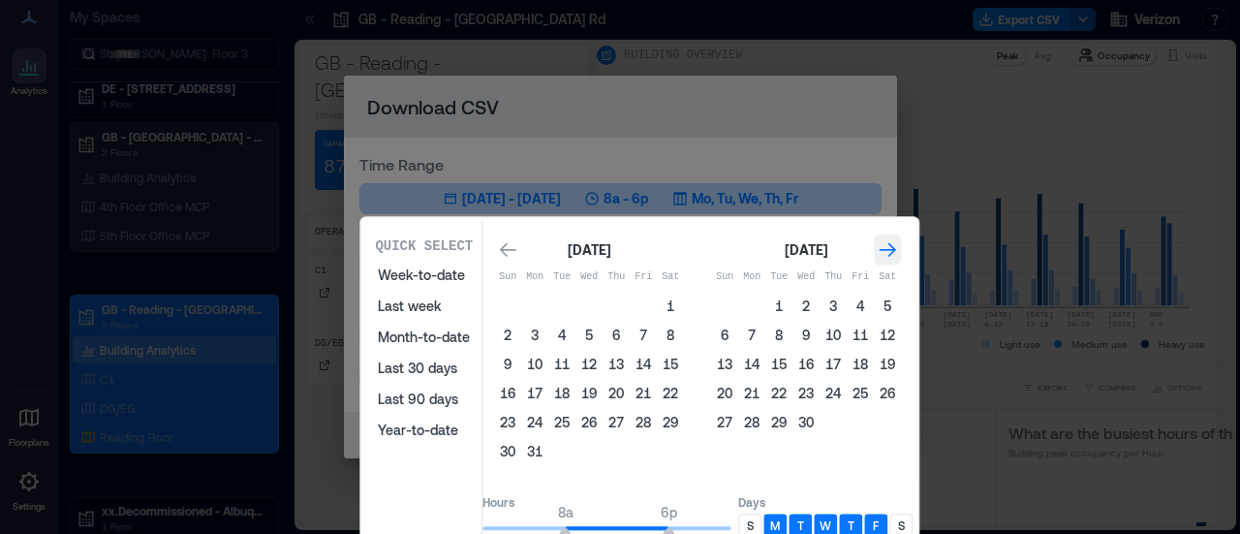
click at [896, 249] on icon "Go to next month" at bounding box center [887, 250] width 16 height 15
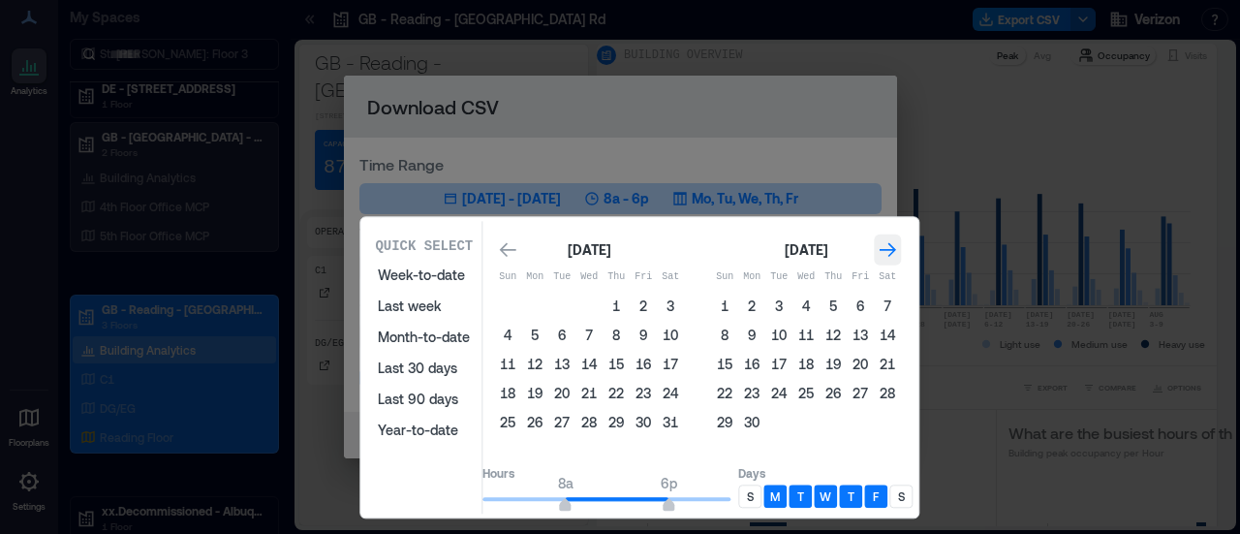
click at [896, 249] on icon "Go to next month" at bounding box center [887, 250] width 16 height 15
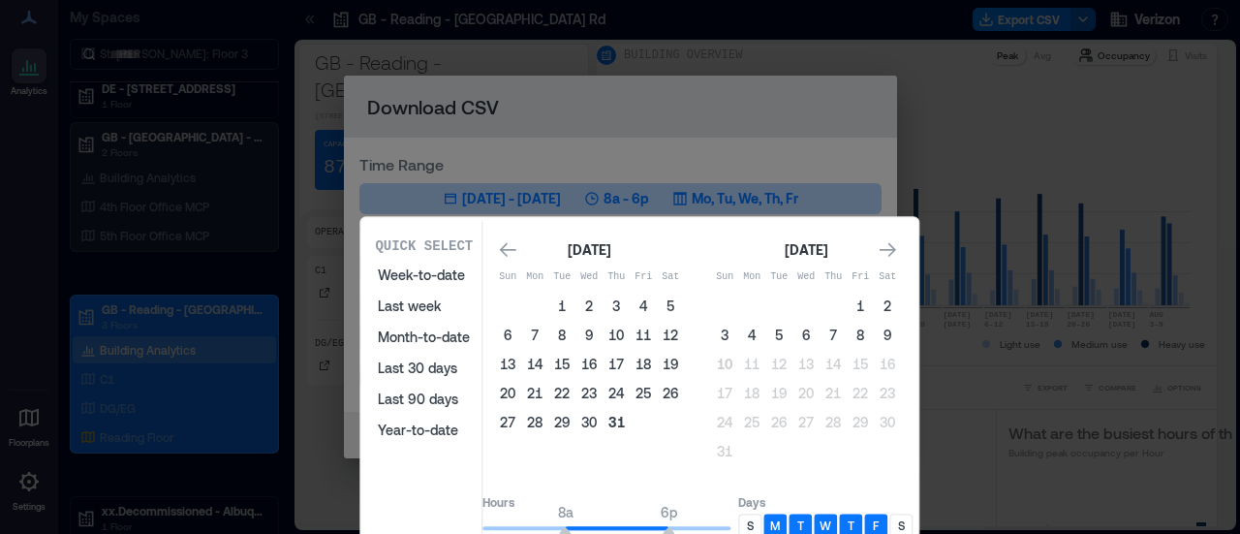
click at [630, 424] on button "31" at bounding box center [615, 422] width 27 height 27
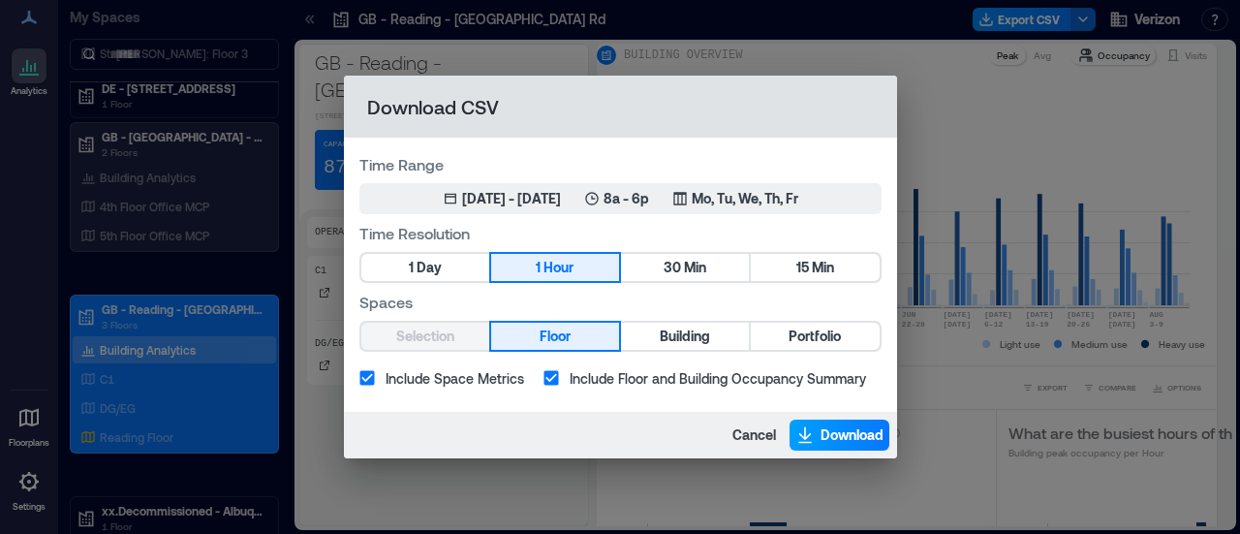
click at [837, 426] on span "Download" at bounding box center [851, 434] width 63 height 19
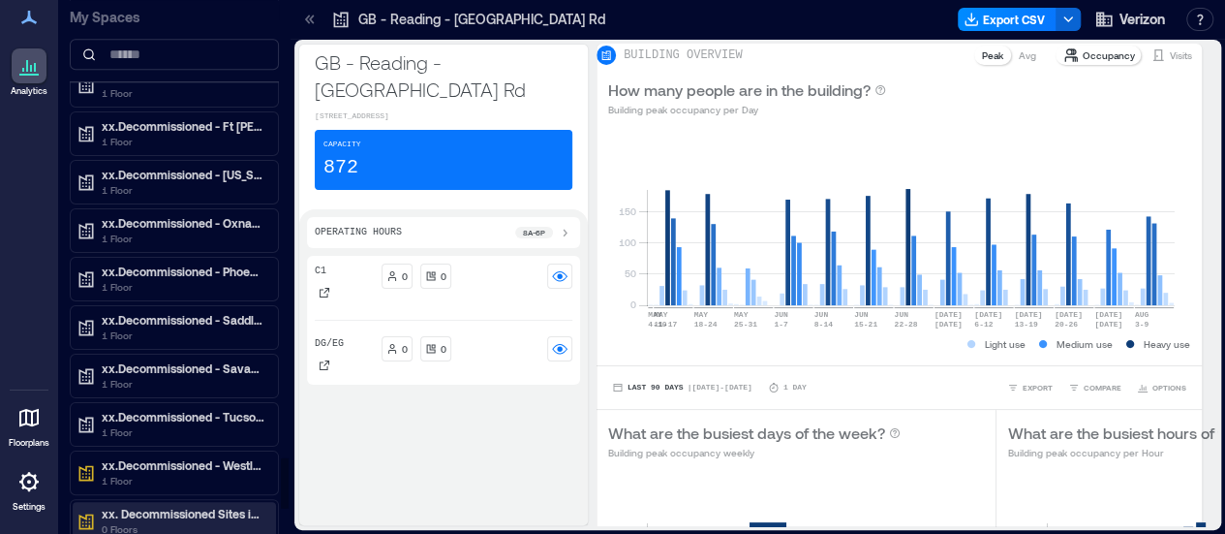
scroll to position [5110, 0]
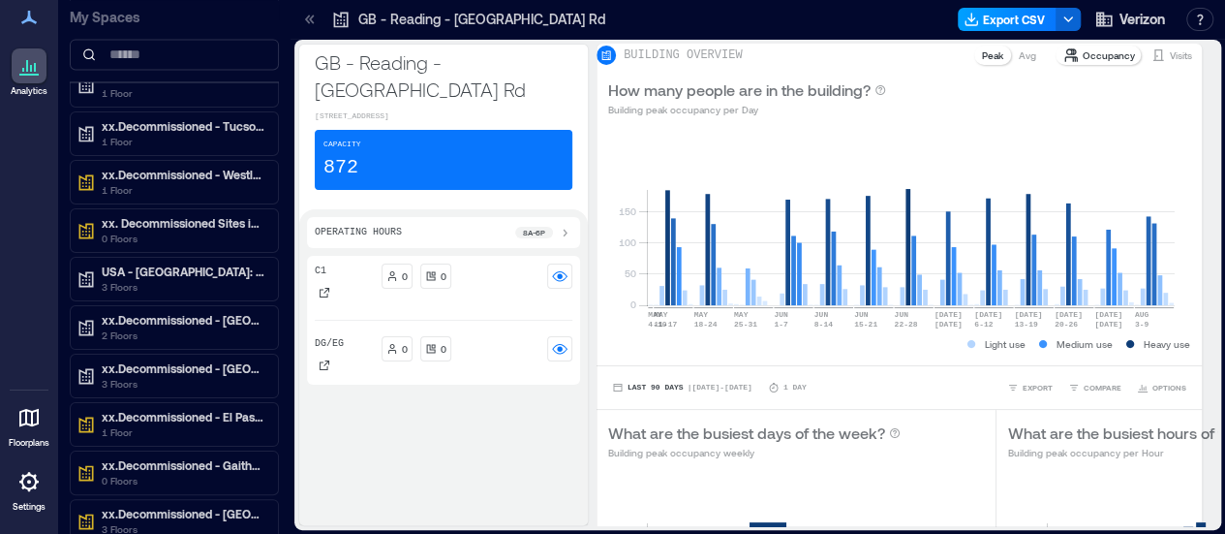
click at [1031, 26] on button "Export CSV" at bounding box center [1007, 19] width 99 height 23
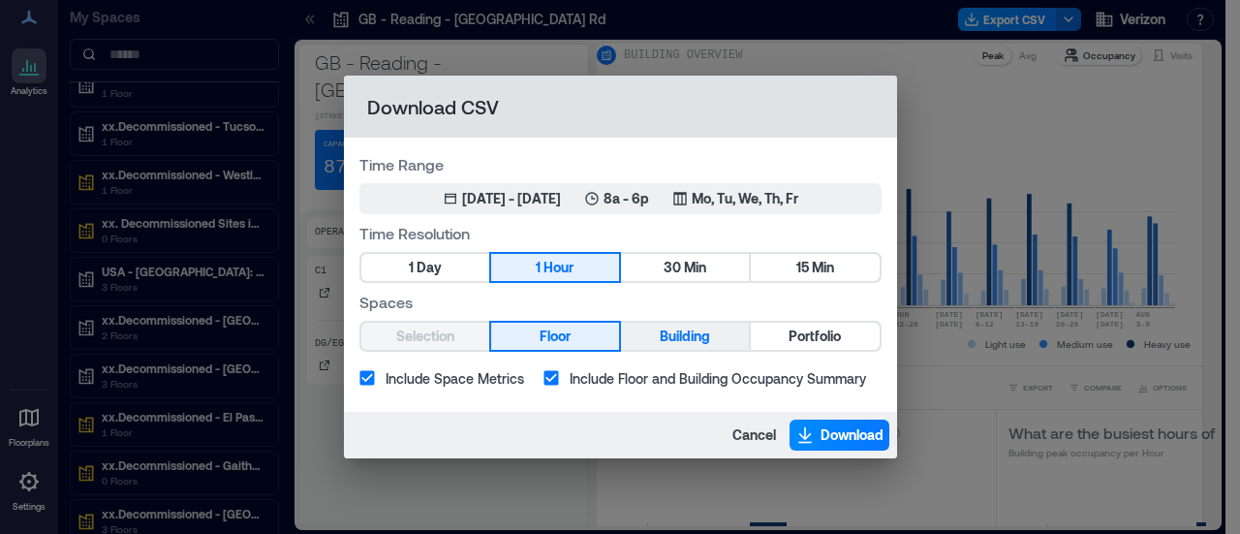
click at [695, 327] on span "Building" at bounding box center [685, 336] width 50 height 24
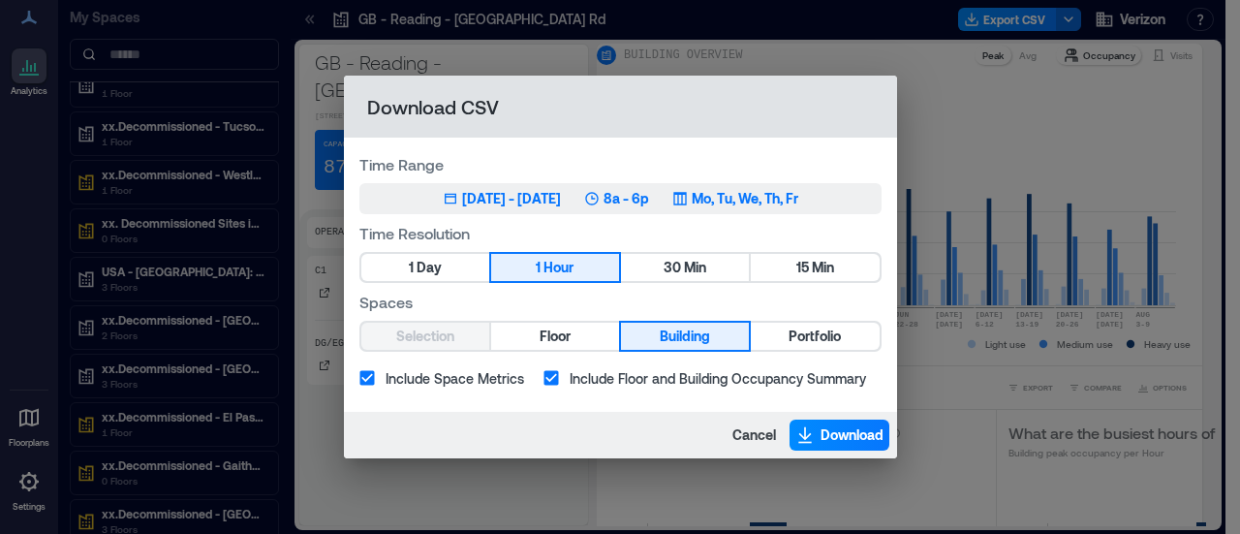
click at [773, 204] on p "Mo, Tu, We, Th, Fr" at bounding box center [745, 198] width 107 height 19
click at [750, 199] on p "Mo, Tu, We, Th, Fr" at bounding box center [745, 198] width 107 height 19
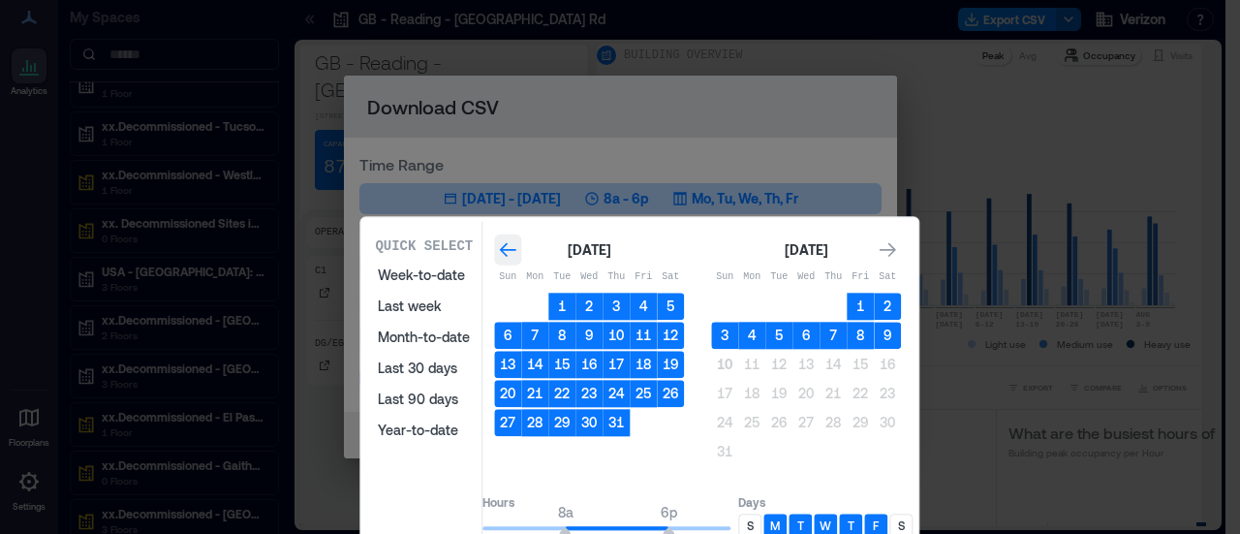
click at [516, 249] on icon "Go to previous month" at bounding box center [508, 250] width 16 height 15
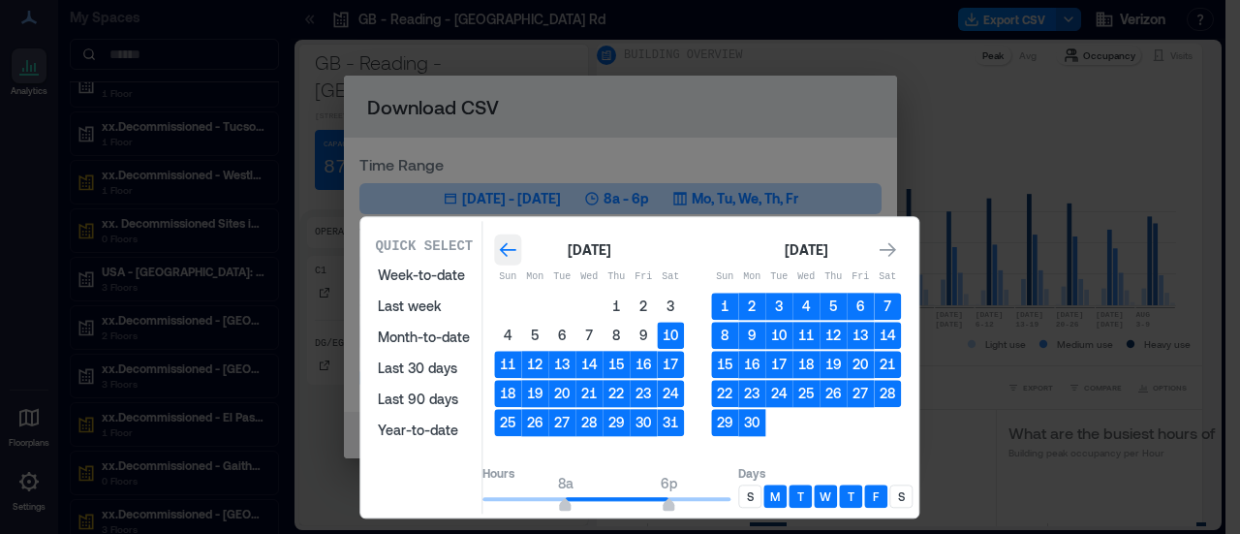
click at [516, 249] on icon "Go to previous month" at bounding box center [508, 250] width 16 height 15
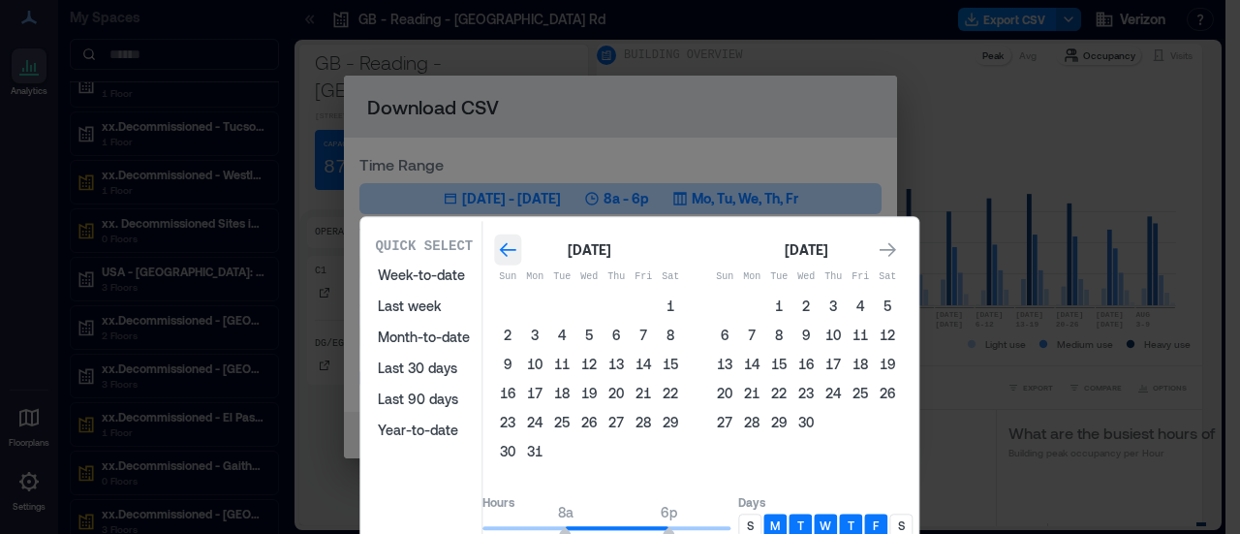
click at [516, 249] on icon "Go to previous month" at bounding box center [508, 250] width 16 height 15
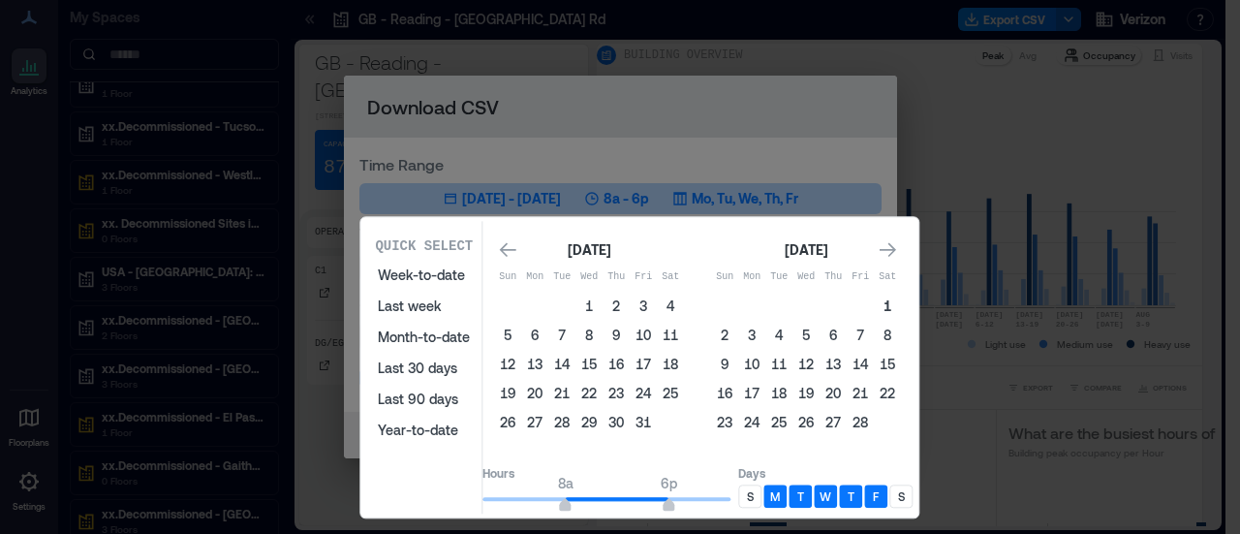
click at [901, 296] on button "1" at bounding box center [887, 305] width 27 height 27
click at [898, 254] on div "Go to next month" at bounding box center [887, 249] width 27 height 31
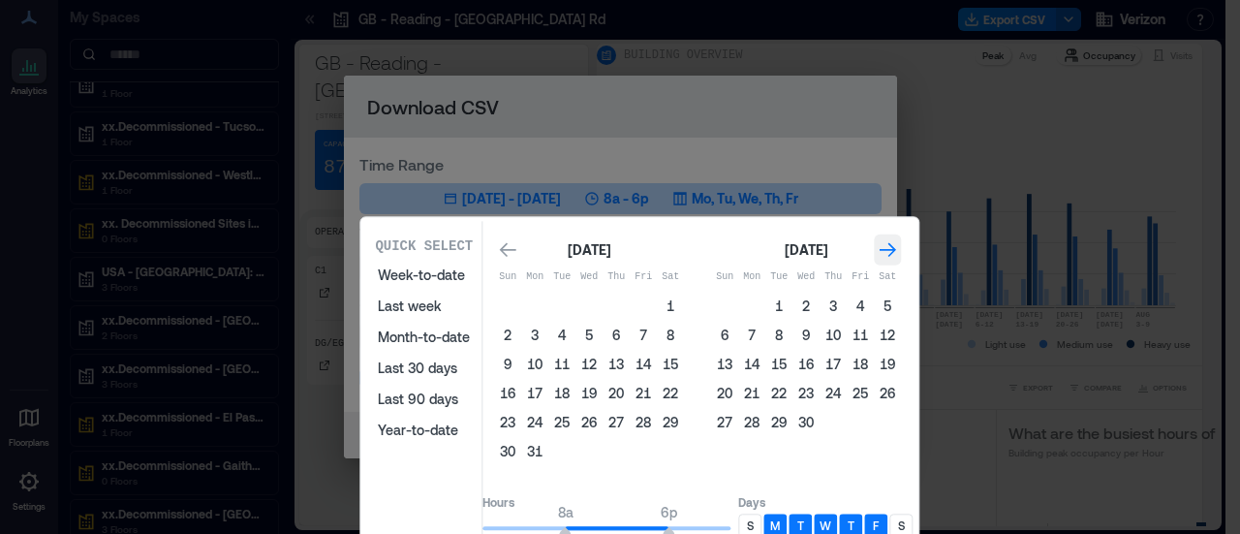
click at [901, 254] on div "Go to next month" at bounding box center [887, 249] width 27 height 31
click at [897, 254] on icon "Go to next month" at bounding box center [886, 249] width 19 height 19
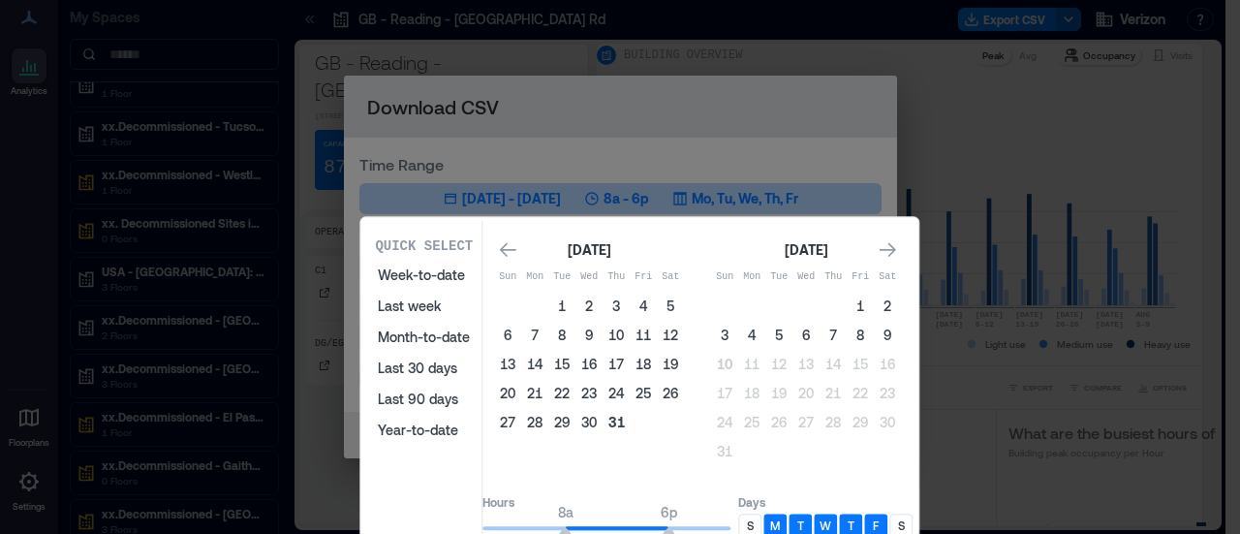
click at [630, 417] on button "31" at bounding box center [615, 422] width 27 height 27
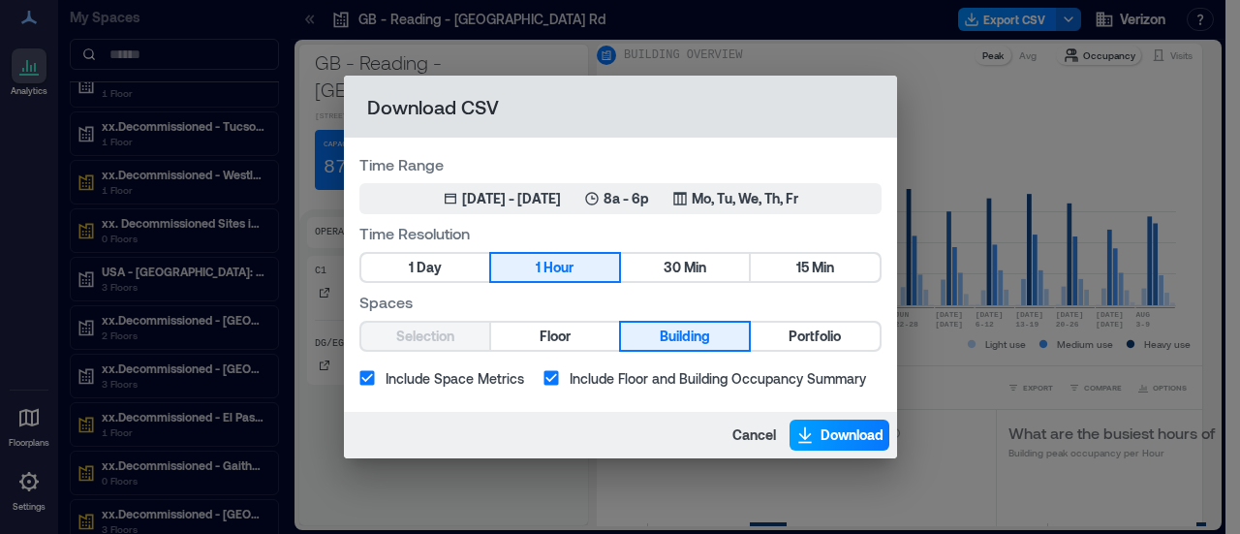
click at [848, 426] on span "Download" at bounding box center [851, 434] width 63 height 19
